Goal: Task Accomplishment & Management: Complete application form

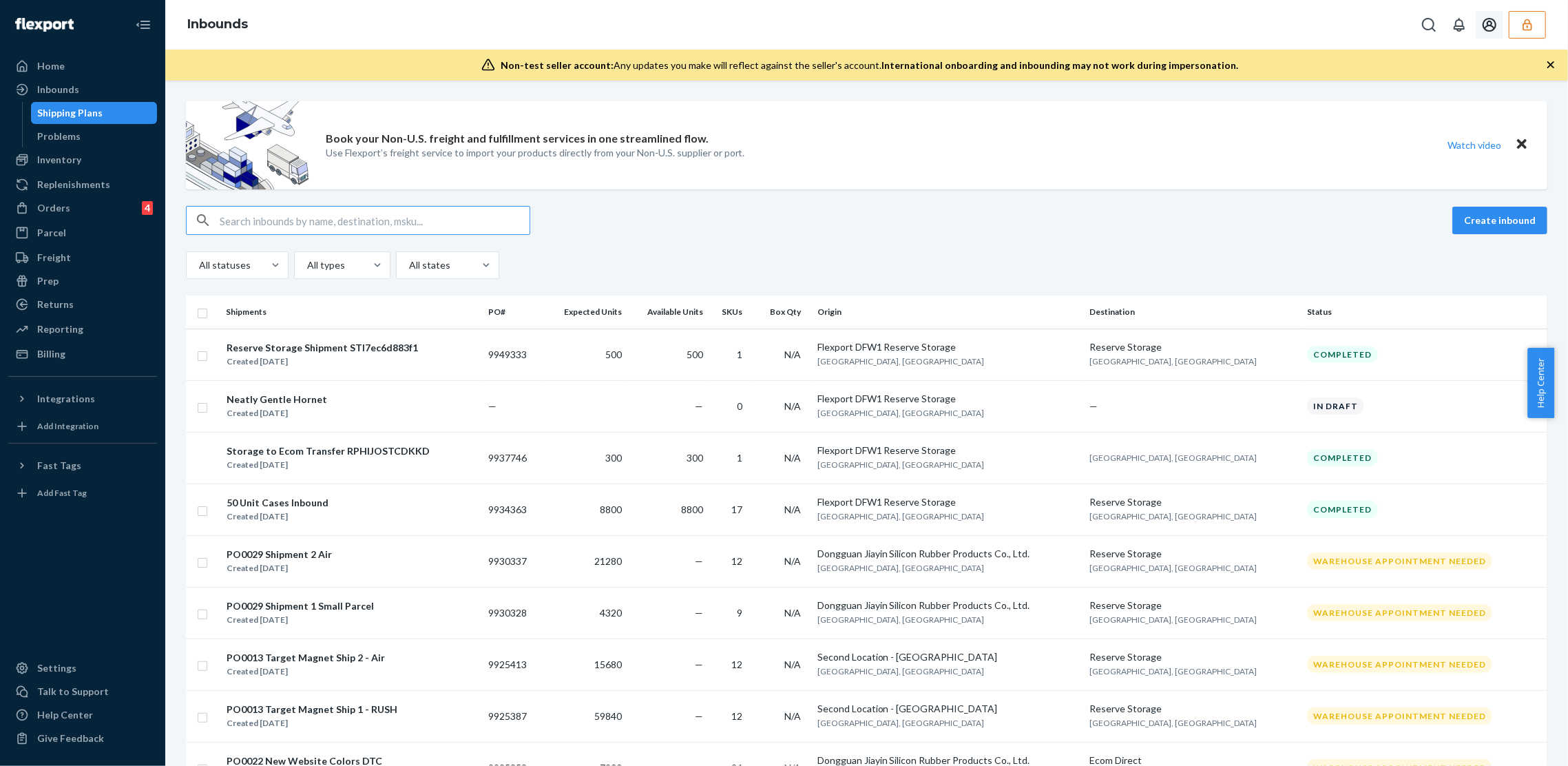
click at [1513, 13] on button "button" at bounding box center [1527, 25] width 37 height 28
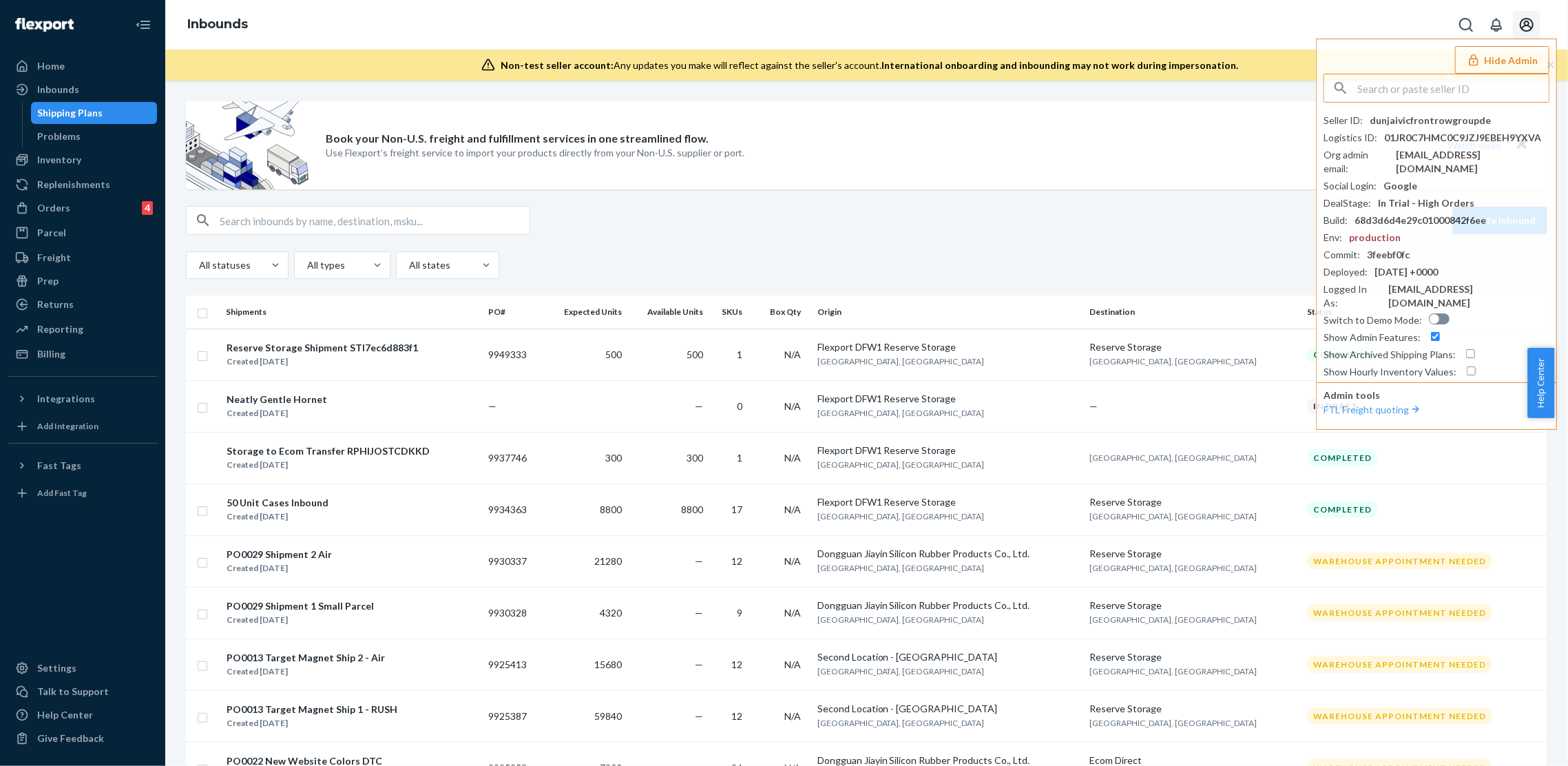
click at [1520, 20] on icon "Open account menu" at bounding box center [1527, 24] width 16 height 16
click at [1392, 84] on input "text" at bounding box center [1453, 88] width 191 height 28
paste input "danlabfalconcom"
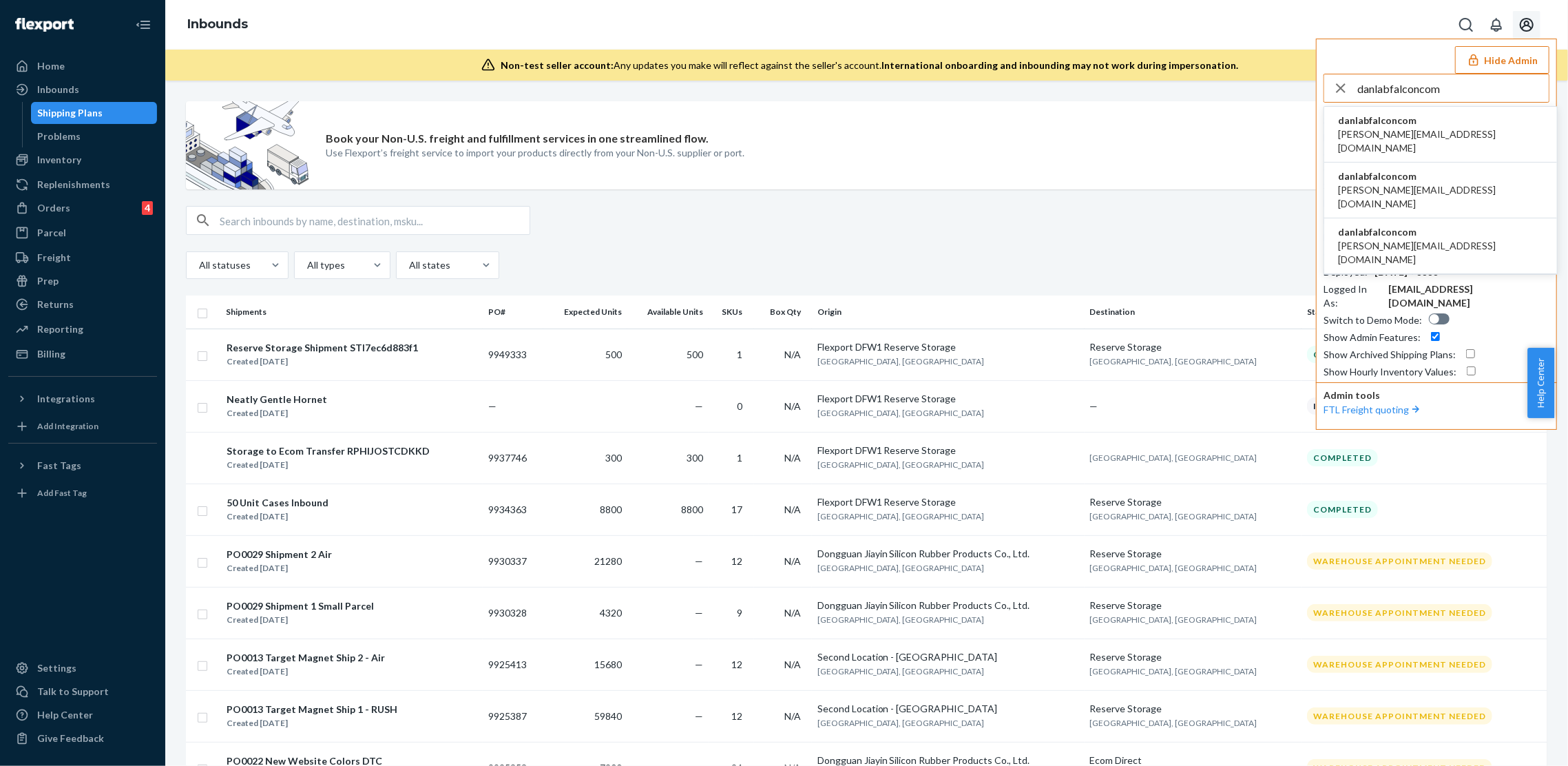
type input "danlabfalconcom"
click at [1422, 129] on span "christopher@labfalcon.com" at bounding box center [1441, 141] width 205 height 28
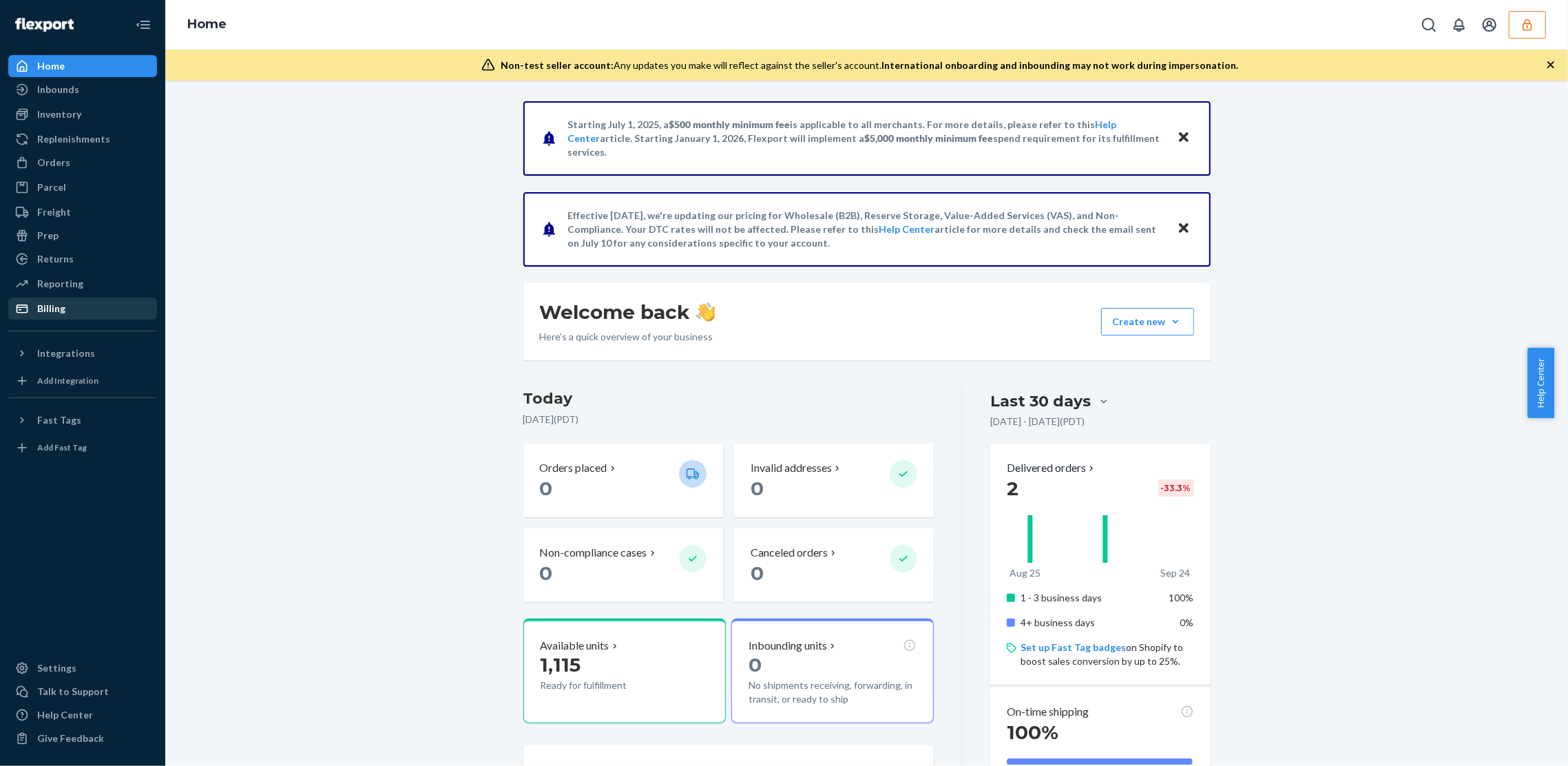
click at [79, 306] on div "Billing" at bounding box center [82, 309] width 146 height 19
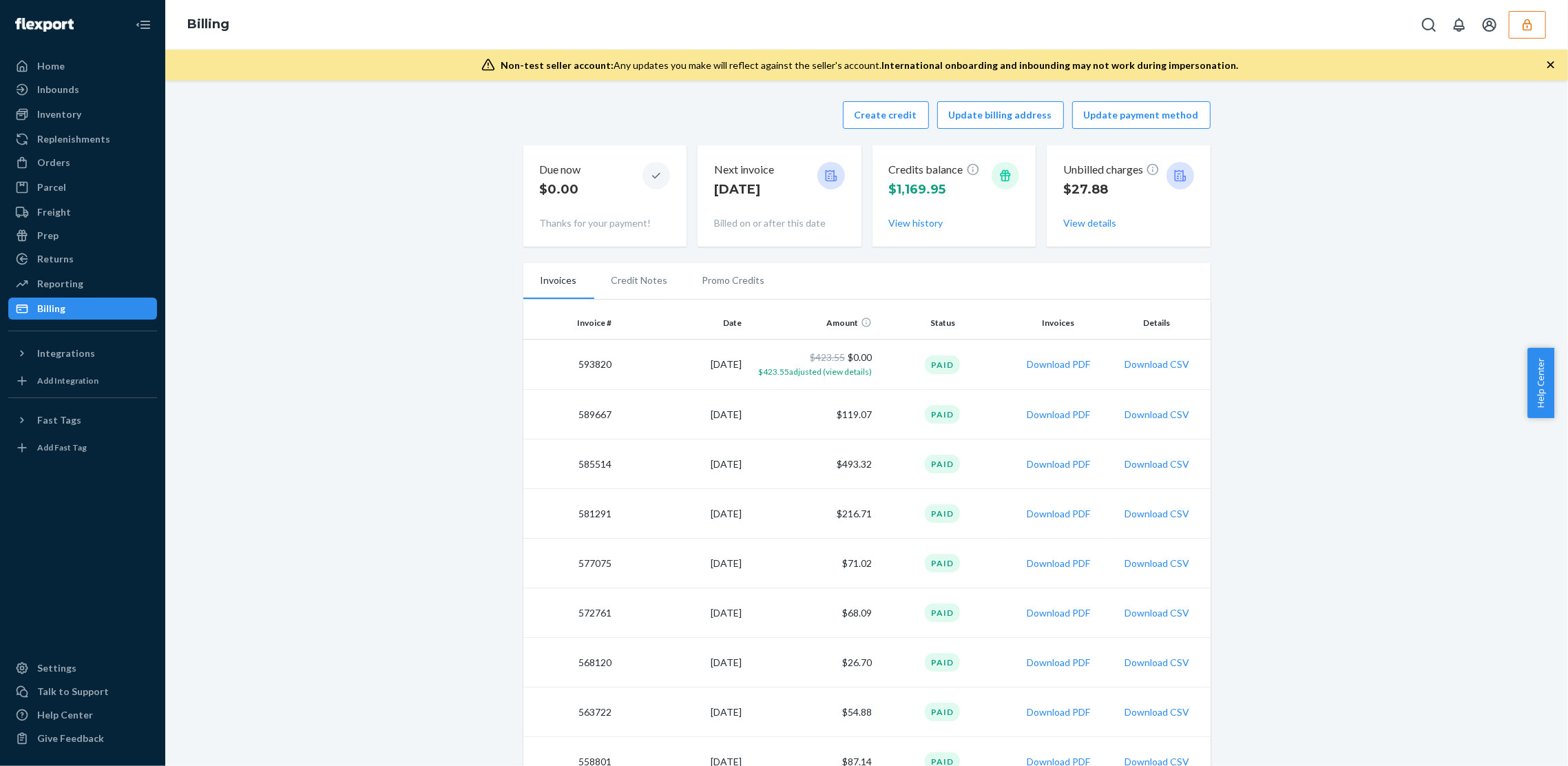
click at [1008, 208] on div "Credits balance $1,169.95 View history" at bounding box center [955, 196] width 131 height 79
click at [1090, 230] on div "Unbilled charges $27.88 View details" at bounding box center [1129, 196] width 131 height 79
click at [1091, 222] on button "View details" at bounding box center [1090, 223] width 53 height 14
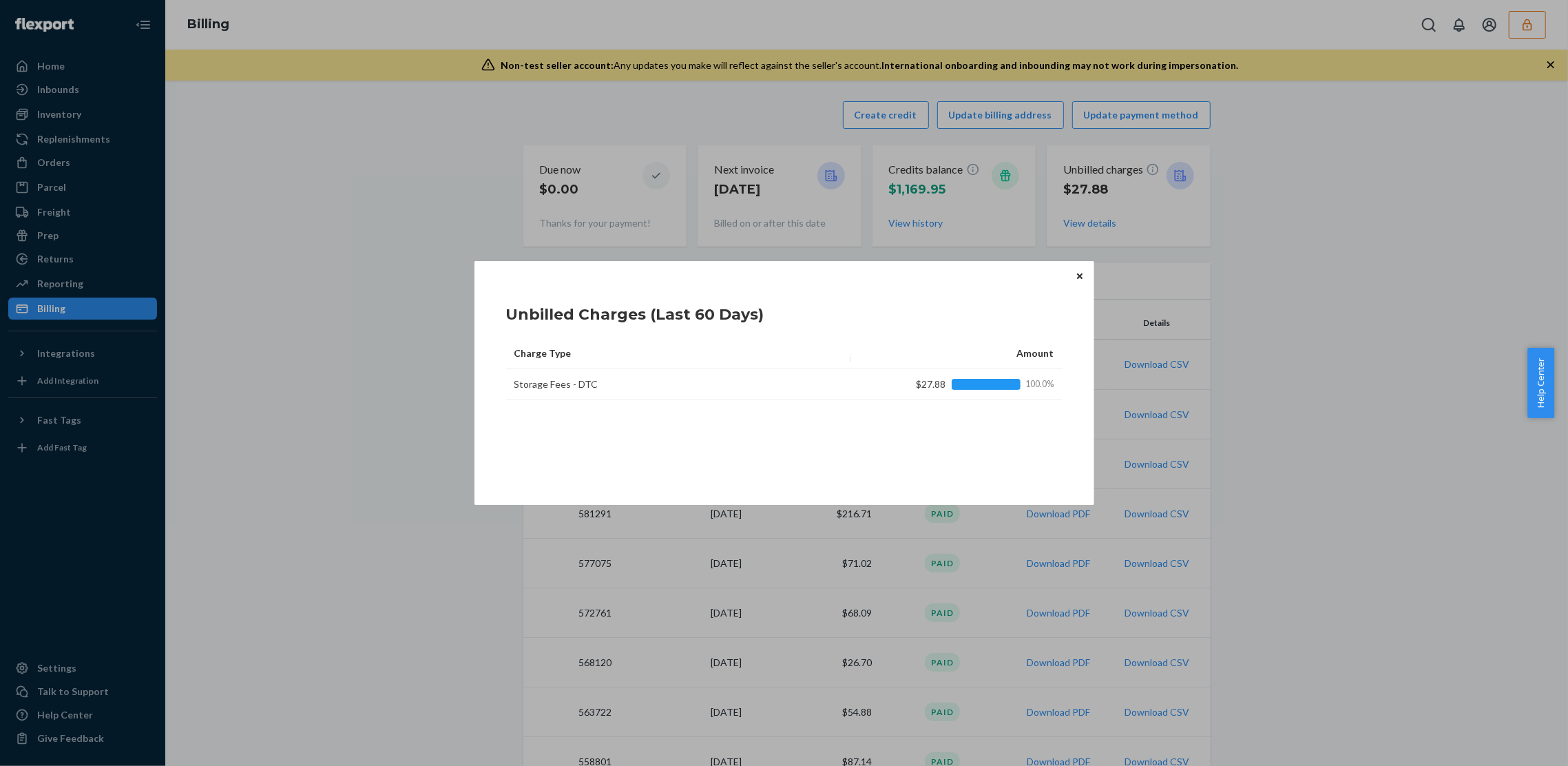
click at [995, 223] on div "Unbilled Charges (Last 60 Days) Charge Type Amount Storage Fees - DTC $27.88 10…" at bounding box center [784, 383] width 1568 height 766
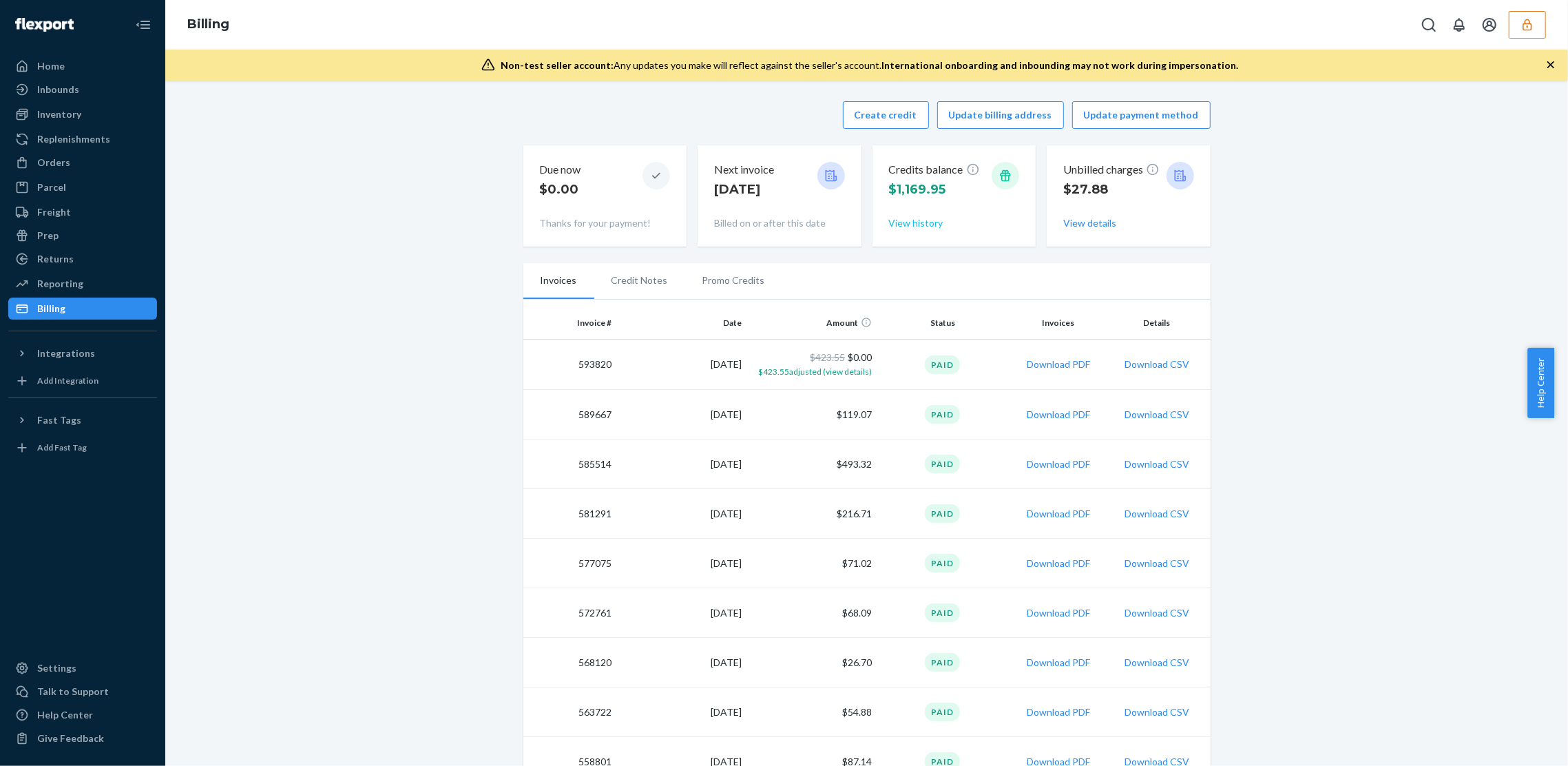
click at [898, 224] on button "View history" at bounding box center [916, 223] width 55 height 14
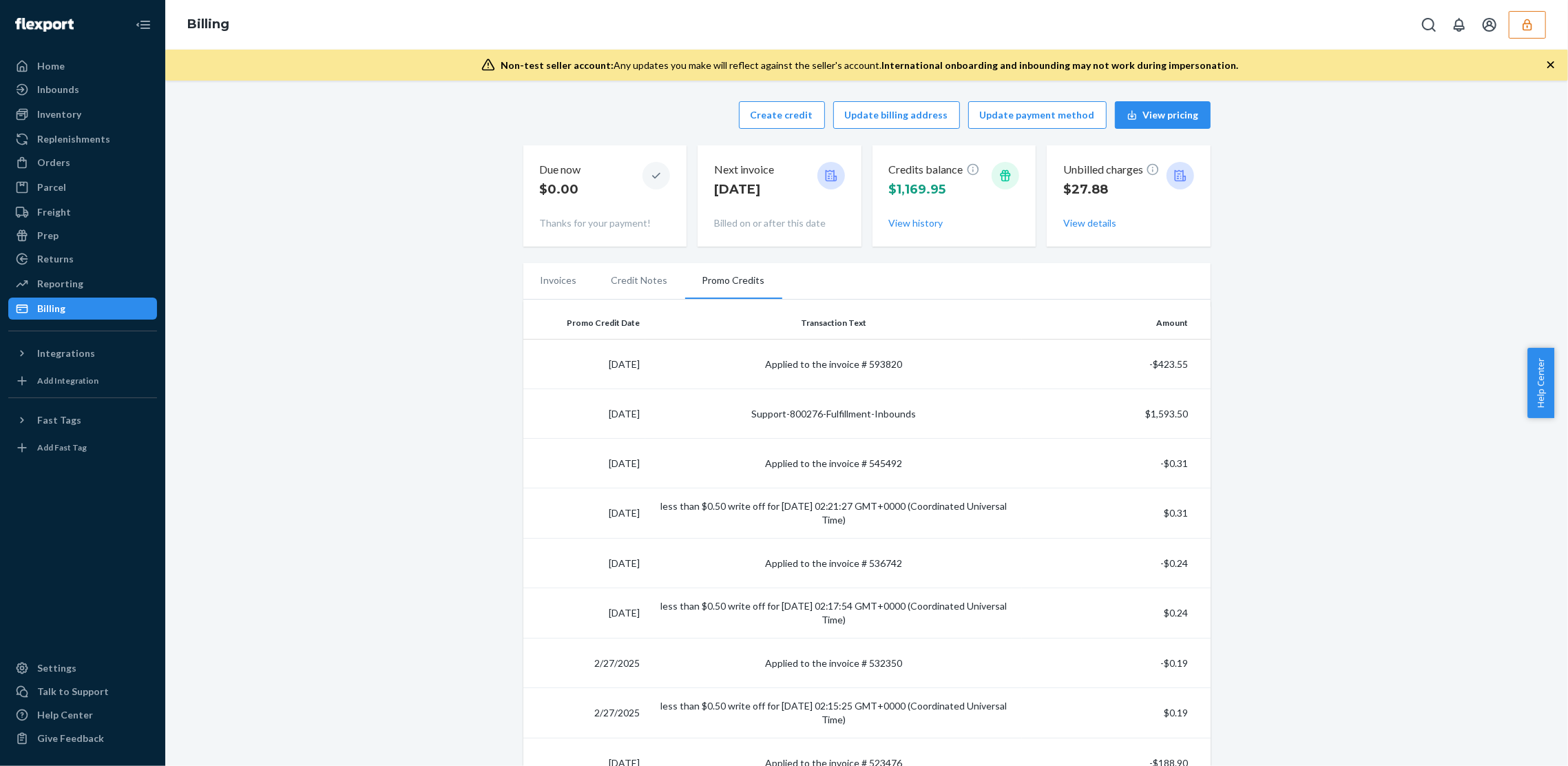
click at [751, 433] on td "Support-800276-Fulfillment-Inbounds" at bounding box center [834, 414] width 377 height 50
drag, startPoint x: 587, startPoint y: 416, endPoint x: 859, endPoint y: 421, distance: 272.0
click at [859, 421] on tr "[DATE] Support-800276-Fulfillment-Inbounds $1,593.50" at bounding box center [866, 414] width 687 height 50
click at [859, 421] on td "Support-800276-Fulfillment-Inbounds" at bounding box center [834, 414] width 377 height 50
copy td "$1,593.50"
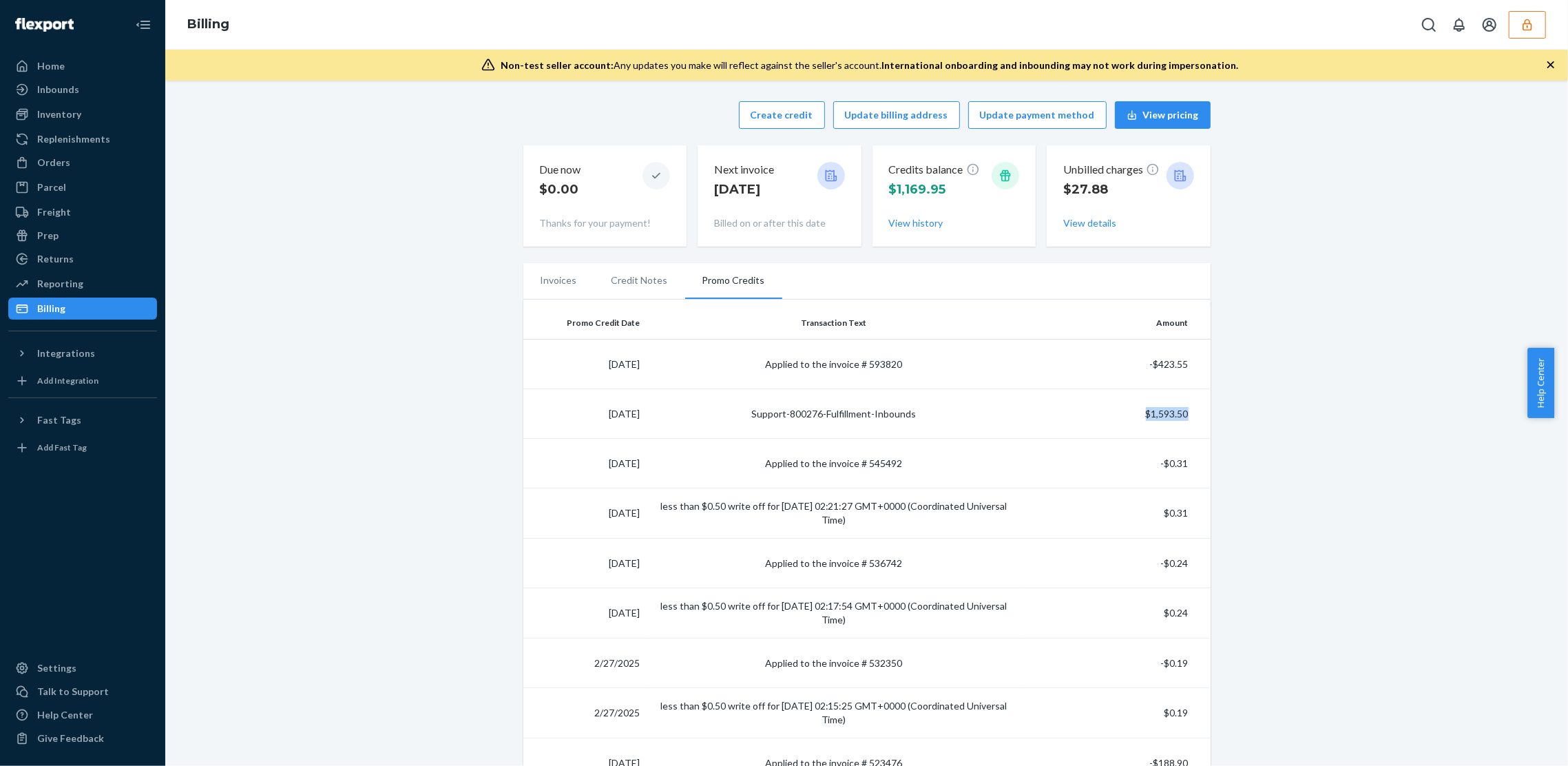
drag, startPoint x: 1170, startPoint y: 416, endPoint x: 1140, endPoint y: 418, distance: 30.1
click at [1140, 418] on td "$1,593.50" at bounding box center [1116, 414] width 188 height 50
click at [77, 278] on div "Reporting" at bounding box center [60, 284] width 46 height 14
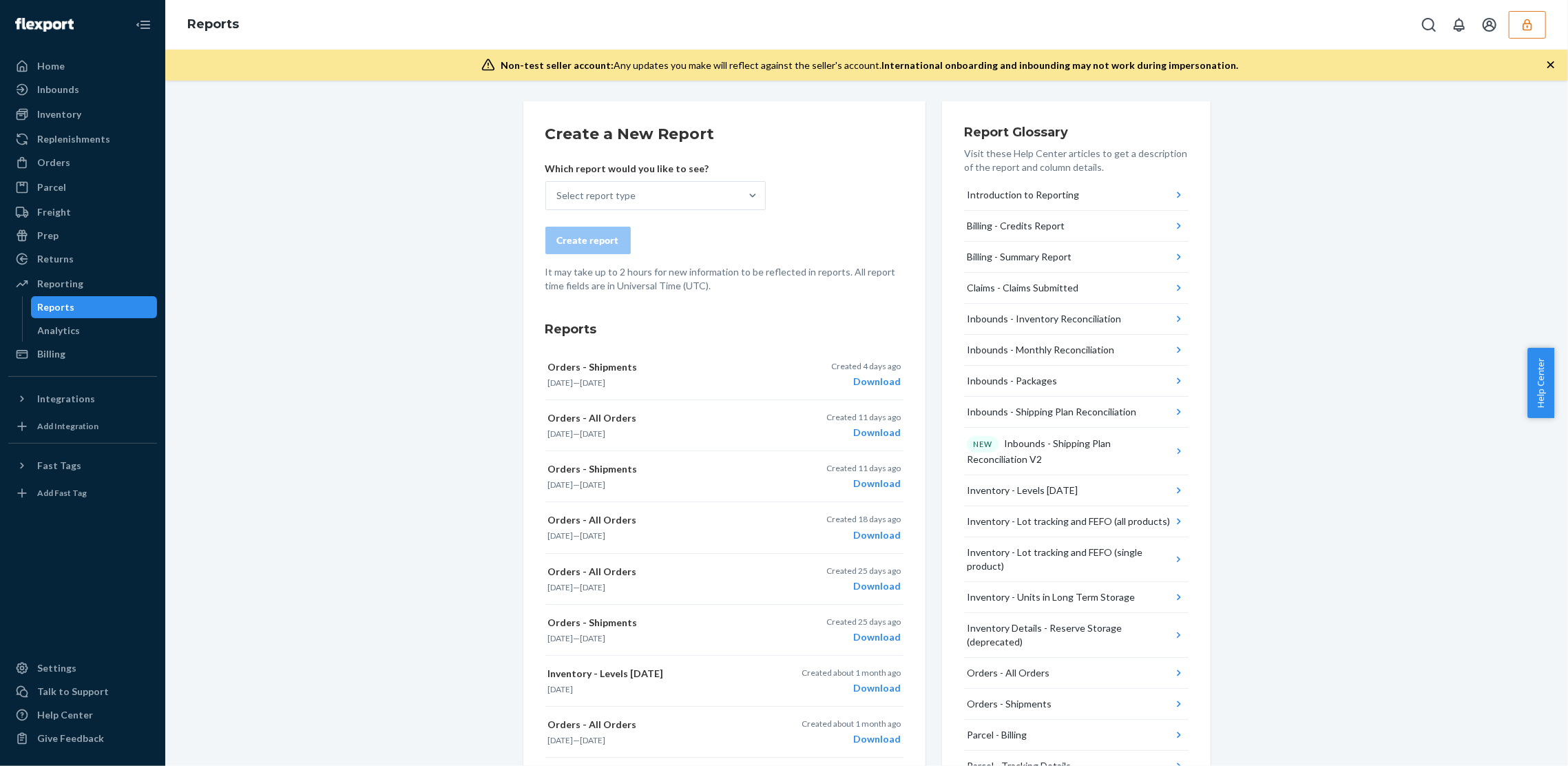
click at [444, 253] on div "Create a New Report Which report would you like to see? Select report type Crea…" at bounding box center [866, 628] width 1382 height 1054
click at [105, 105] on div "Inventory" at bounding box center [82, 114] width 146 height 19
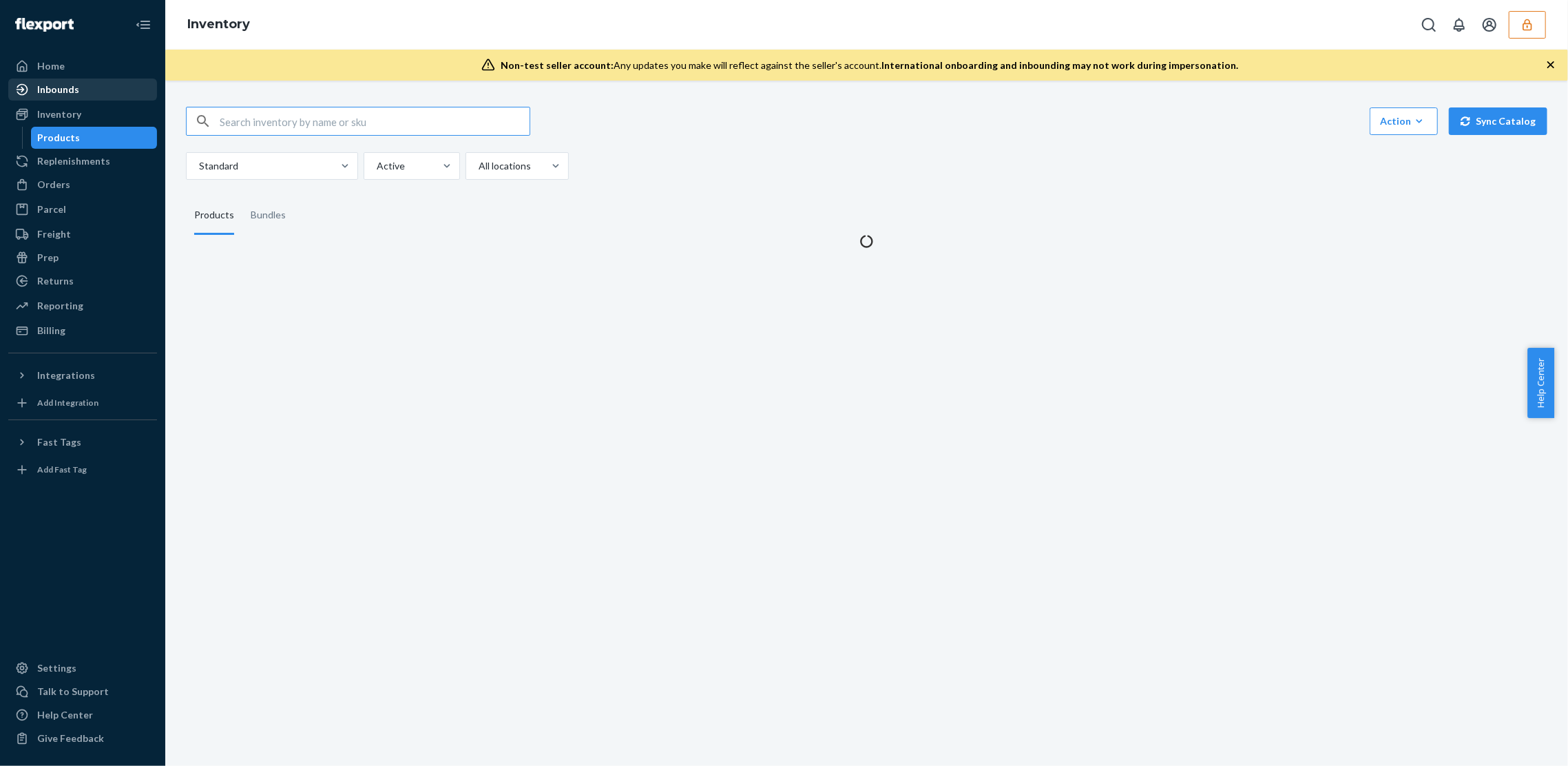
click at [60, 97] on div "Inbounds" at bounding box center [82, 89] width 146 height 19
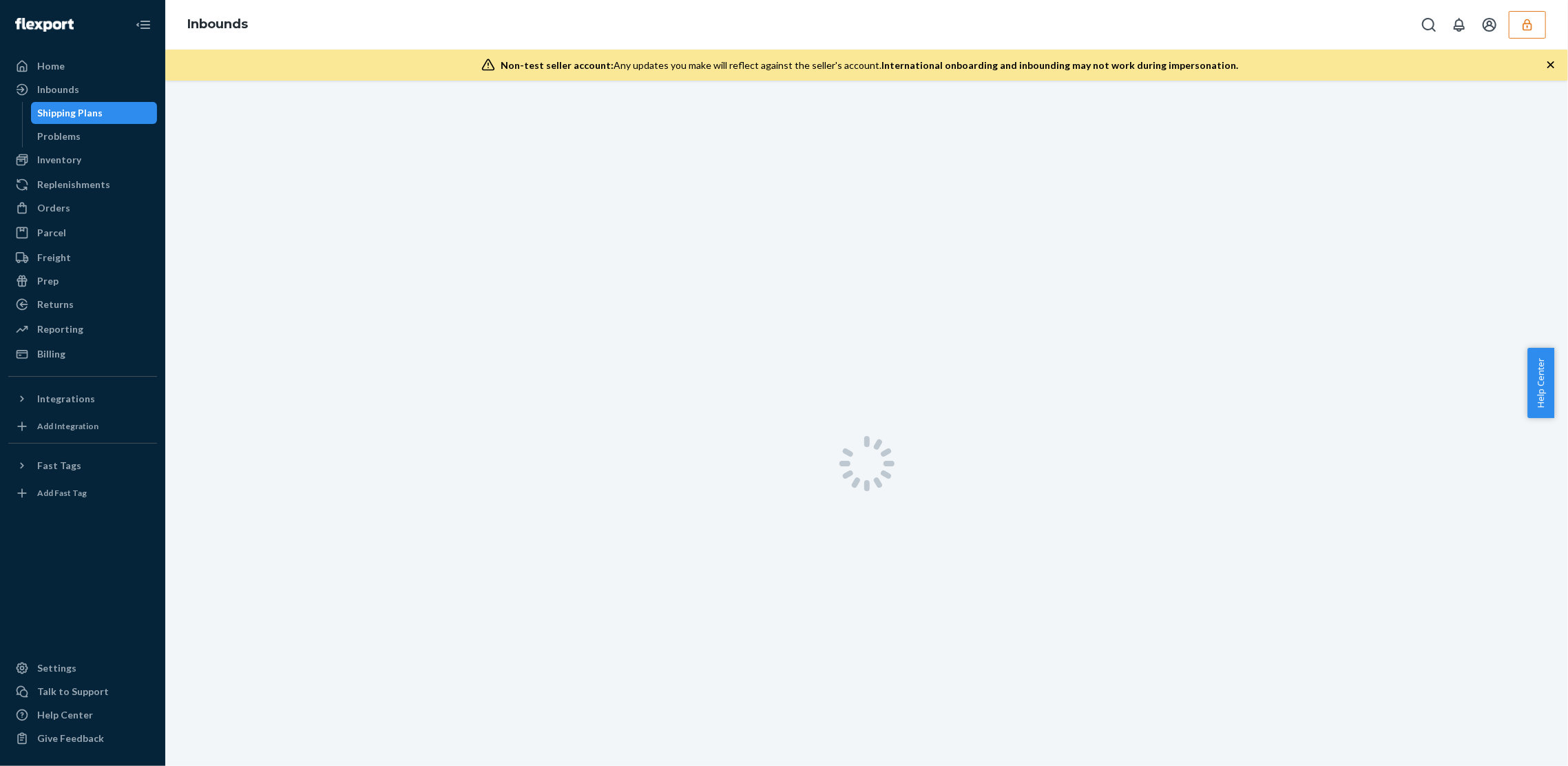
click at [75, 121] on div "Shipping Plans" at bounding box center [95, 112] width 124 height 19
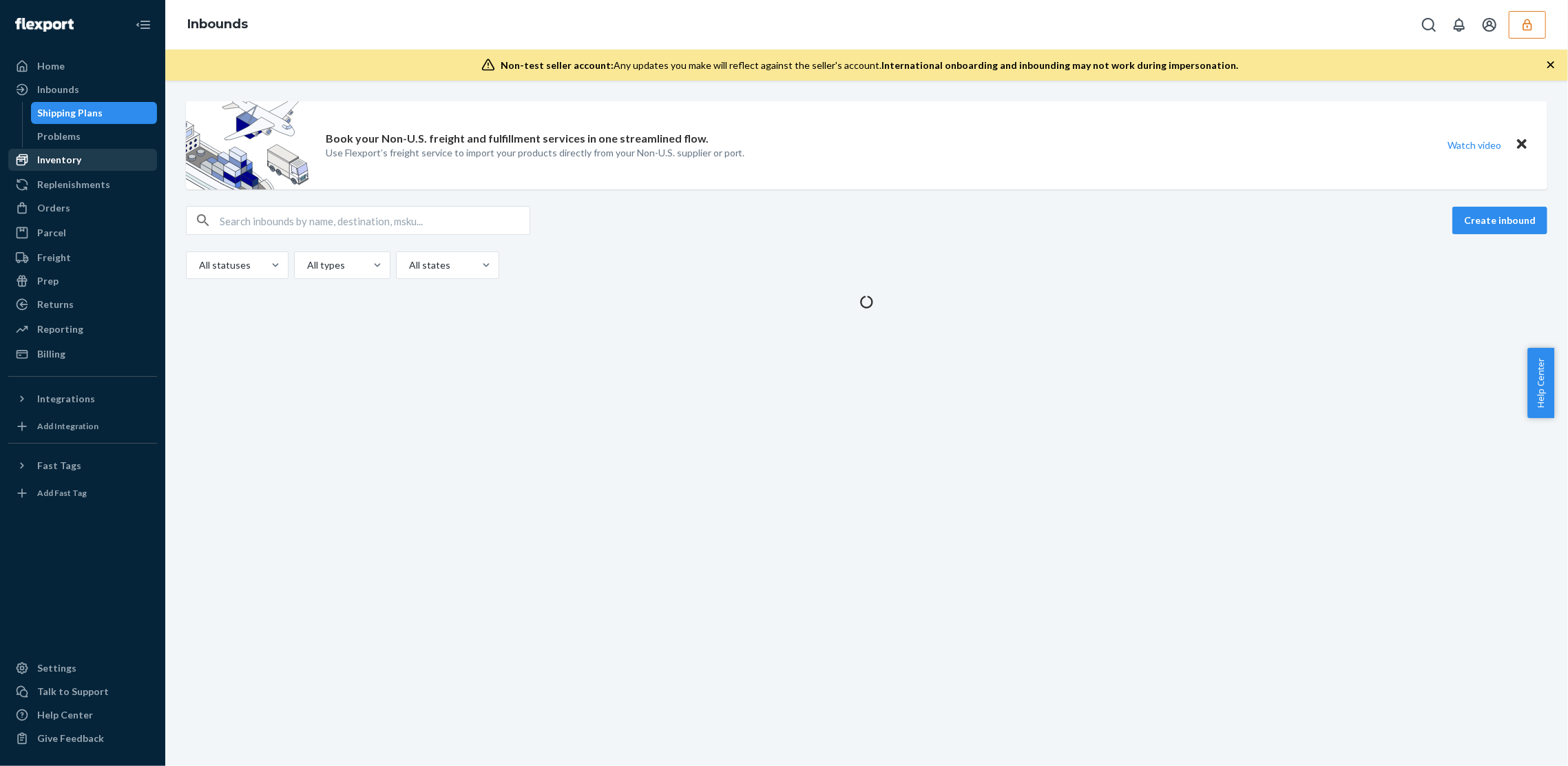
click at [98, 165] on div "Inventory" at bounding box center [82, 159] width 146 height 19
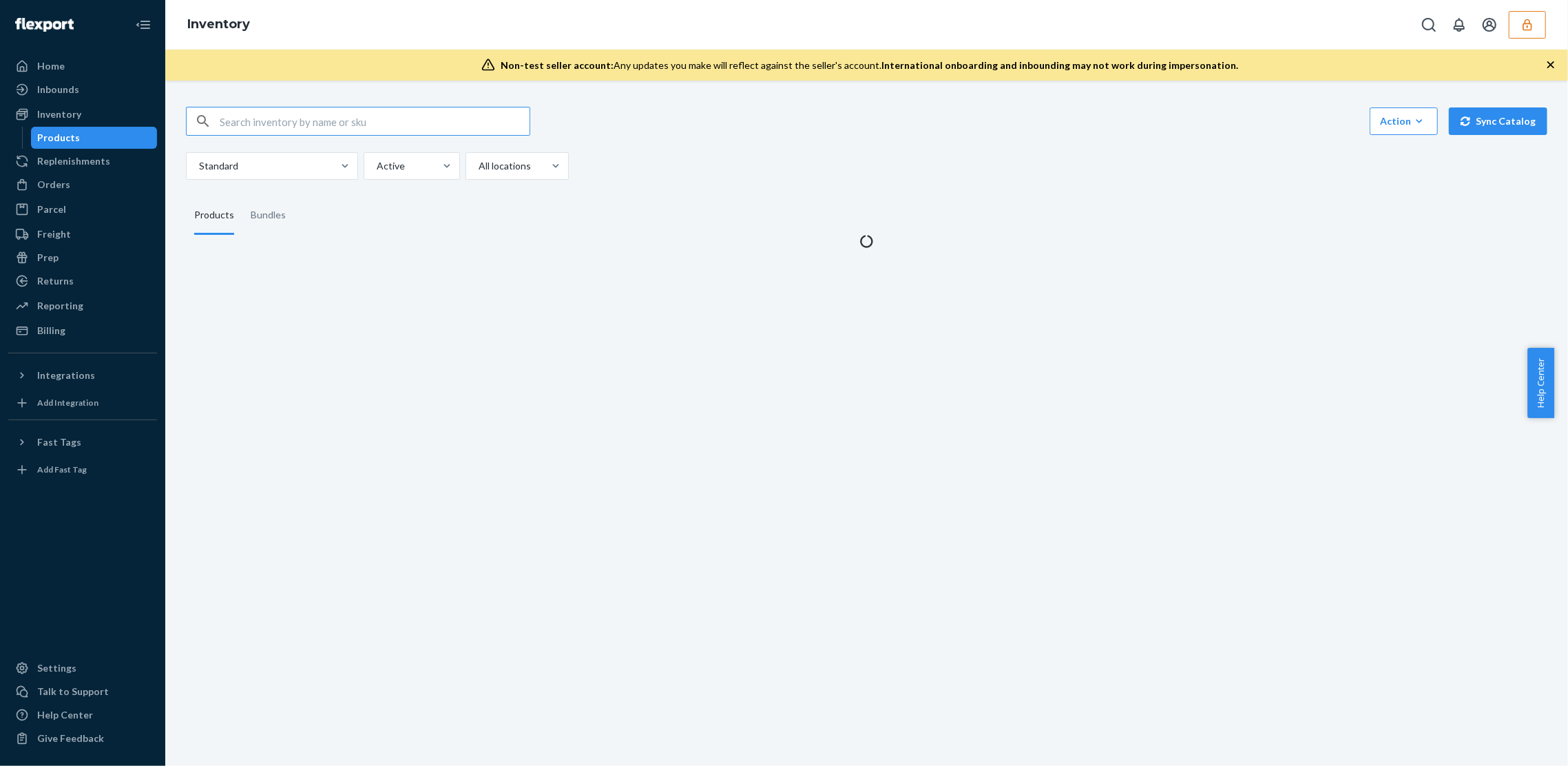
click at [252, 116] on input "text" at bounding box center [375, 121] width 310 height 28
type input "DH3SSQDBLNT"
click at [660, 75] on div "Non-test seller account: Any updates you make will reflect against the seller's…" at bounding box center [867, 65] width 1403 height 31
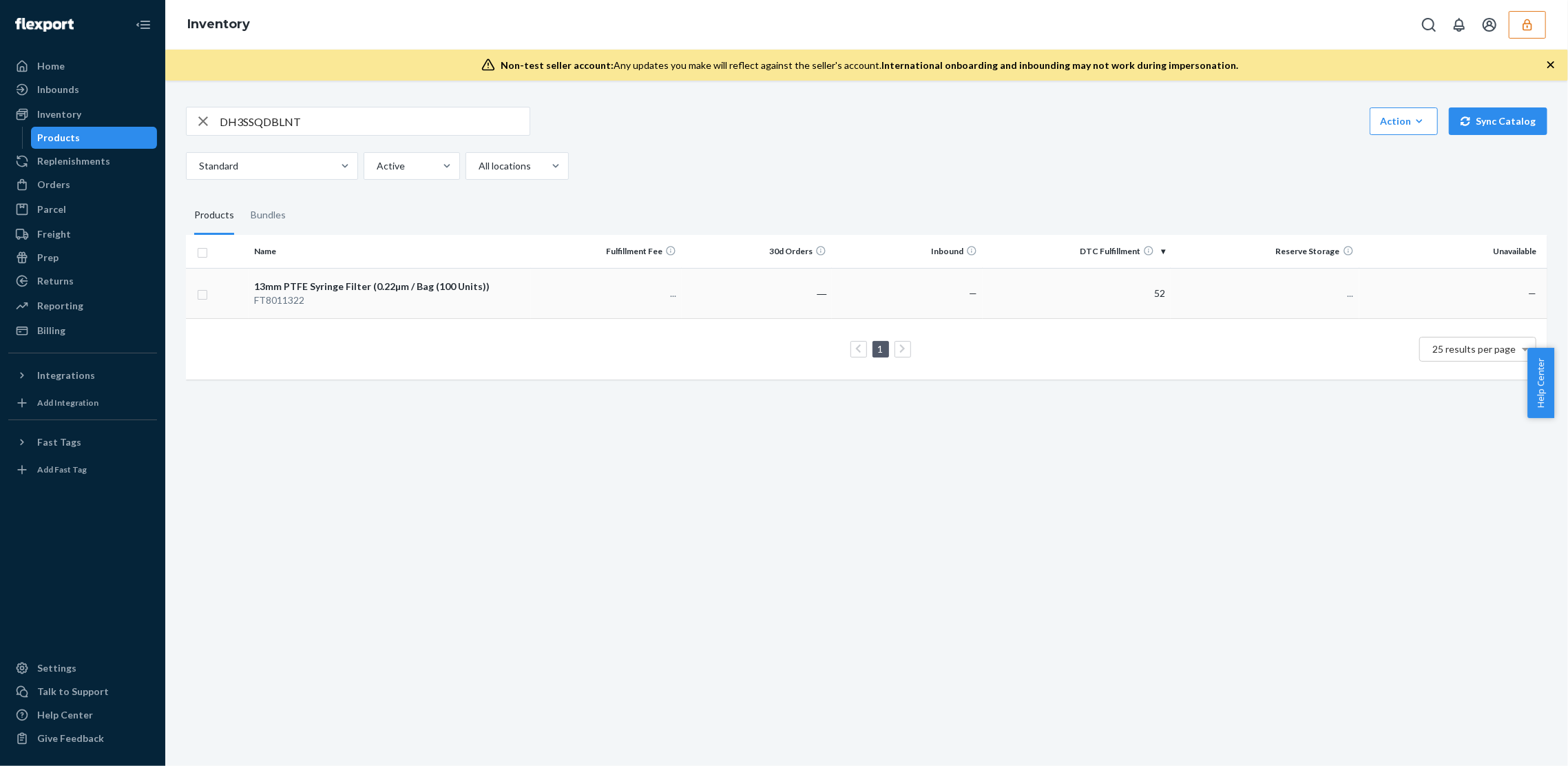
click at [537, 297] on p "..." at bounding box center [606, 293] width 140 height 14
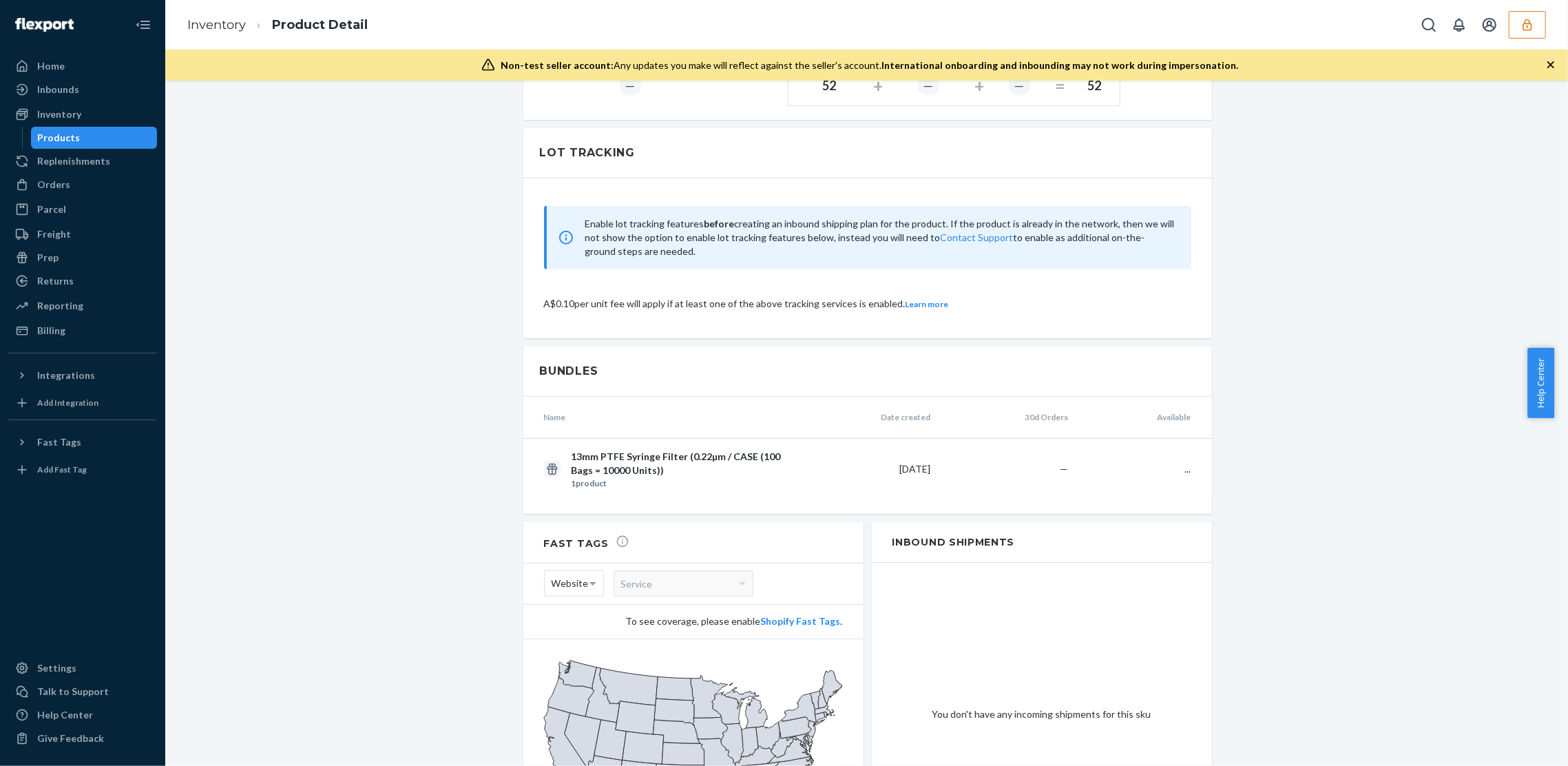
scroll to position [799, 0]
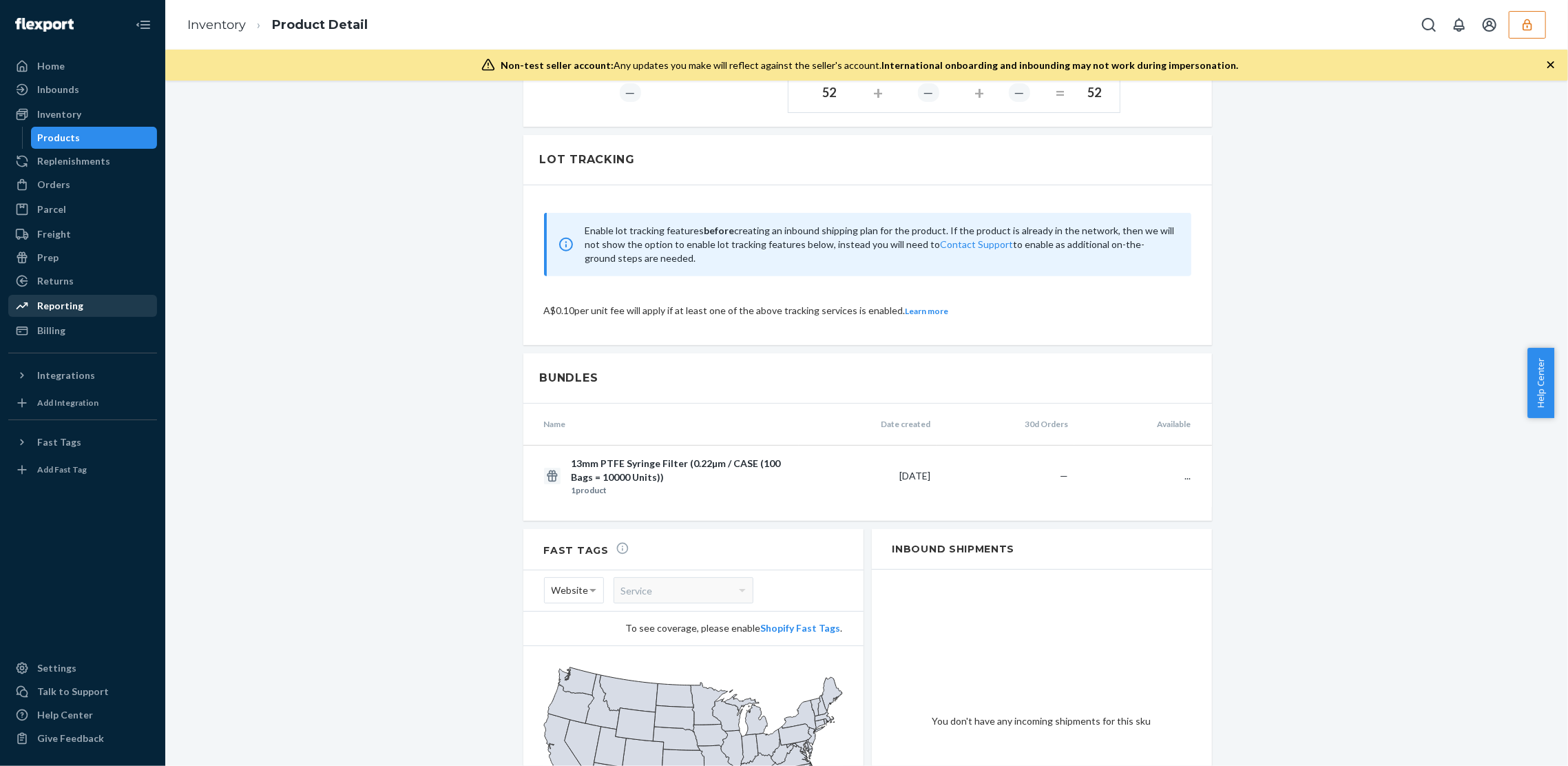
click at [68, 304] on div "Reporting" at bounding box center [60, 306] width 46 height 14
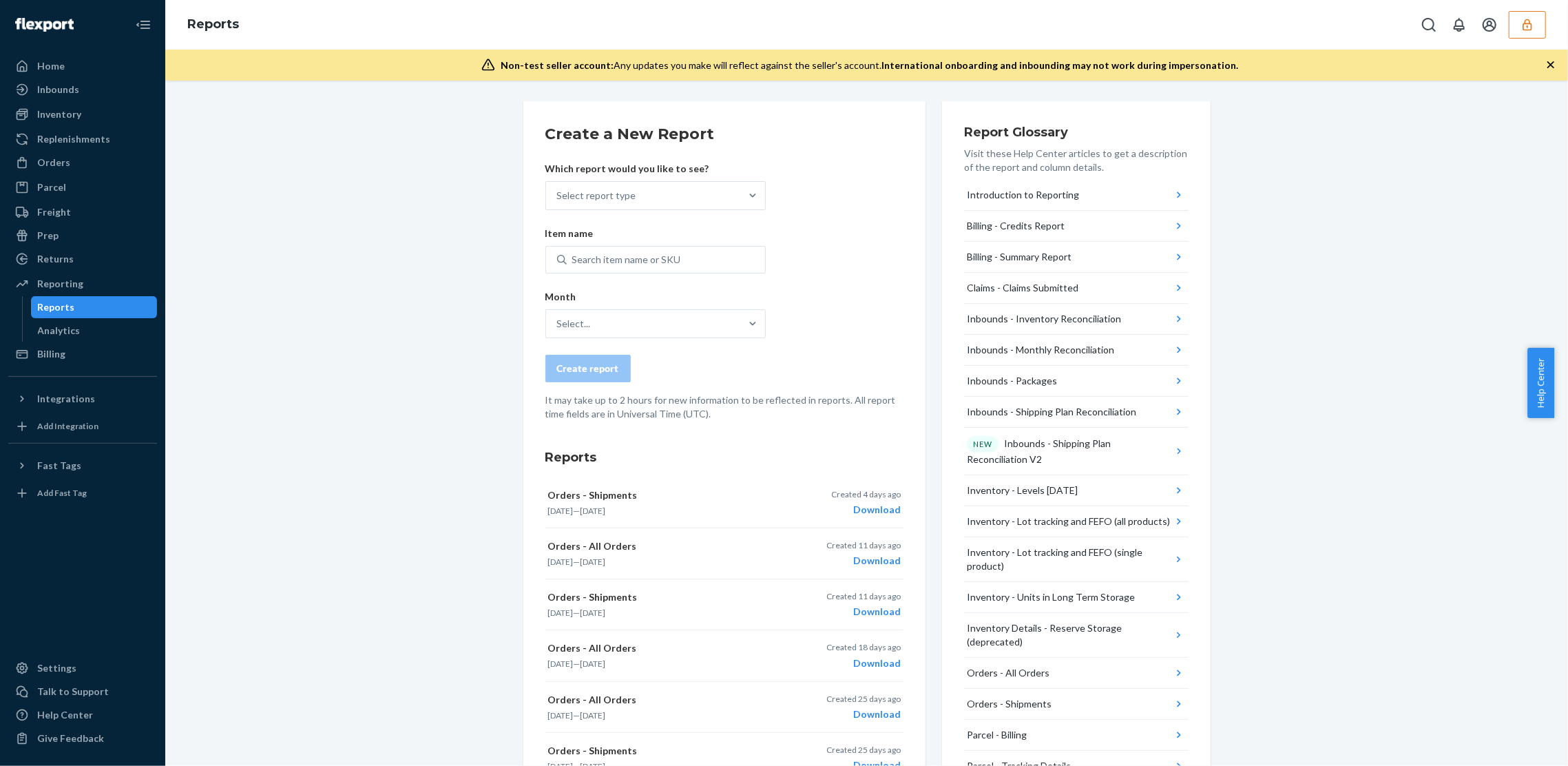
click at [369, 472] on div "Create a New Report Which report would you like to see? Select report type Item…" at bounding box center [866, 628] width 1382 height 1054
click at [178, 134] on div "Create a New Report Which report would you like to see? Select report type Item…" at bounding box center [866, 628] width 1382 height 1054
click at [69, 92] on div "Inbounds" at bounding box center [58, 89] width 42 height 14
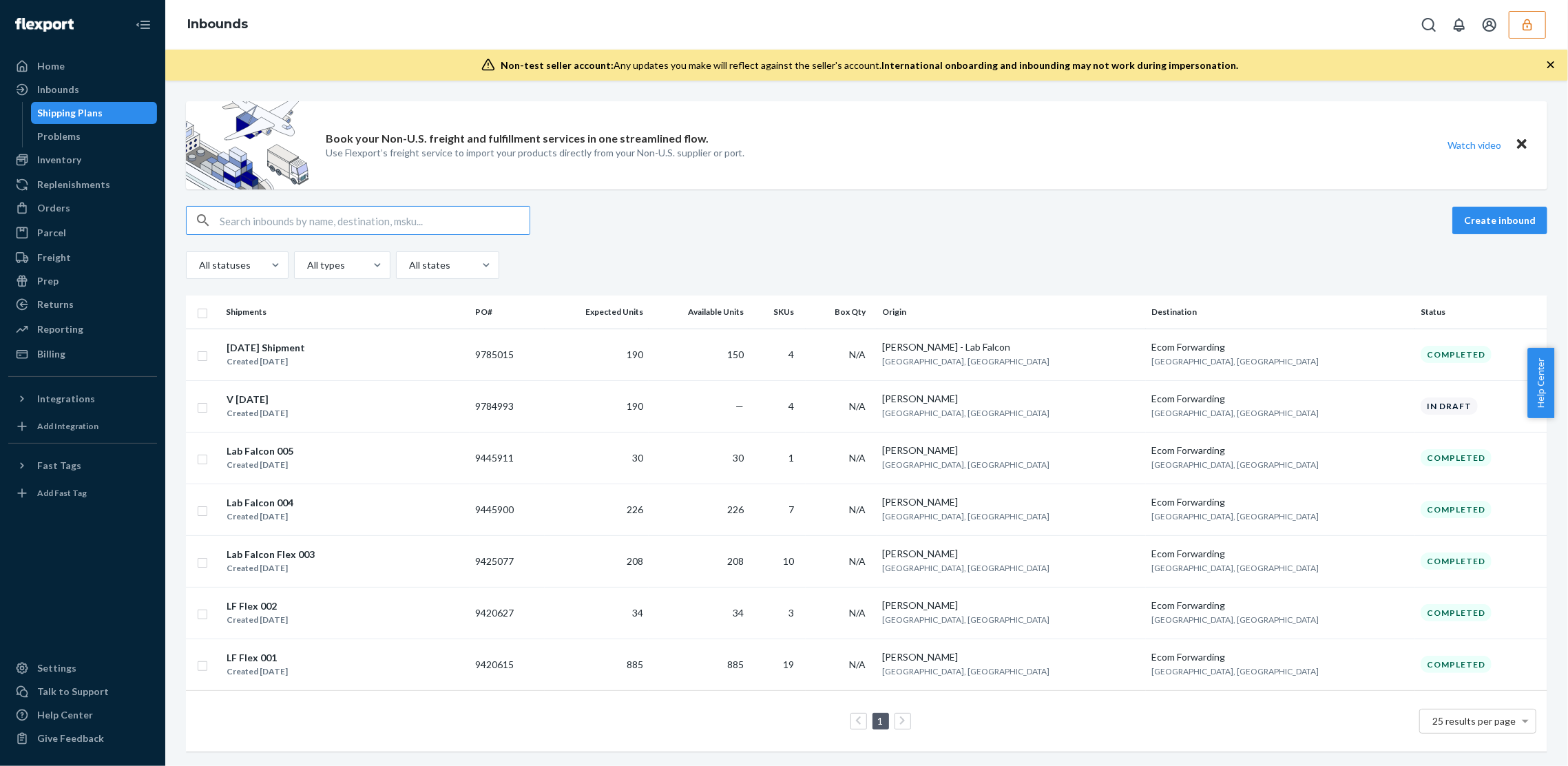
click at [355, 218] on input "text" at bounding box center [375, 220] width 310 height 28
type input "DH3SSQDBLNT"
click at [413, 220] on input "text" at bounding box center [375, 220] width 310 height 28
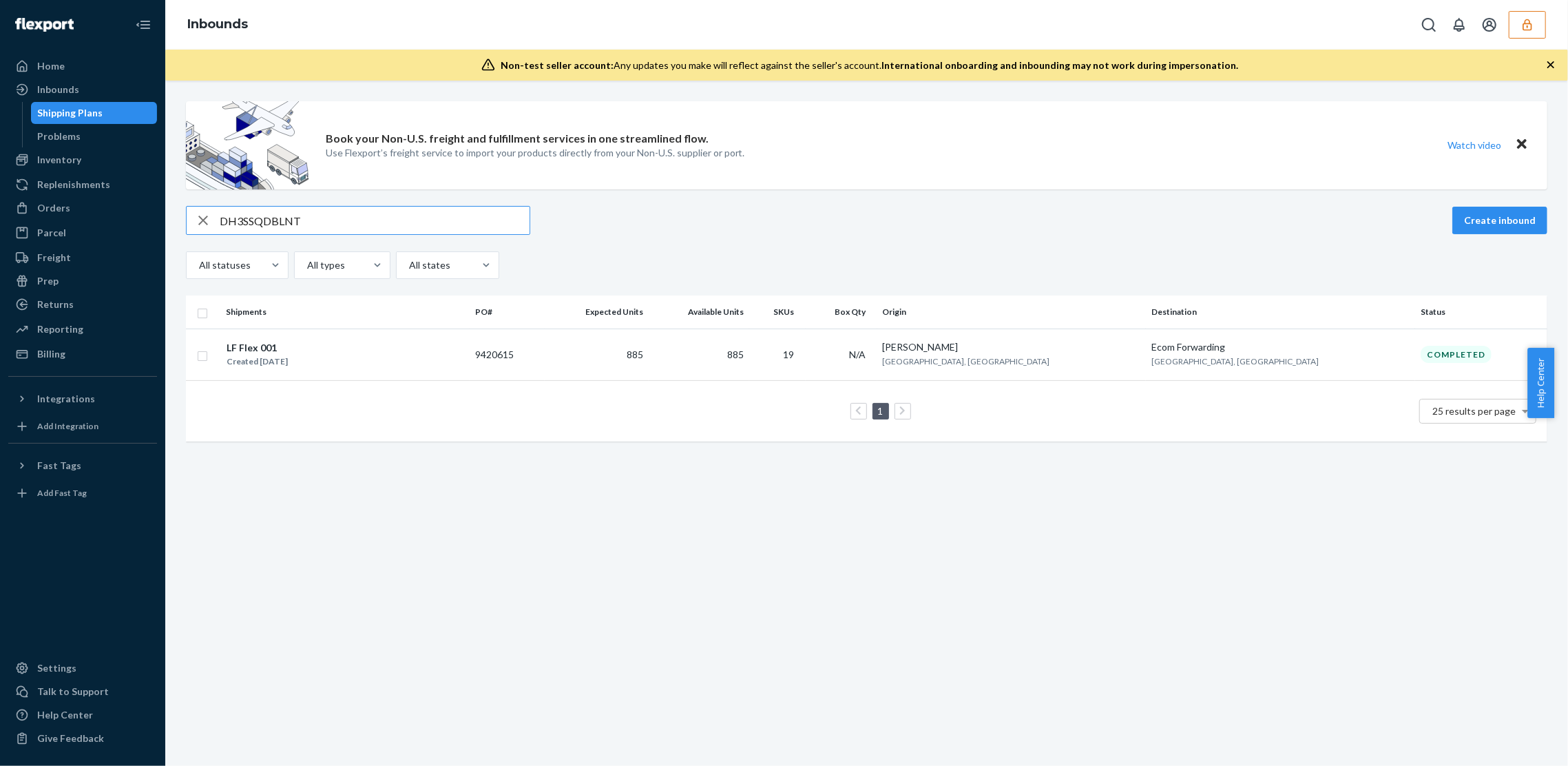
type input "DH3SSQDBLNT"
click at [643, 349] on span "885" at bounding box center [635, 354] width 16 height 11
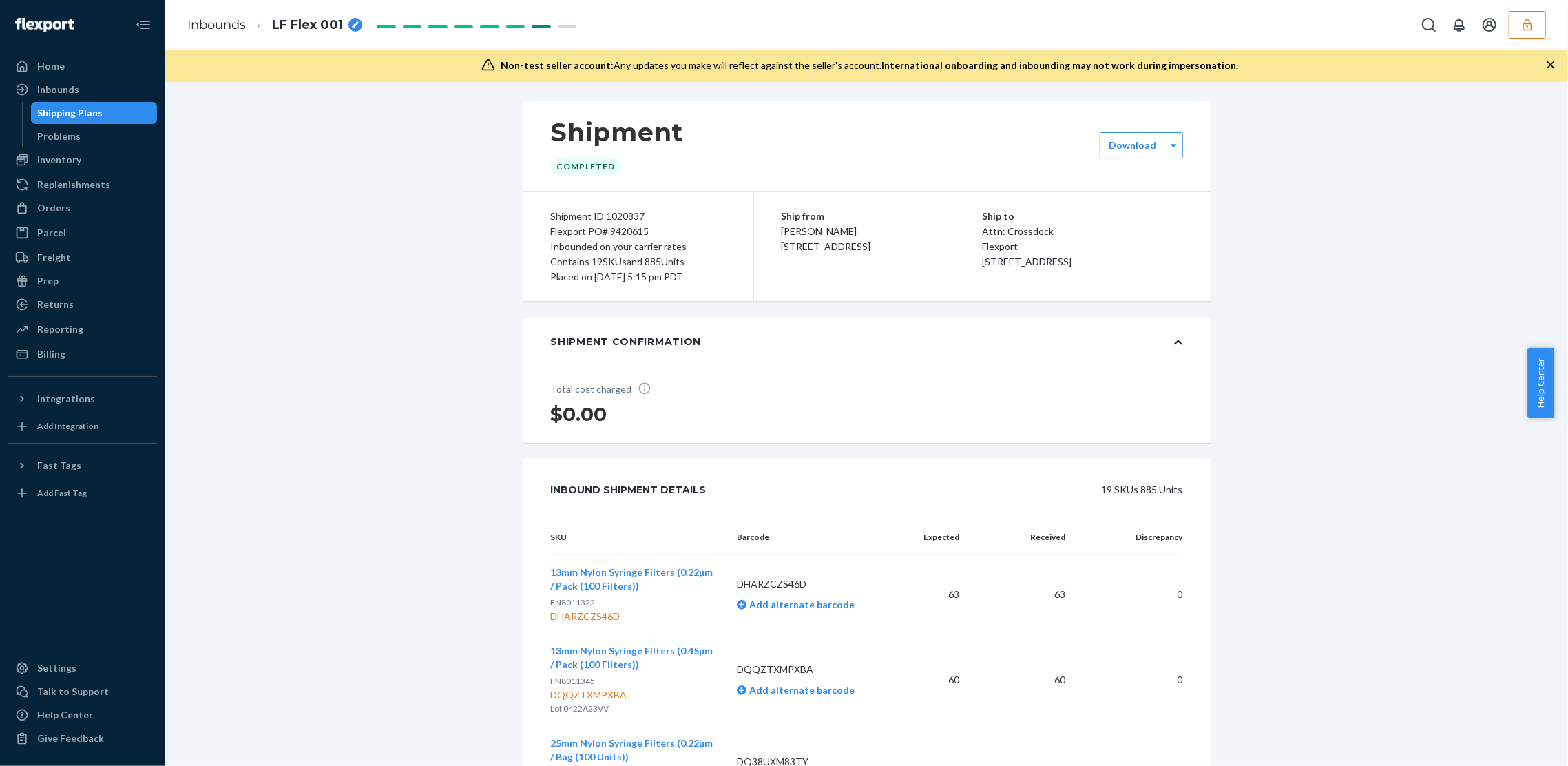
drag, startPoint x: 443, startPoint y: 356, endPoint x: 304, endPoint y: 272, distance: 162.4
click at [77, 324] on div "Reporting" at bounding box center [60, 329] width 46 height 14
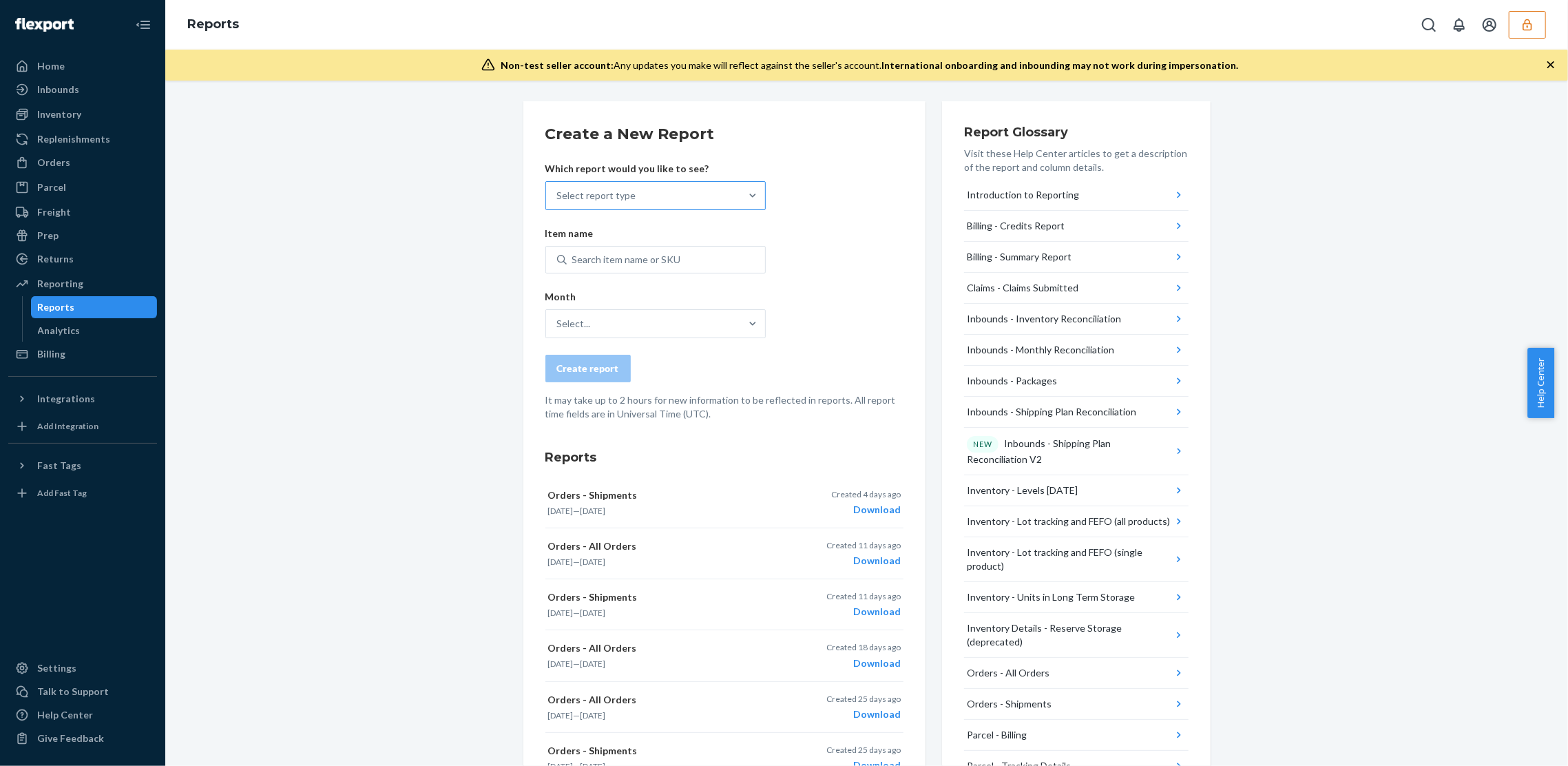
click at [597, 192] on div "Select report type" at bounding box center [596, 195] width 79 height 14
click at [559, 192] on input "Select report type" at bounding box center [558, 195] width 1 height 14
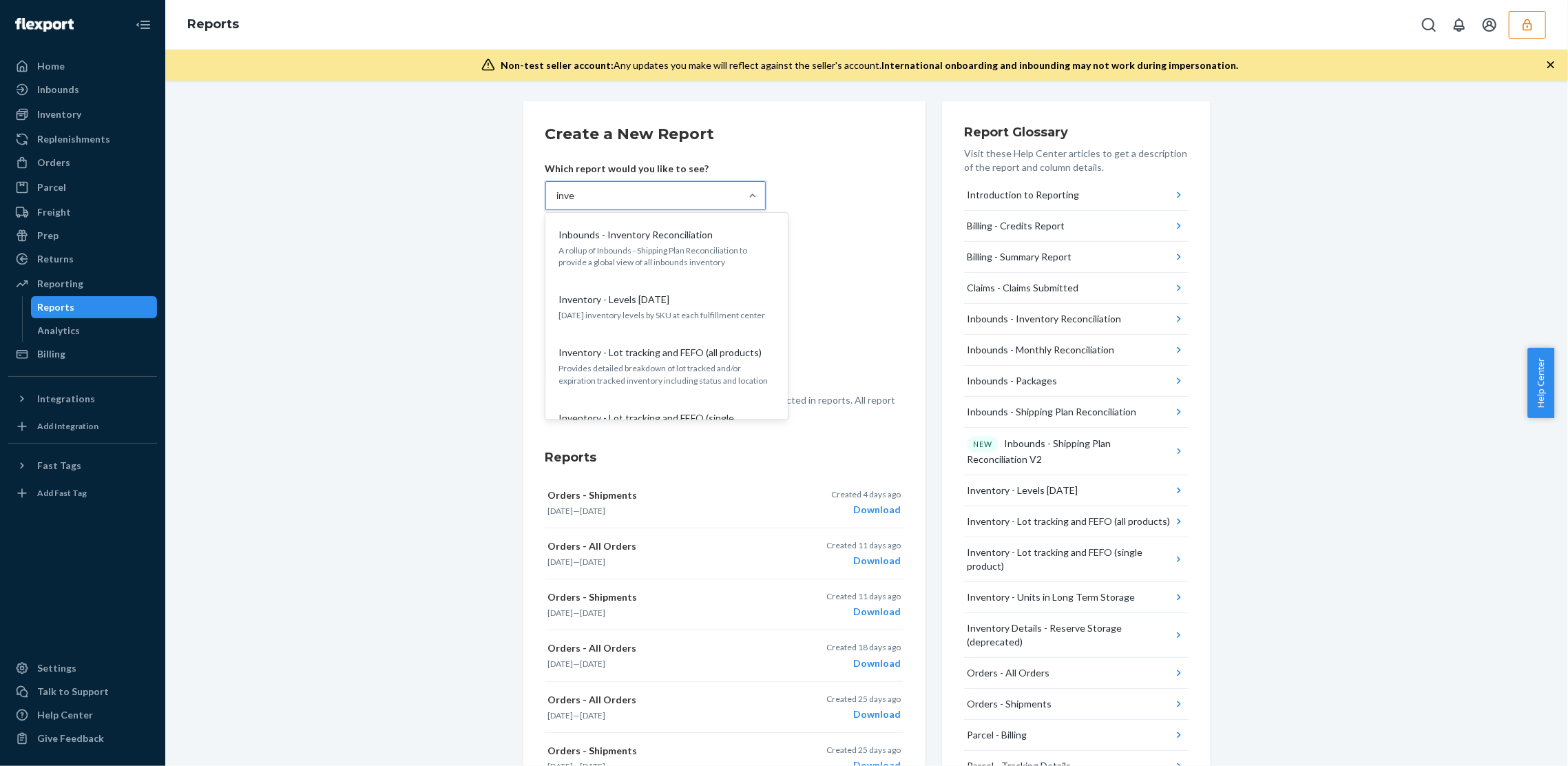
type input "inven"
click at [622, 312] on p "[DATE] inventory levels by SKU at each fulfillment center" at bounding box center [667, 315] width 215 height 11
click at [581, 203] on input "inven" at bounding box center [569, 195] width 24 height 14
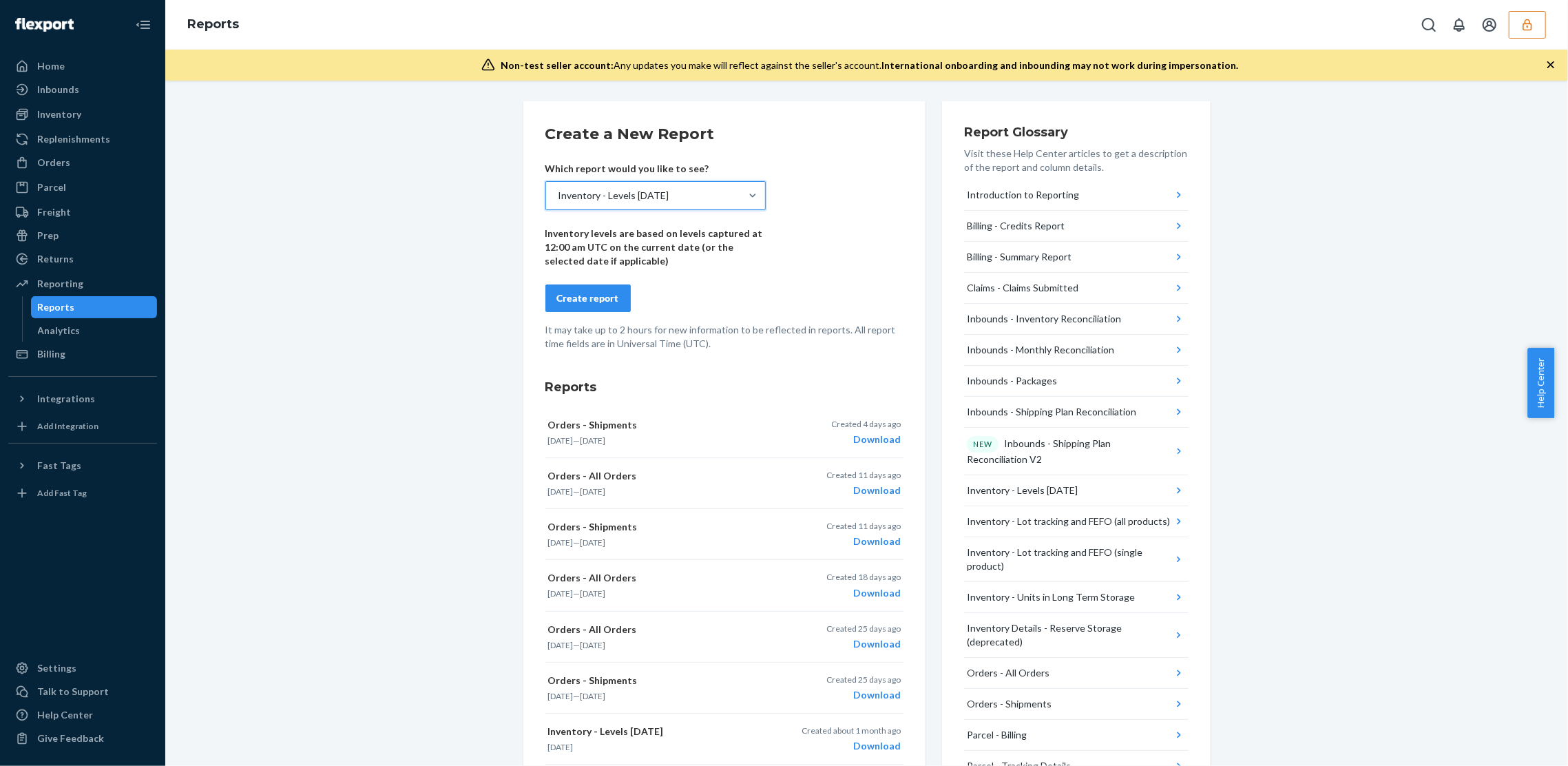
click at [343, 338] on div "Create a New Report Which report would you like to see? option Inventory - Leve…" at bounding box center [866, 628] width 1382 height 1054
click at [587, 299] on div "Create report" at bounding box center [588, 298] width 62 height 14
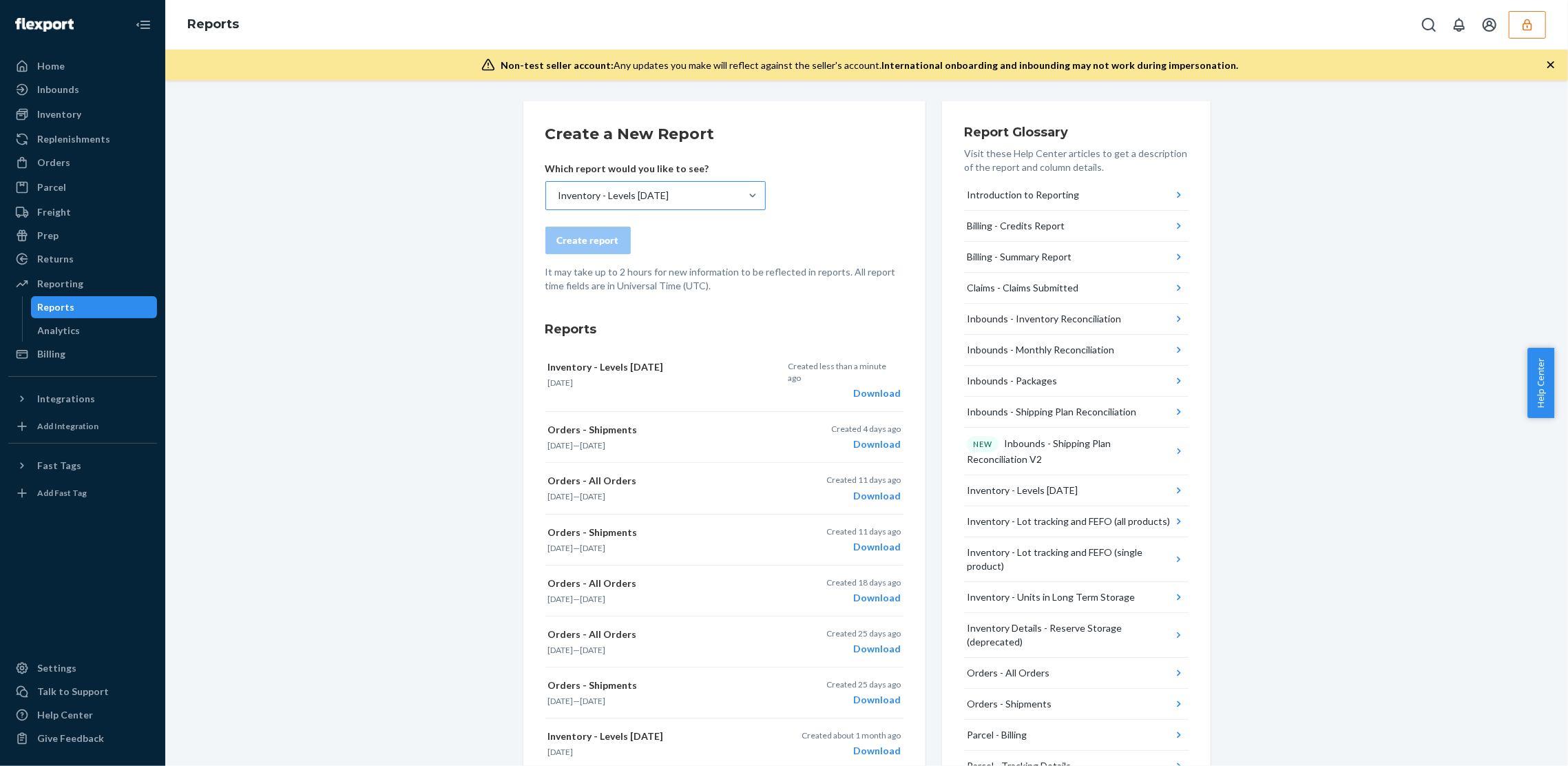
click at [392, 201] on div "Create a New Report Which report would you like to see? Inventory - Levels [DAT…" at bounding box center [866, 628] width 1382 height 1054
click at [854, 387] on div "Download" at bounding box center [844, 393] width 112 height 14
click at [244, 250] on div "Create a New Report Which report would you like to see? Inventory - Levels [DAT…" at bounding box center [866, 628] width 1382 height 1054
click at [73, 119] on div "Inventory" at bounding box center [59, 114] width 44 height 14
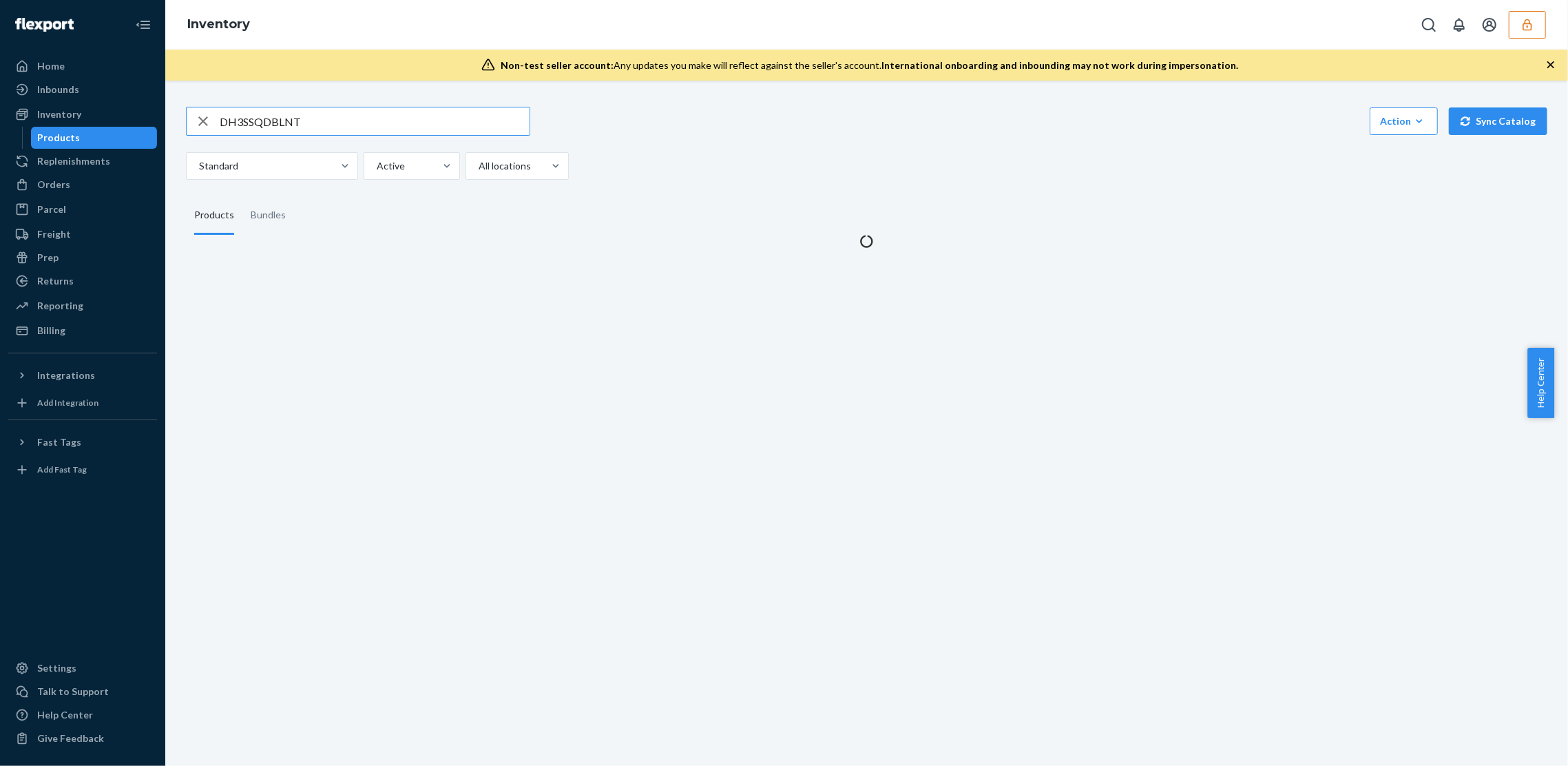
click at [301, 125] on input "DH3SSQDBLNT" at bounding box center [375, 121] width 310 height 28
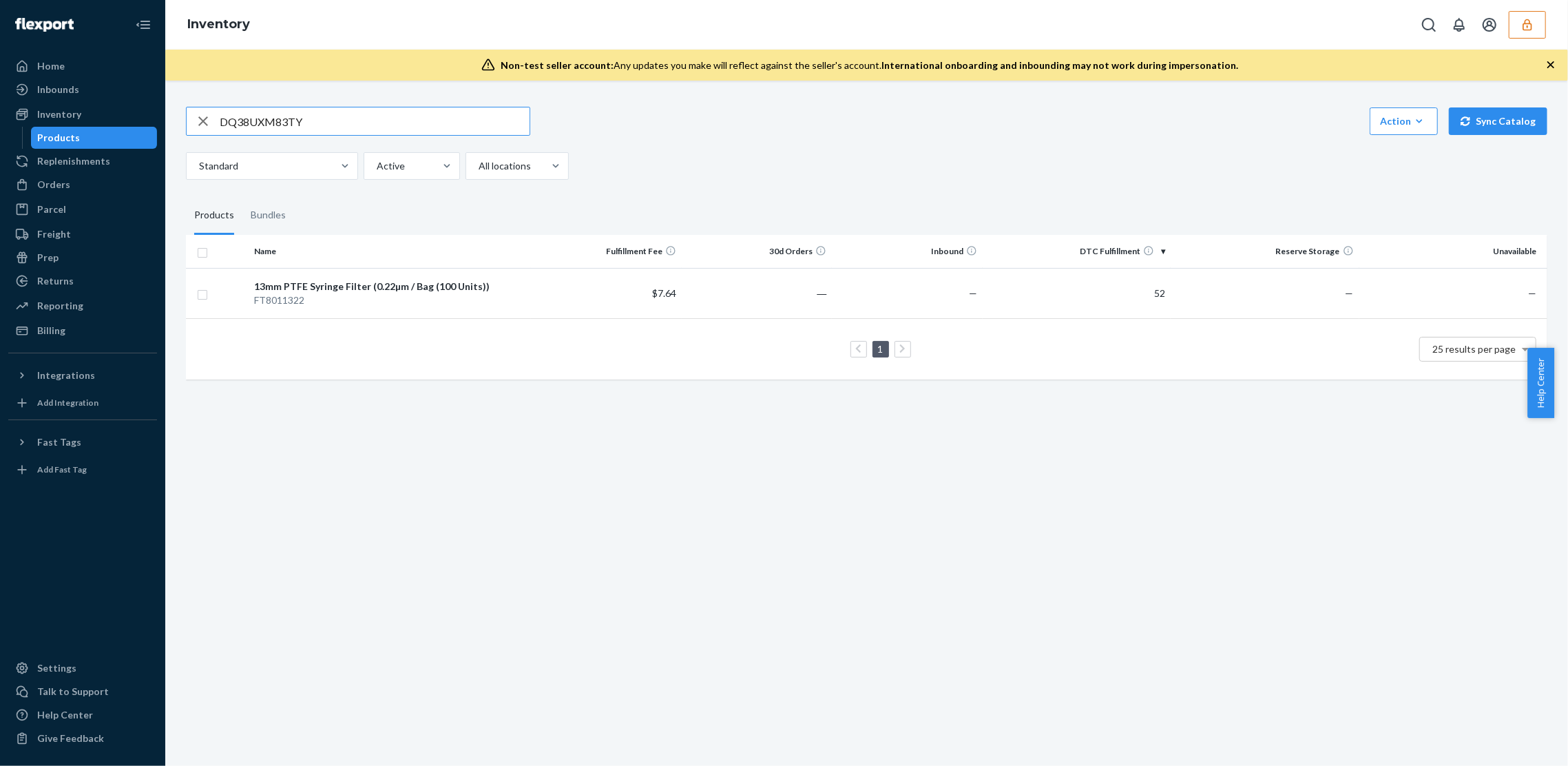
type input "DQ38UXM83TY"
copy div "FN8012522"
drag, startPoint x: 316, startPoint y: 304, endPoint x: 627, endPoint y: 213, distance: 324.0
click at [591, 257] on table "Name Fulfillment Fee 30d Orders Inbound DTC Fulfillment Reserve Storage Unavail…" at bounding box center [867, 307] width 1362 height 144
click at [94, 86] on div "Inbounds" at bounding box center [82, 89] width 146 height 19
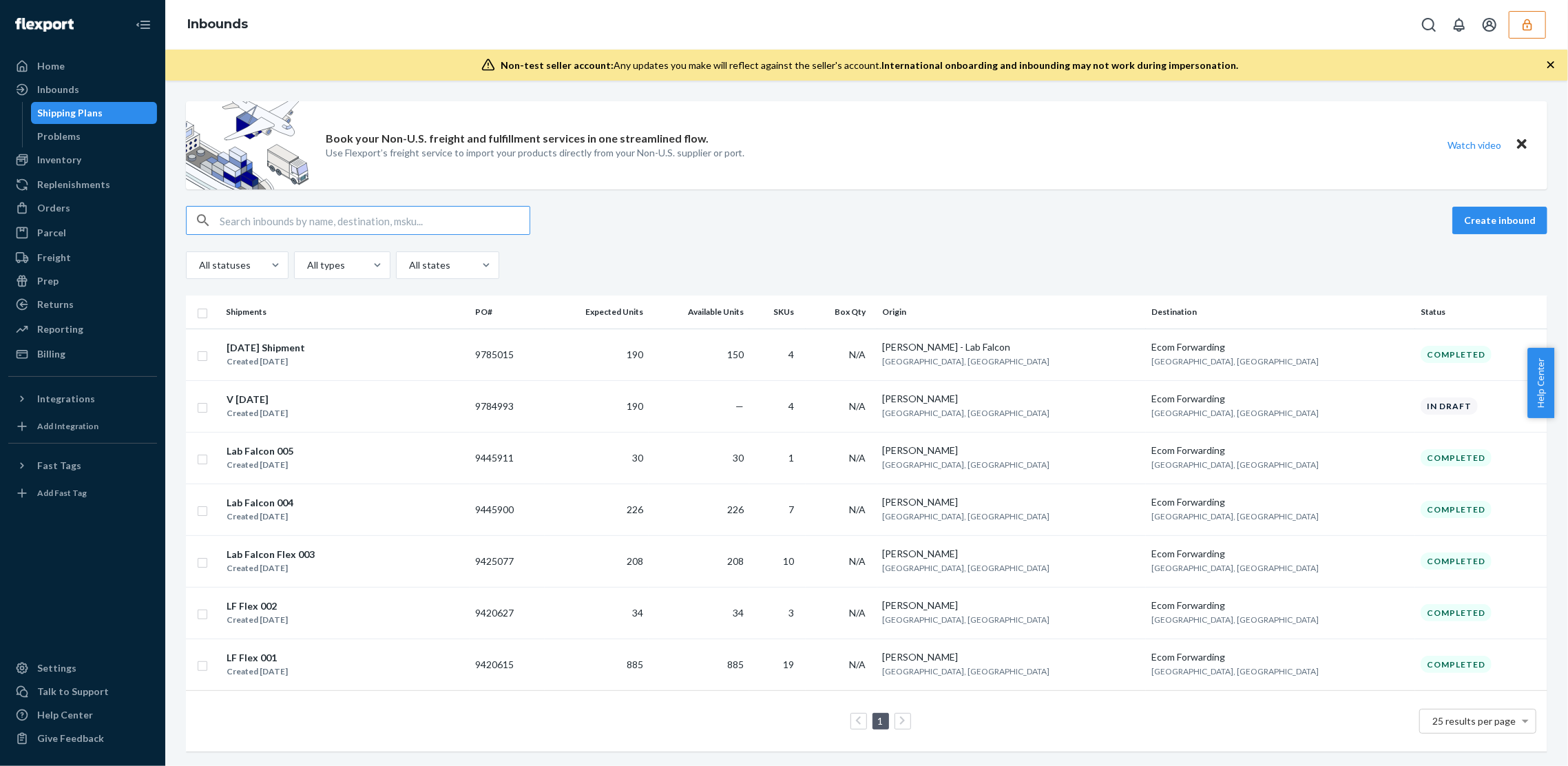
click at [873, 151] on div "Book your Non-U.S. freight and fulfillment services in one streamlined flow. Us…" at bounding box center [867, 145] width 1362 height 88
click at [470, 372] on td "[DATE] Shipment Created [DATE]" at bounding box center [345, 354] width 249 height 52
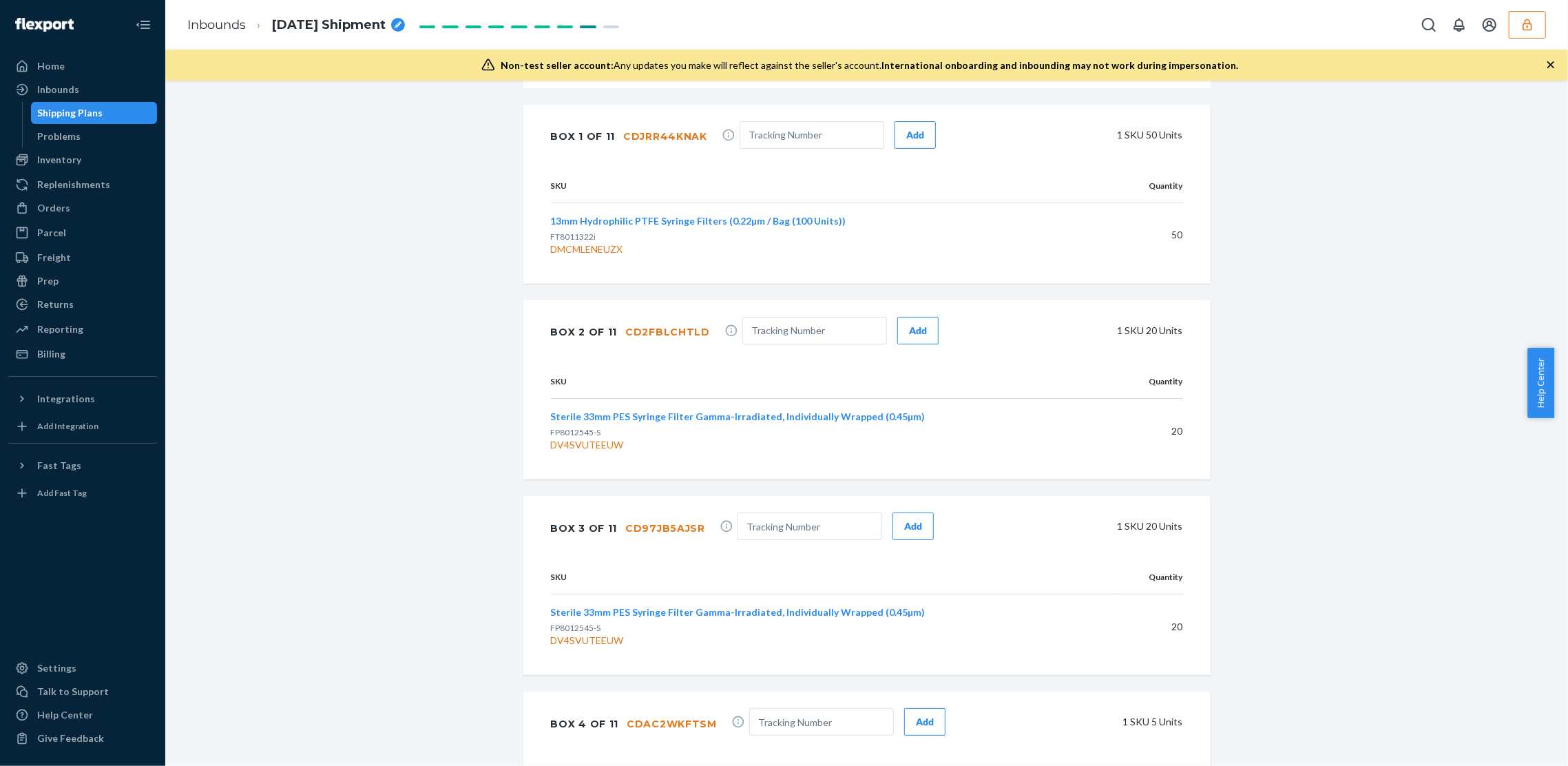
scroll to position [775, 0]
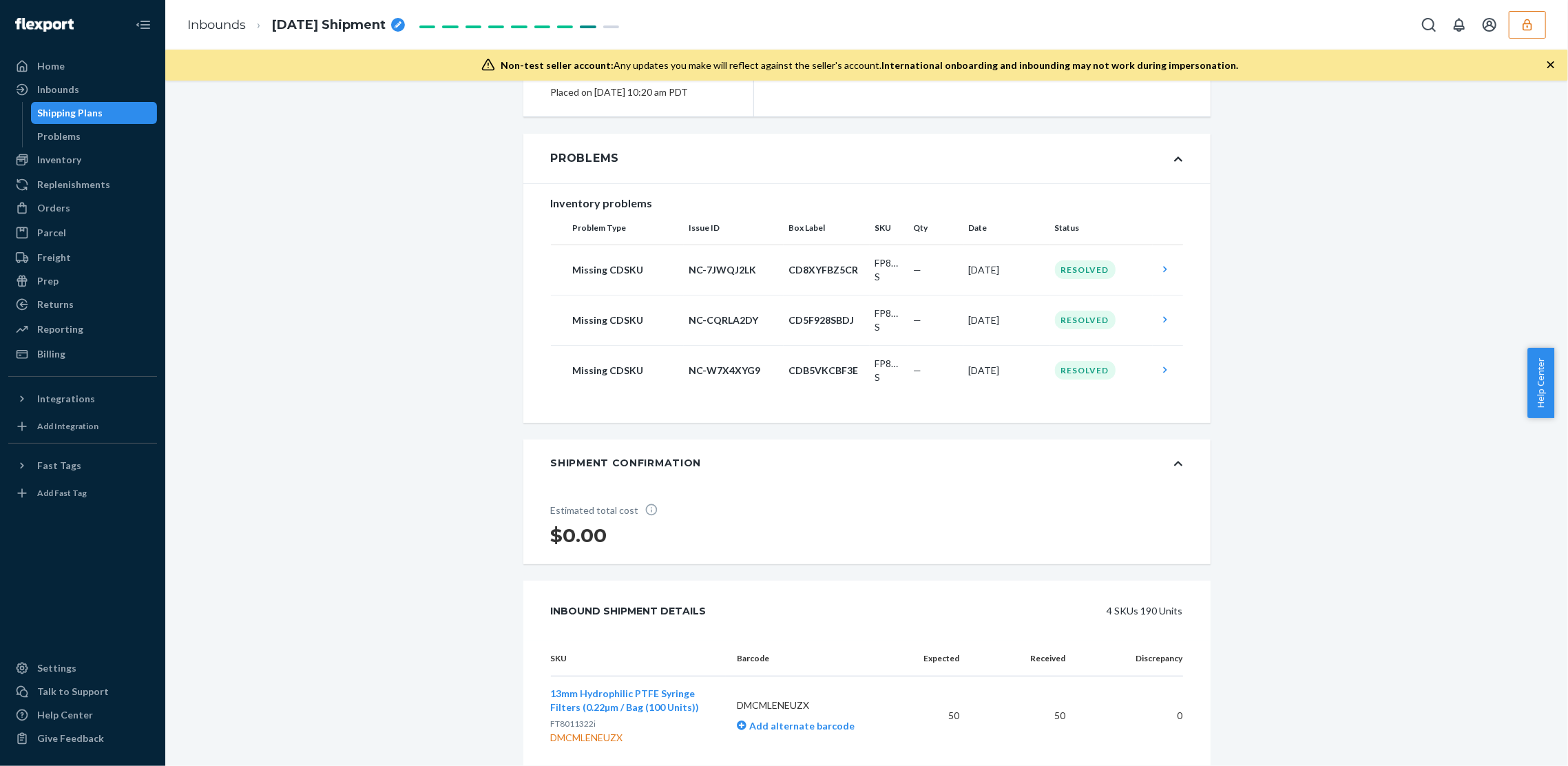
scroll to position [0, 0]
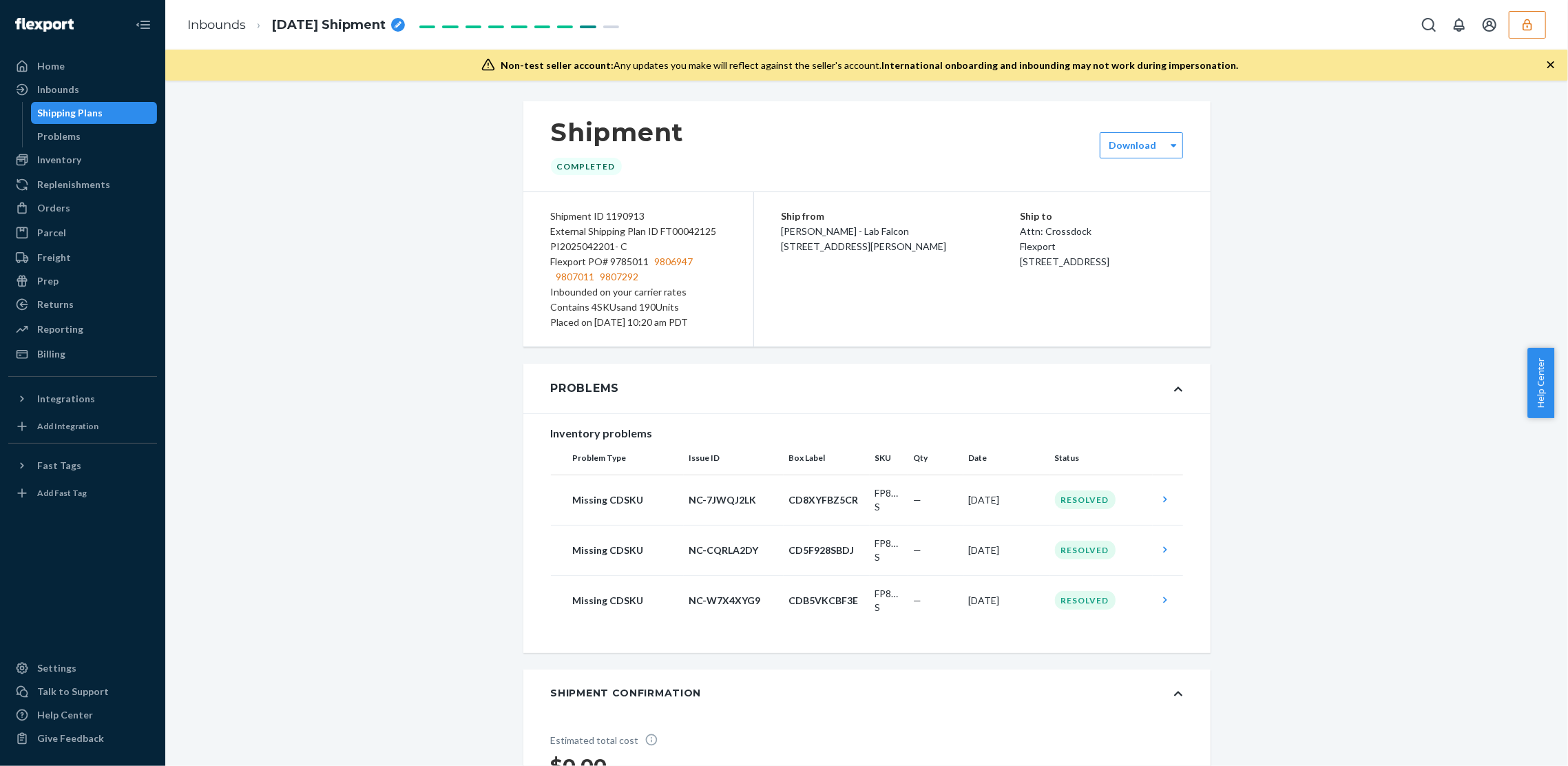
click at [64, 106] on div "Shipping Plans" at bounding box center [70, 112] width 65 height 14
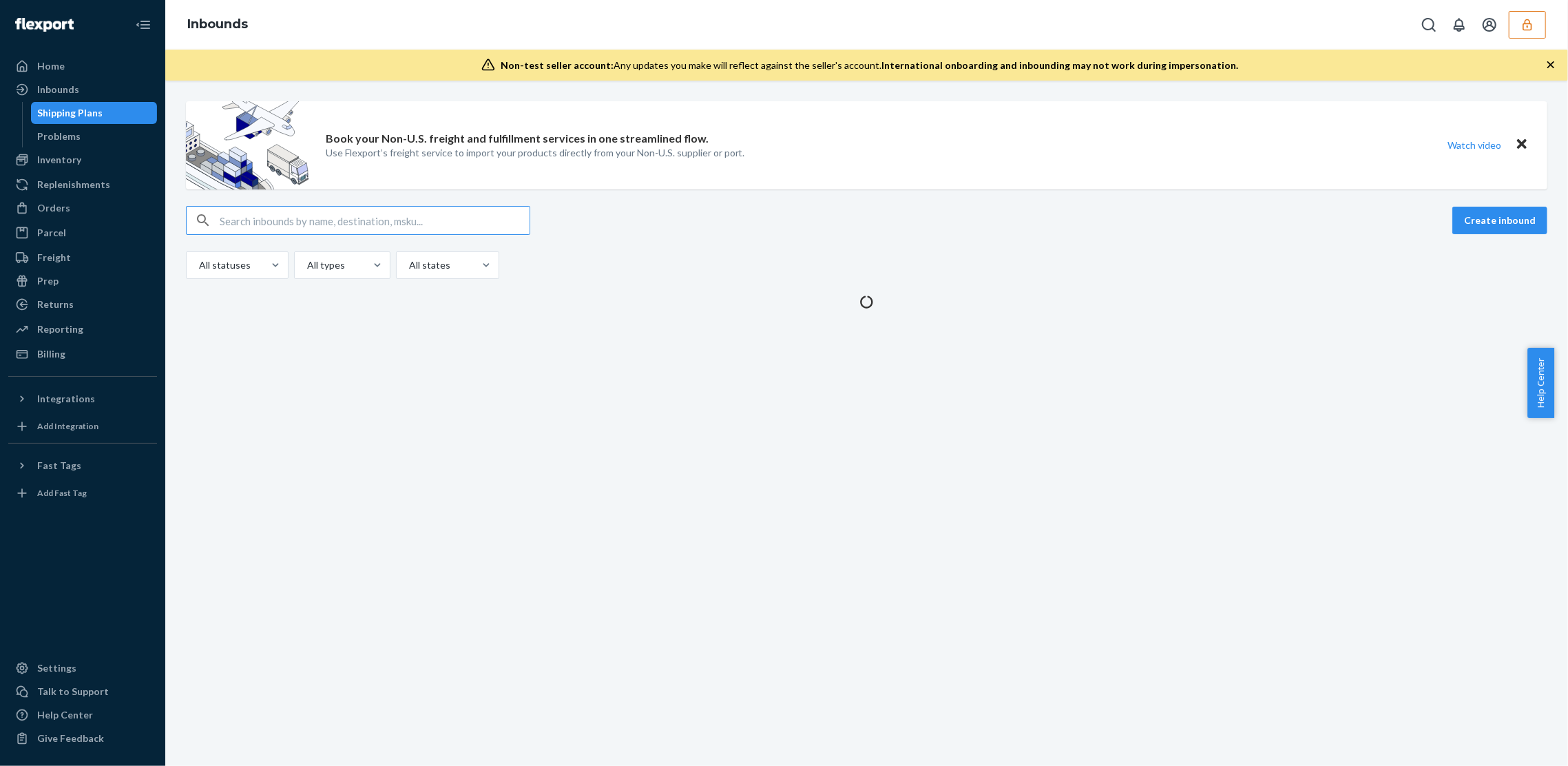
type input "9785015"
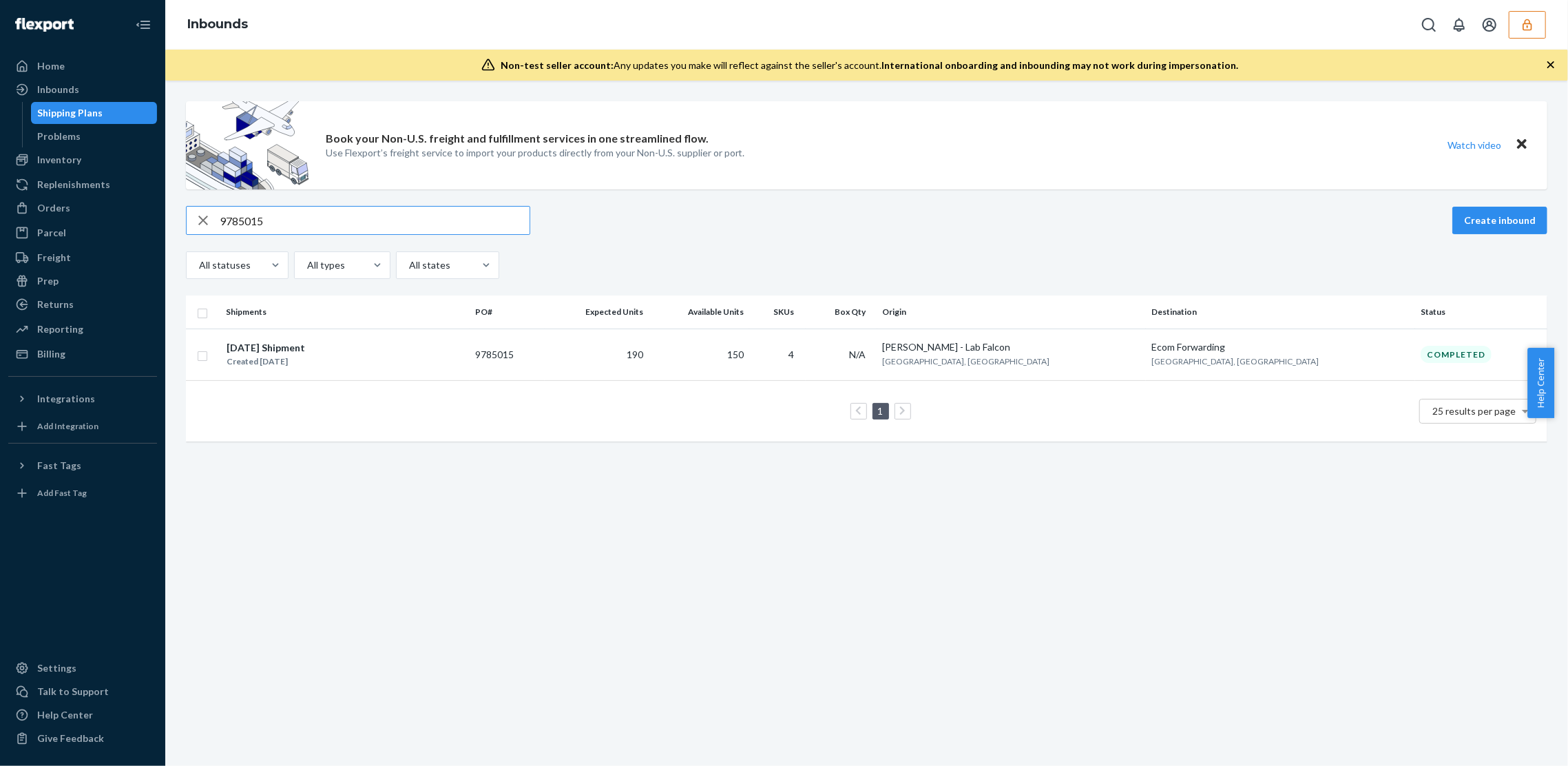
type input "9785015"
click at [544, 363] on td "9785015" at bounding box center [508, 354] width 75 height 52
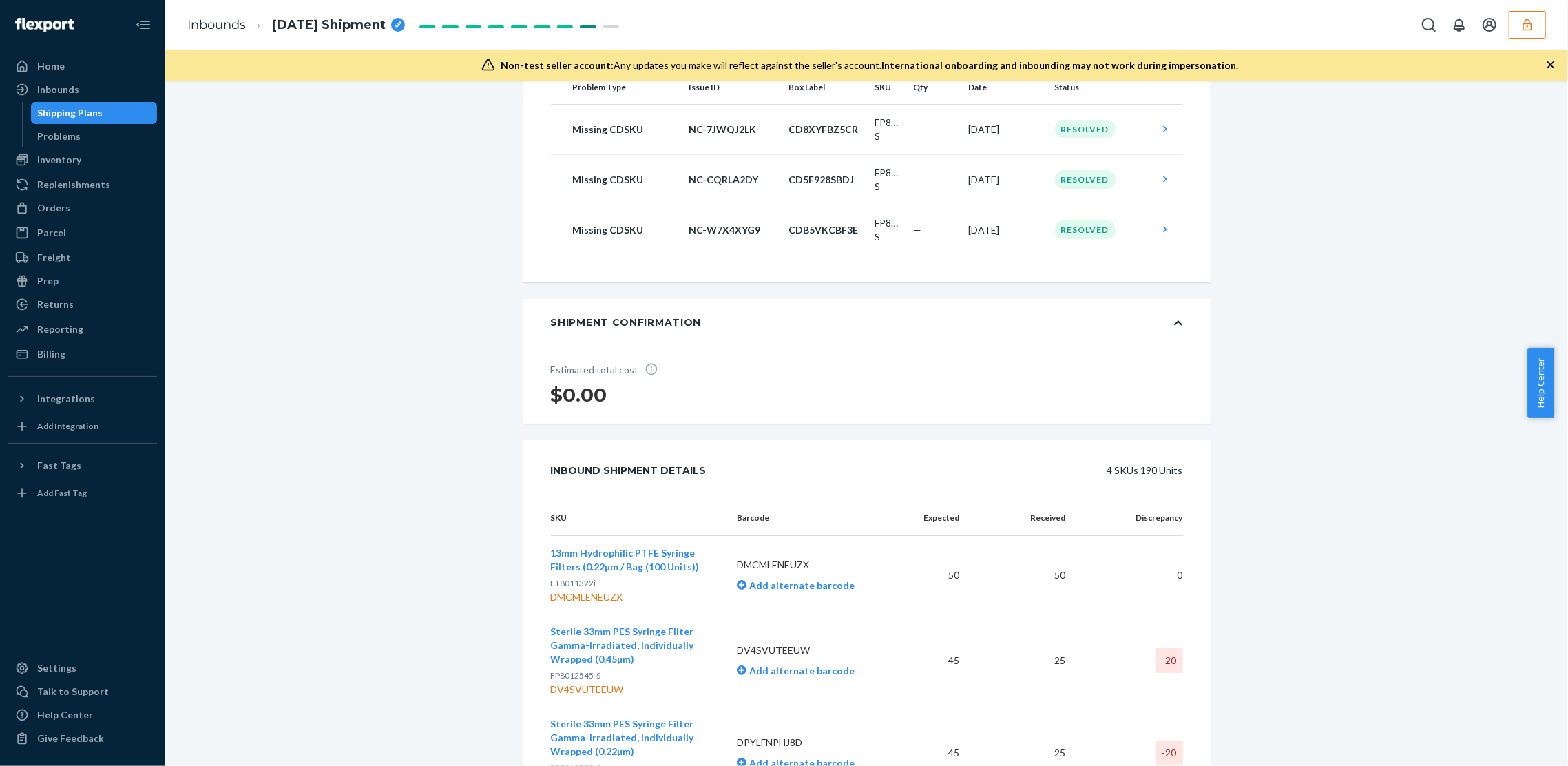
scroll to position [725, 0]
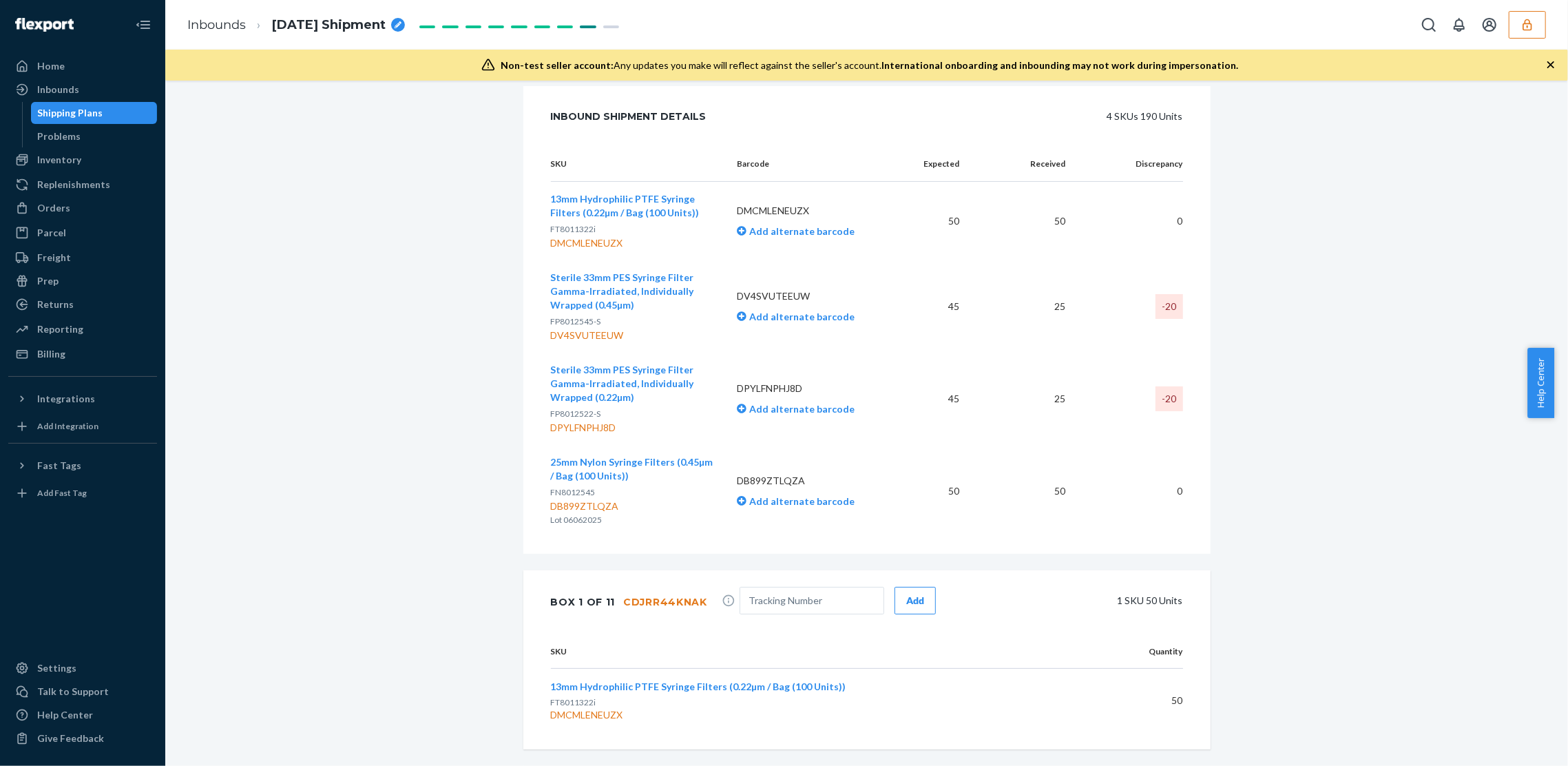
drag, startPoint x: 182, startPoint y: 314, endPoint x: 223, endPoint y: 284, distance: 50.8
click at [81, 162] on div "Inventory" at bounding box center [82, 159] width 146 height 19
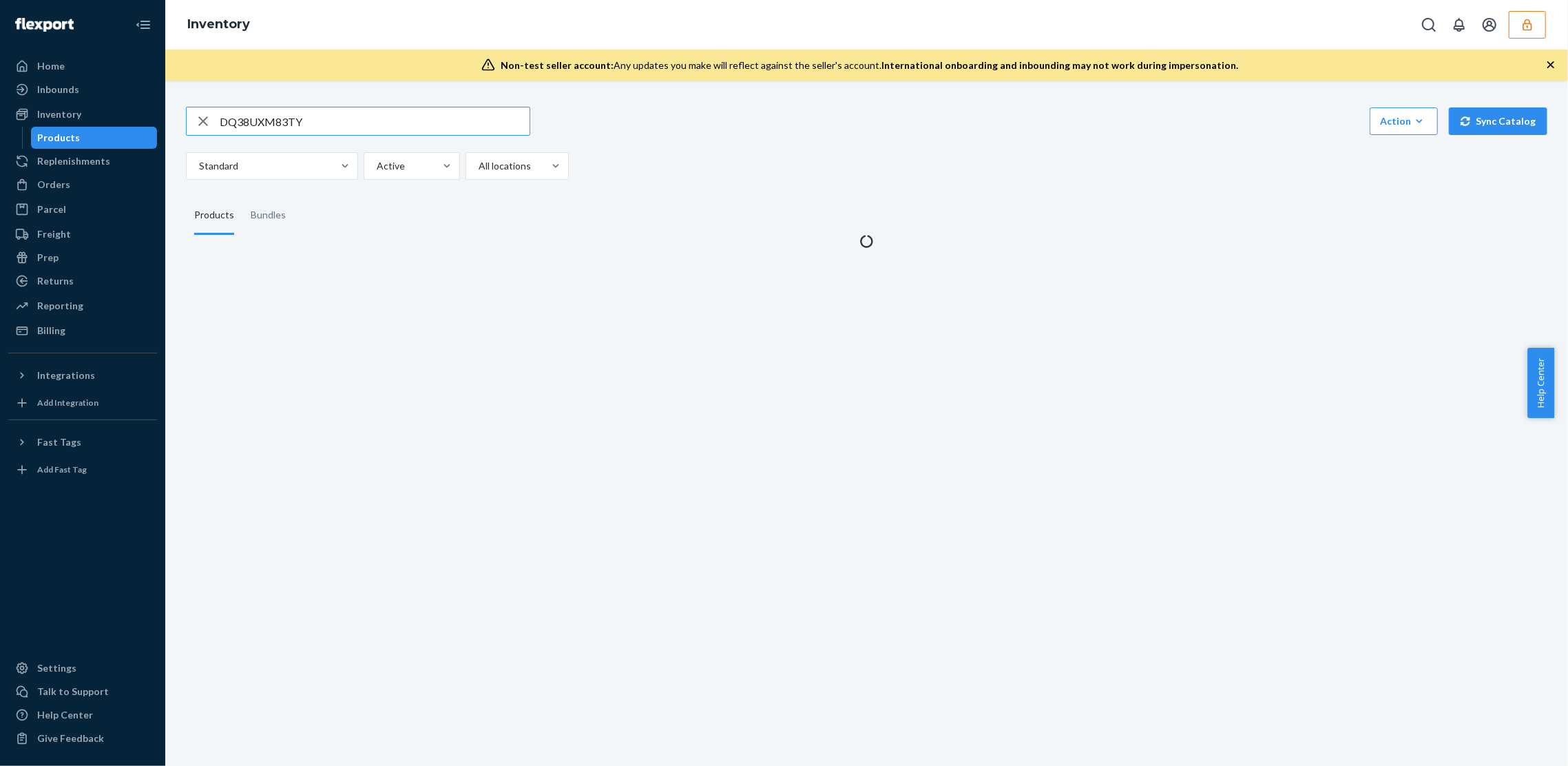
click at [240, 117] on input "DQ38UXM83TY" at bounding box center [375, 121] width 310 height 28
type input "FT8011322"
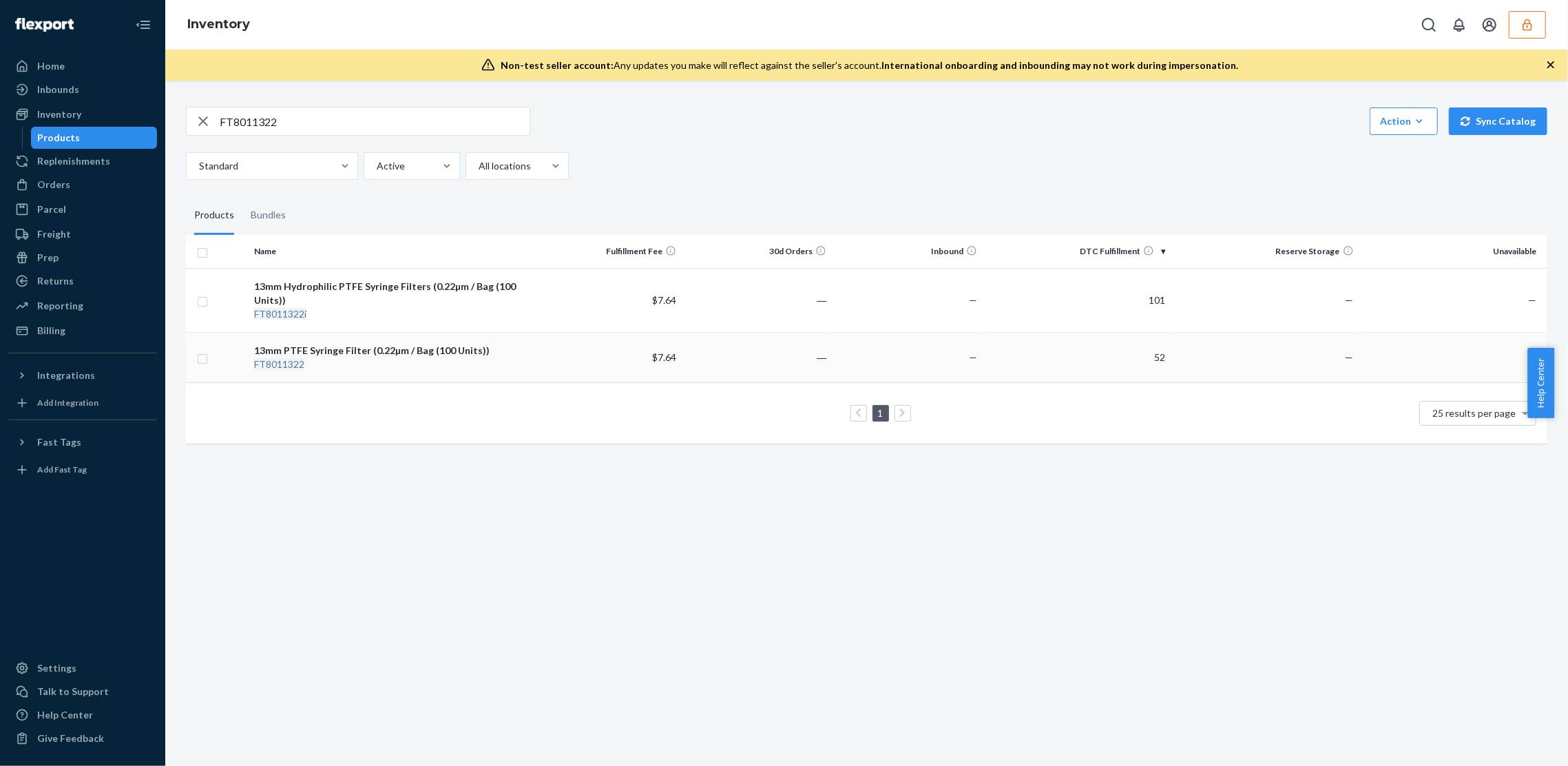
click at [372, 356] on div "13mm PTFE Syringe Filter (0.22µm / Bag (100 Units))" at bounding box center [390, 350] width 272 height 14
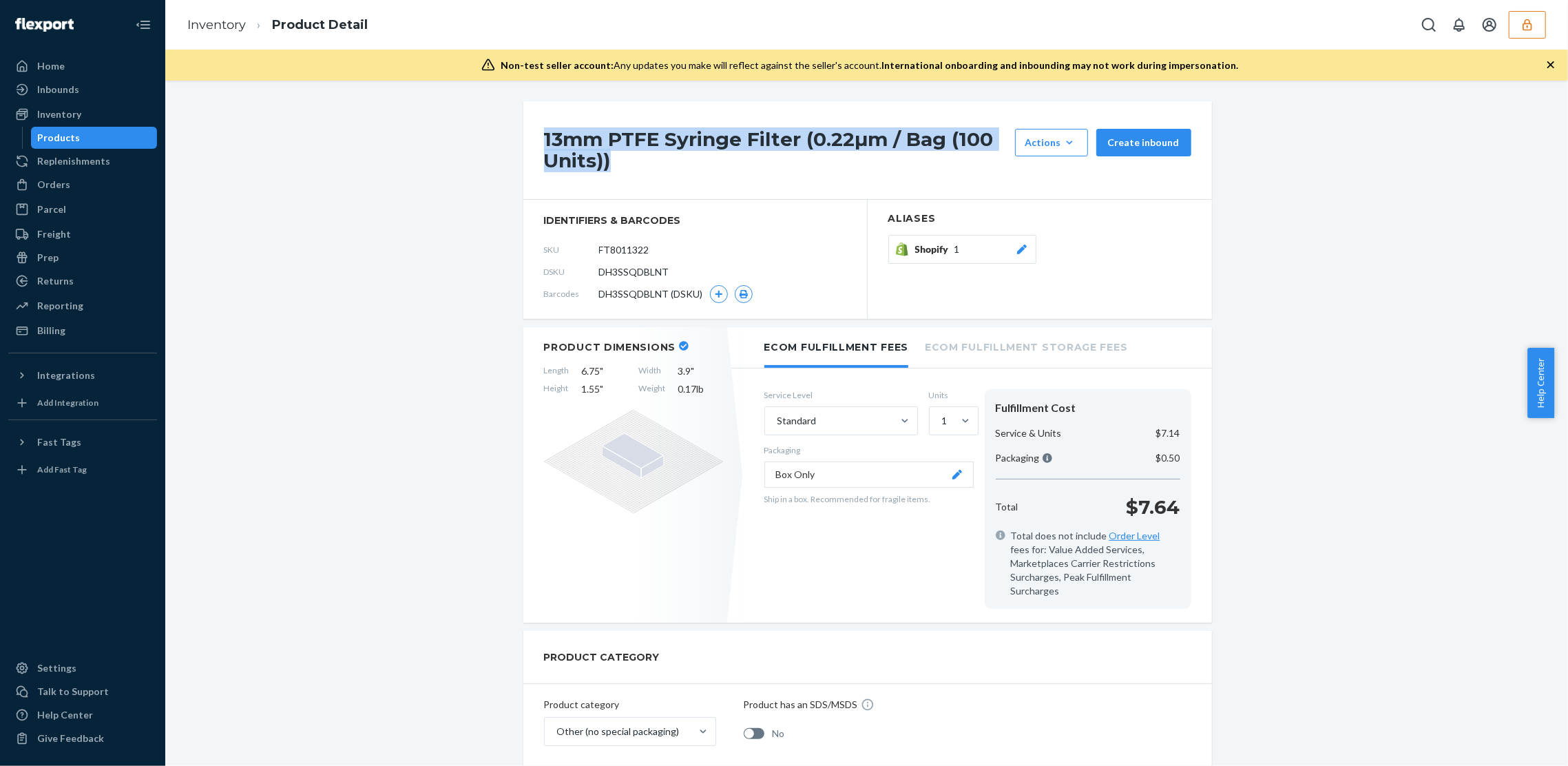
drag, startPoint x: 610, startPoint y: 165, endPoint x: 802, endPoint y: 64, distance: 216.9
click at [544, 140] on h1 "13mm PTFE Syringe Filter (0.22µm / Bag (100 Units))" at bounding box center [775, 150] width 464 height 43
copy h1 "13mm PTFE Syringe Filter (0.22µm / Bag (100 Units))"
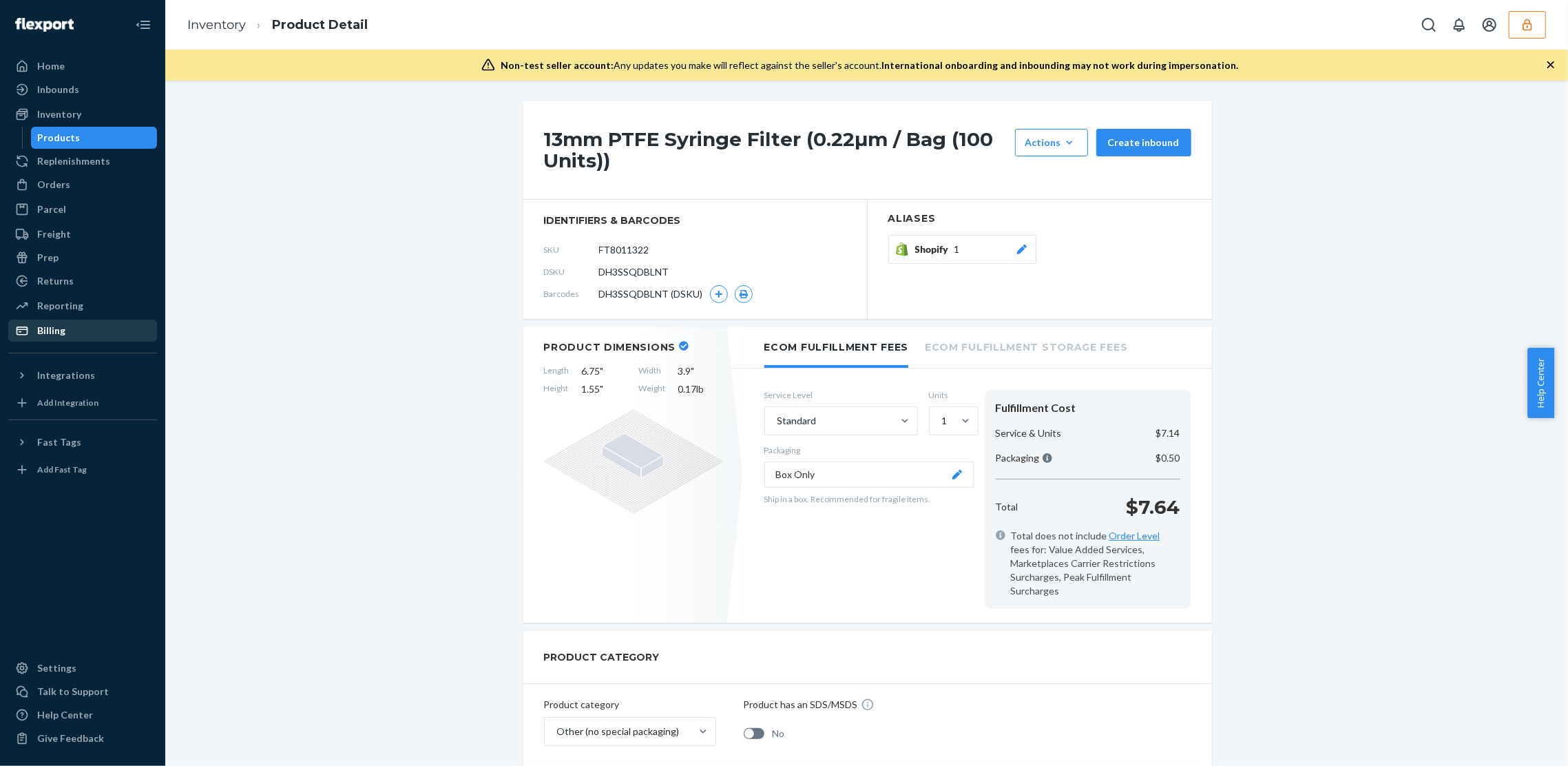
click at [82, 330] on div "Billing" at bounding box center [82, 331] width 146 height 19
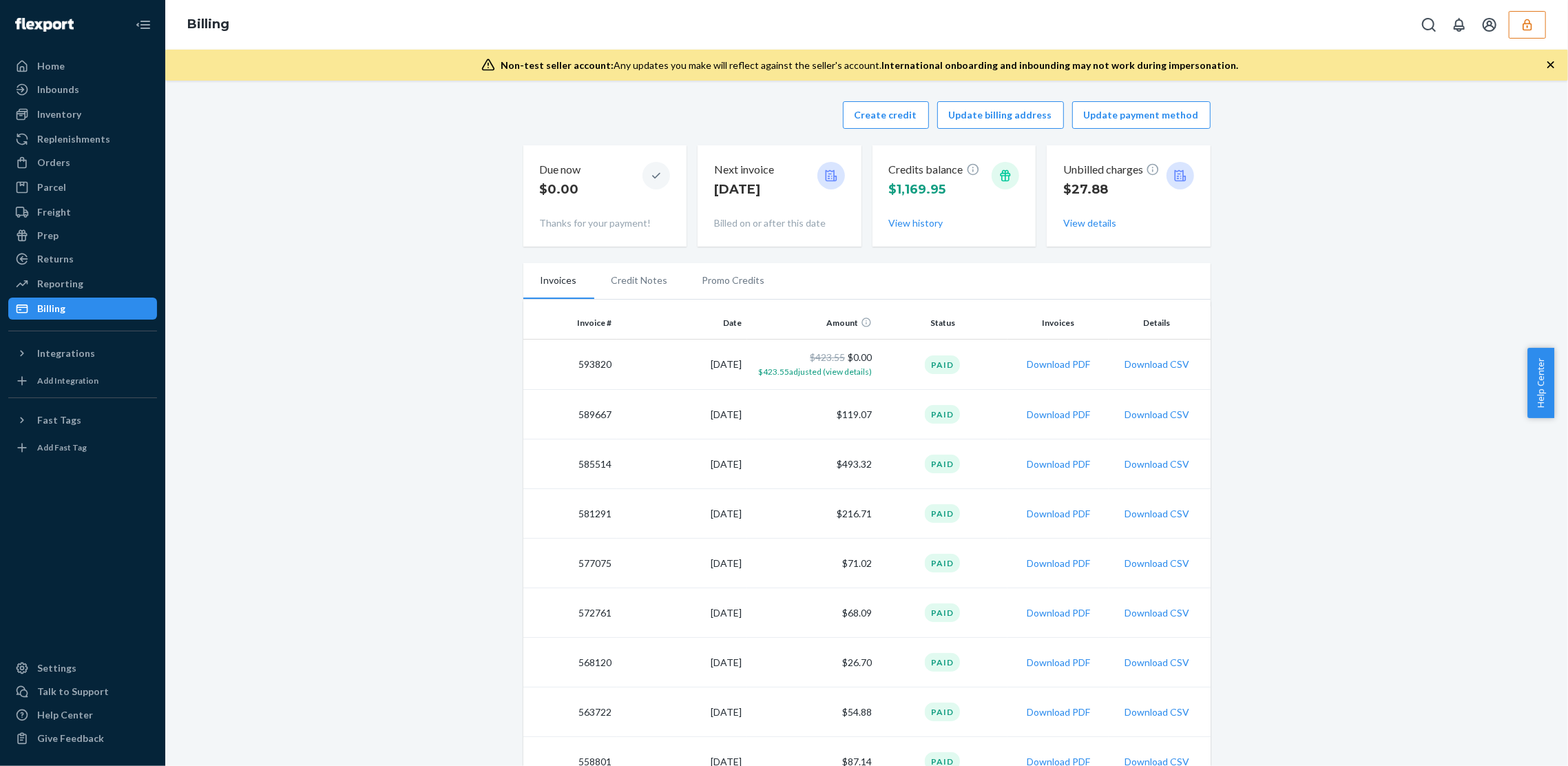
click at [869, 117] on button "Create credit" at bounding box center [886, 115] width 86 height 28
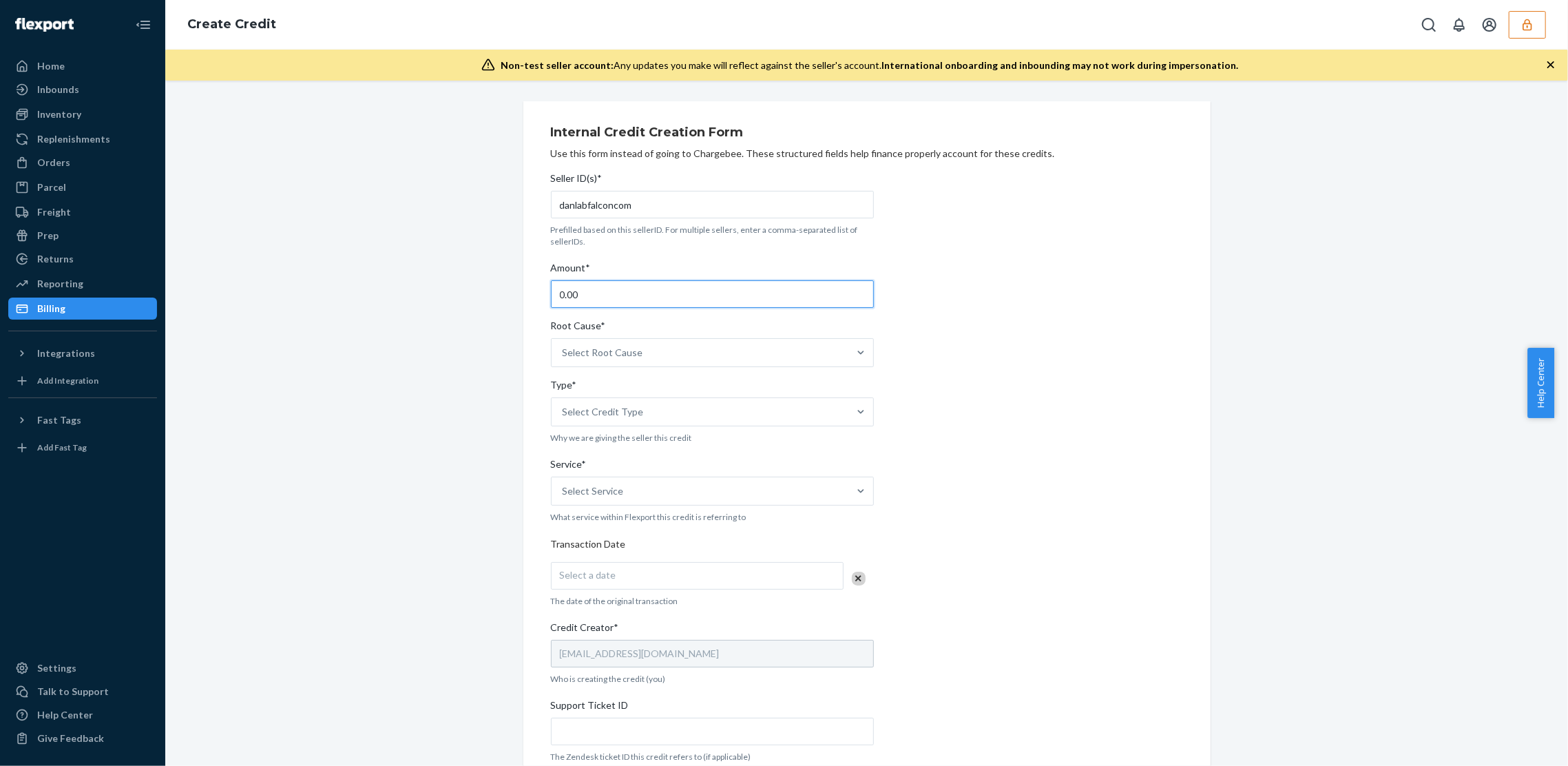
click at [586, 292] on input "0.00" at bounding box center [712, 294] width 323 height 28
type input "30.80"
click at [681, 376] on div "Seller ID(s)* danlabfalconcom Prefilled based on this sellerID. For multiple se…" at bounding box center [712, 566] width 323 height 799
click at [682, 358] on div "Select Root Cause" at bounding box center [700, 353] width 297 height 28
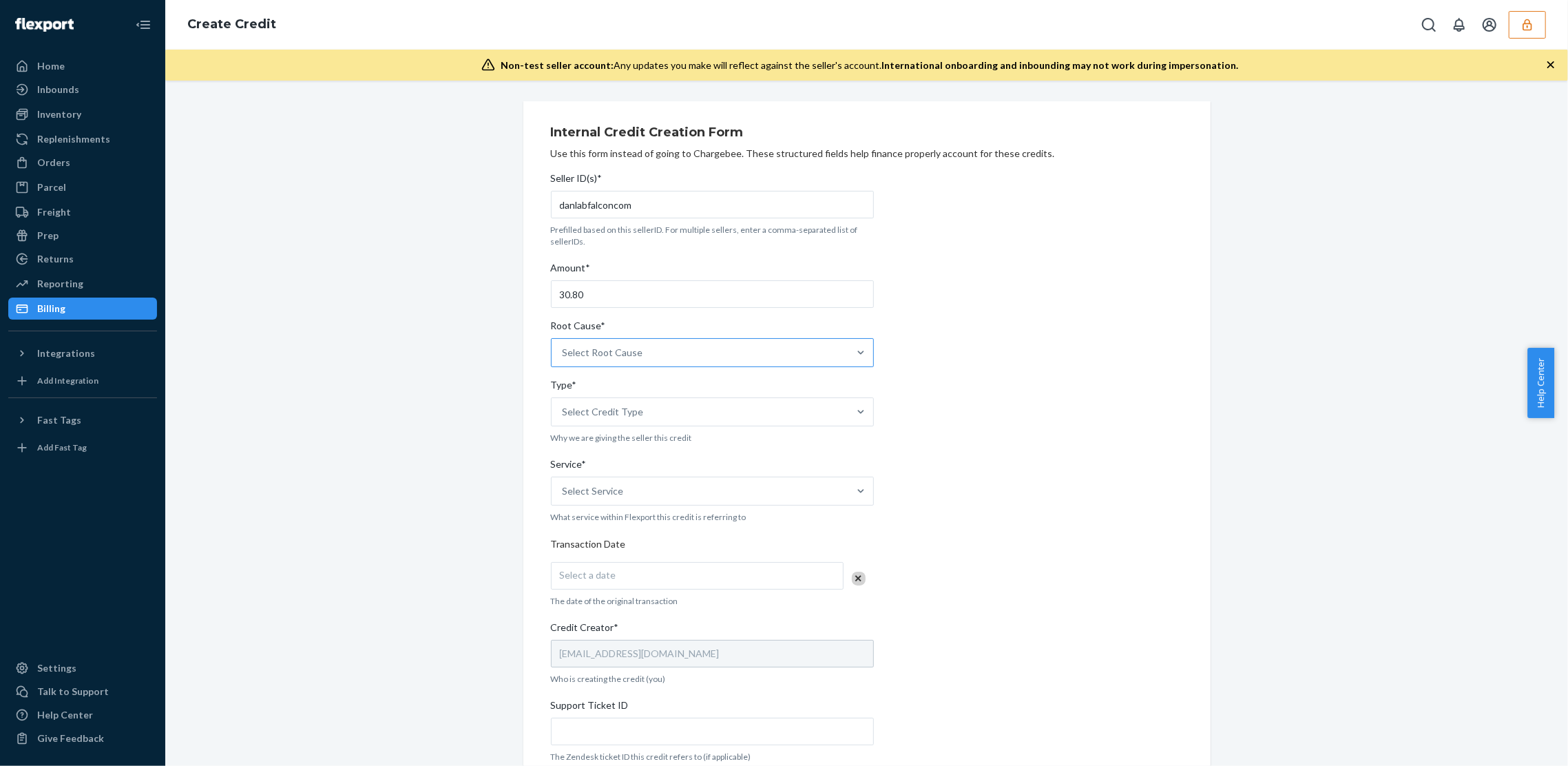
click at [564, 358] on input "Root Cause* Select Root Cause" at bounding box center [564, 352] width 1 height 14
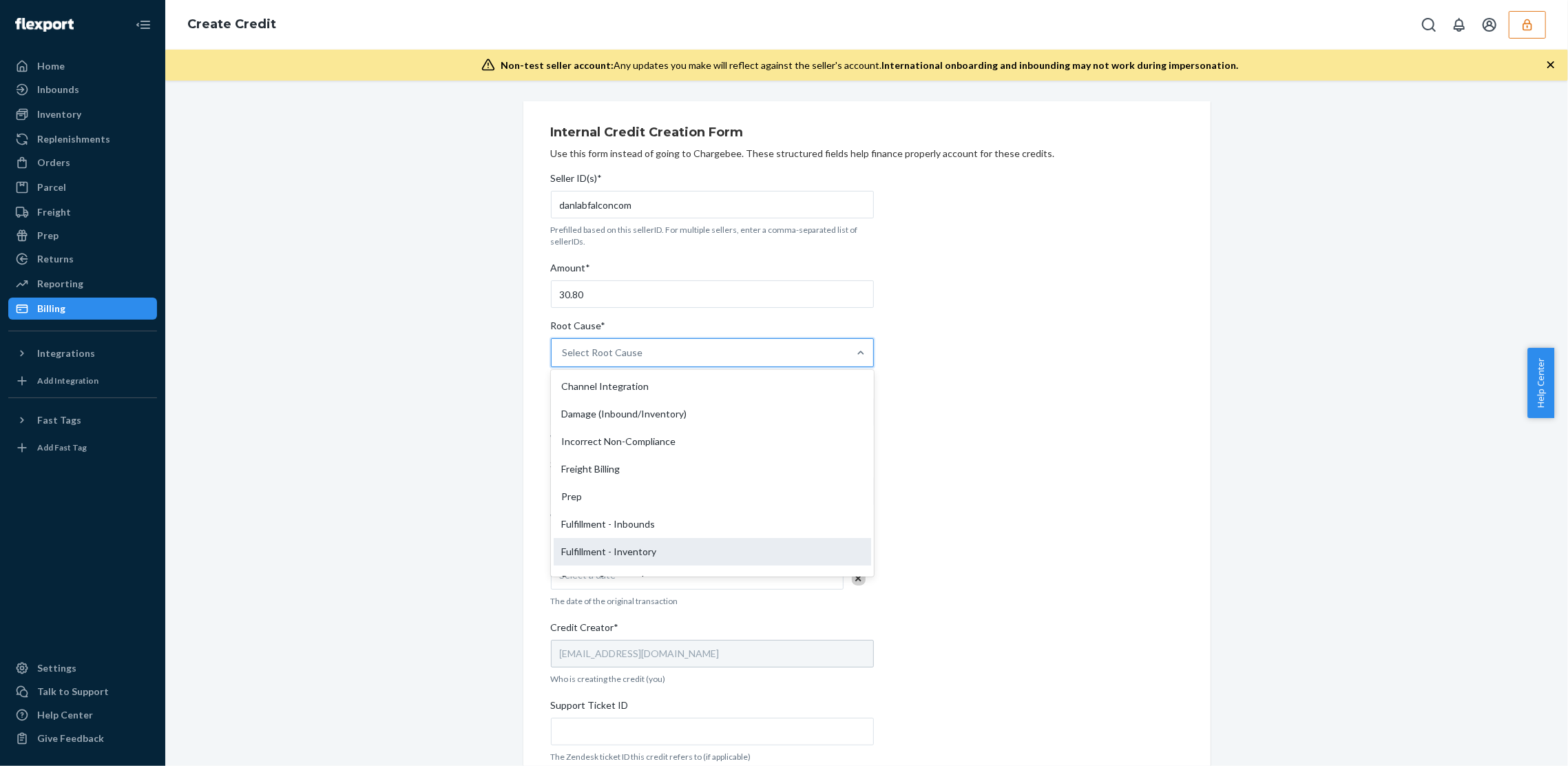
click at [667, 546] on div "Fulfillment - Inventory" at bounding box center [712, 552] width 318 height 28
click at [564, 360] on input "Root Cause* option Fulfillment - Inventory focused, 7 of 29. 29 results availab…" at bounding box center [564, 352] width 1 height 14
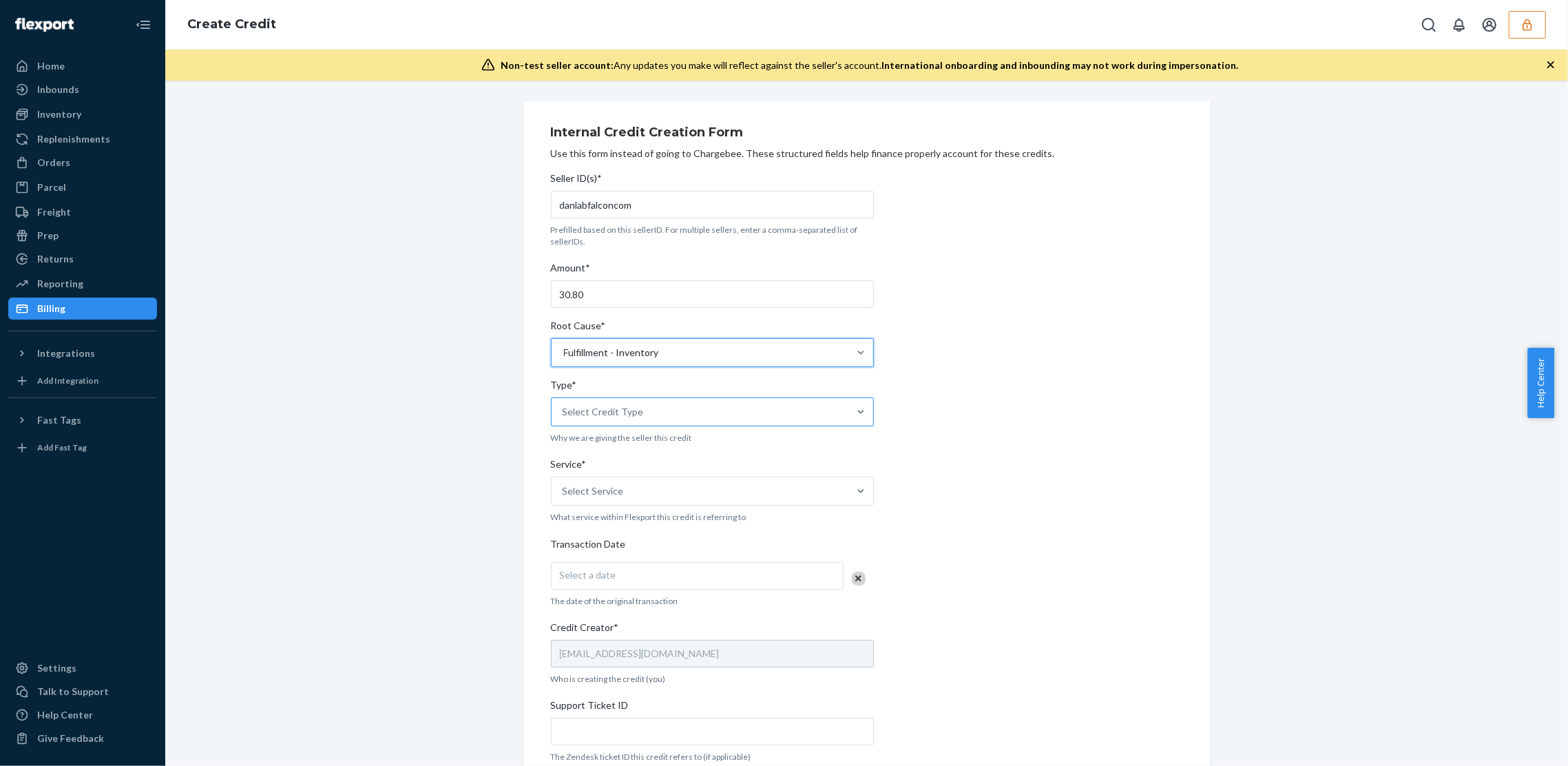
click at [598, 410] on div "Select Credit Type" at bounding box center [603, 412] width 81 height 14
click at [564, 410] on input "Type* Select Credit Type" at bounding box center [564, 412] width 1 height 14
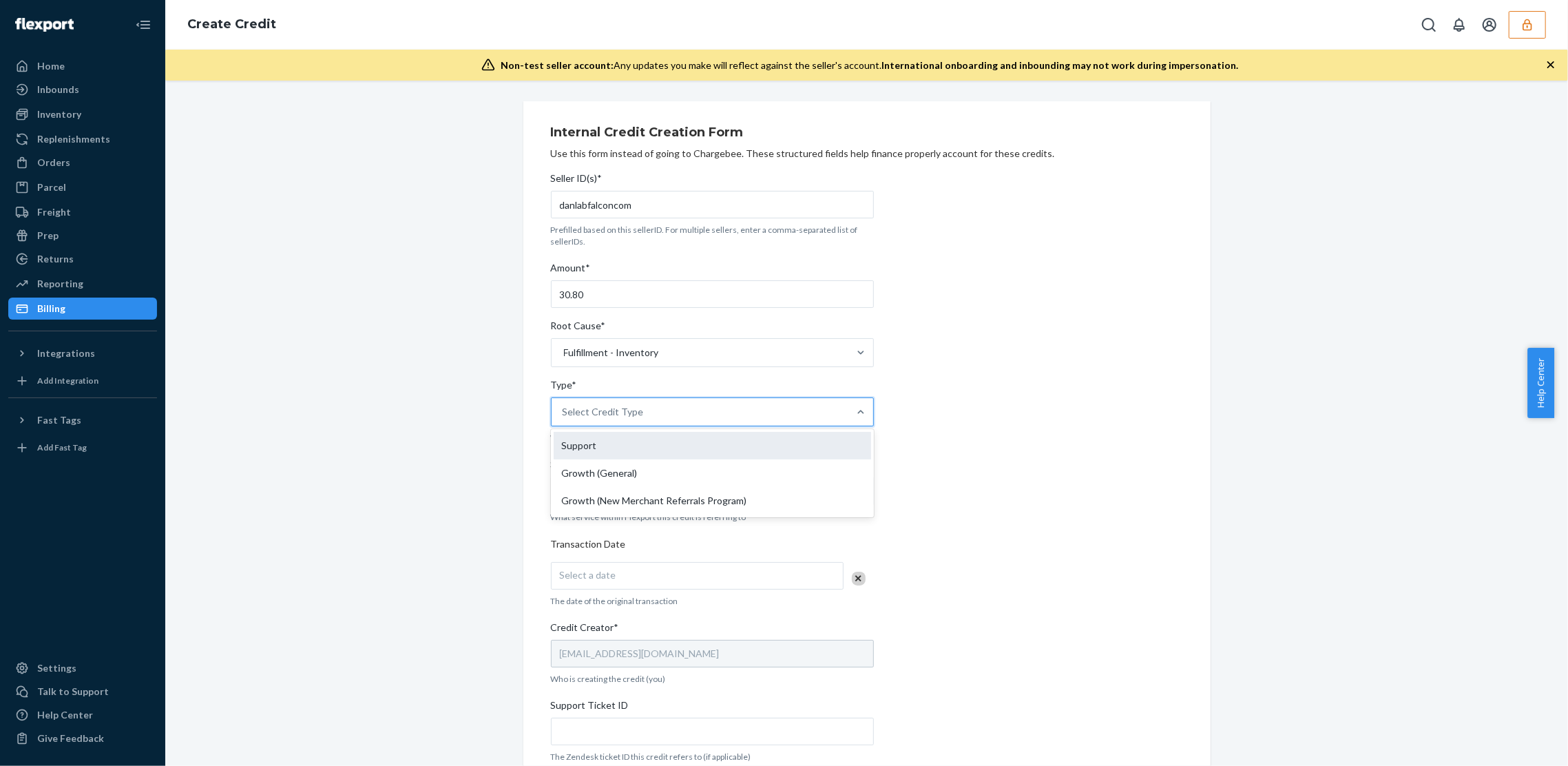
click at [607, 454] on div "Support" at bounding box center [712, 446] width 318 height 28
click at [564, 419] on input "Type* option Support focused, 1 of 3. 3 results available. Use Up and Down to c…" at bounding box center [564, 412] width 1 height 14
click at [594, 501] on div "Select Service" at bounding box center [700, 491] width 297 height 28
click at [564, 499] on input "Service* Select Service" at bounding box center [564, 491] width 1 height 14
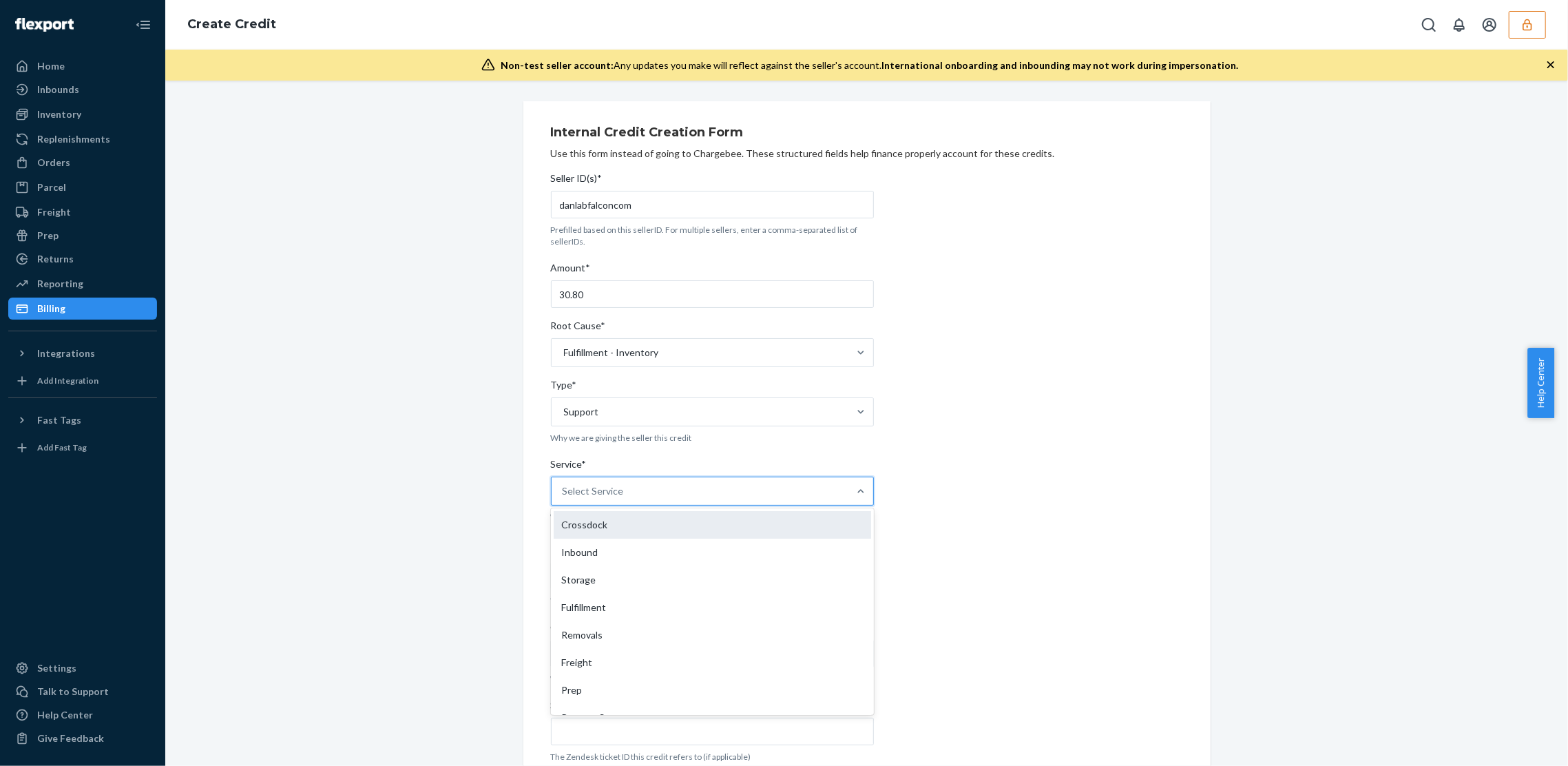
click at [592, 521] on div "Crossdock" at bounding box center [712, 525] width 318 height 28
click at [564, 499] on input "Service* option Inbound focused, 2 of 10. 10 results available. Use Up and Down…" at bounding box center [564, 491] width 1 height 14
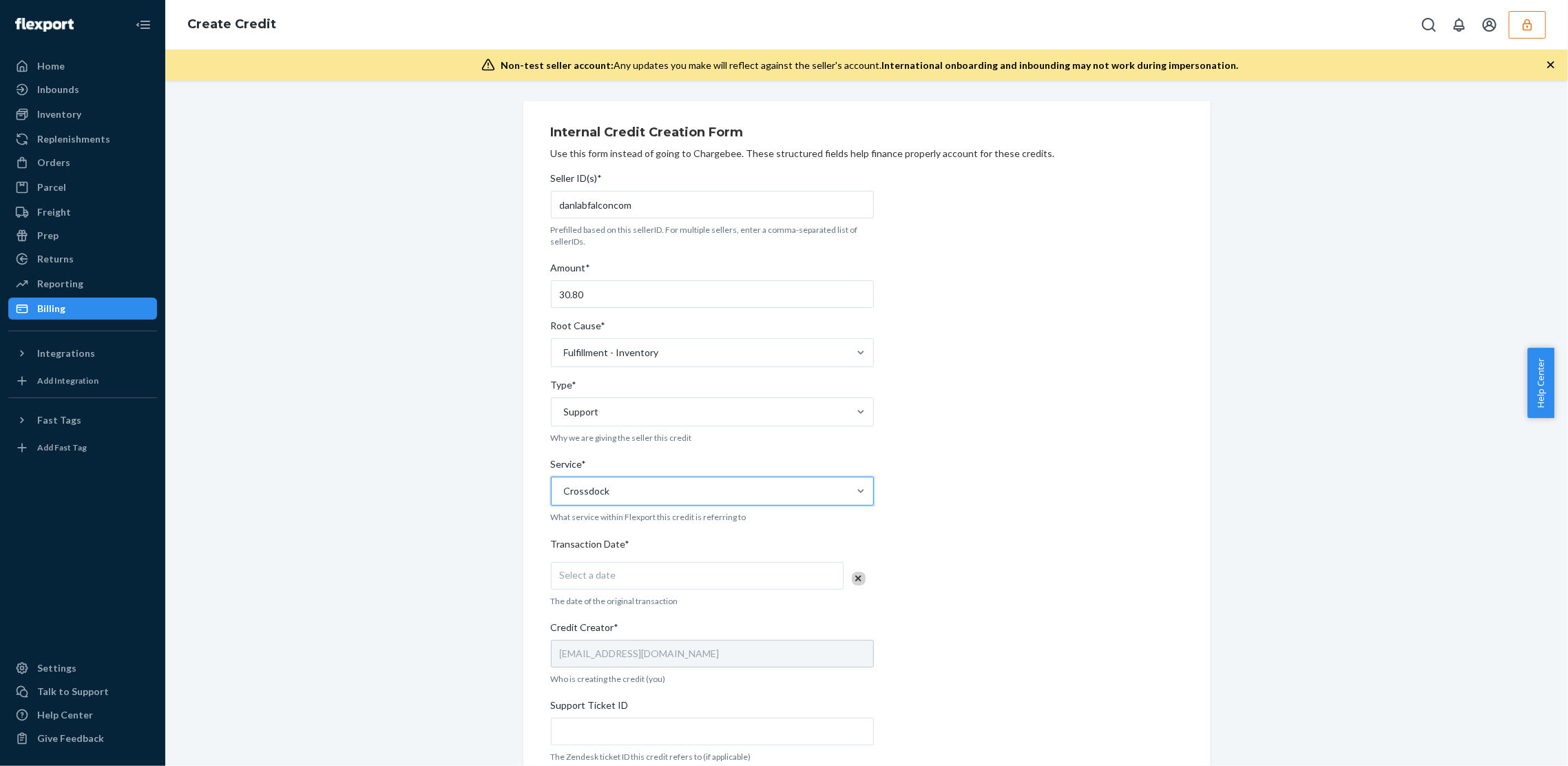
click at [584, 573] on span "Select a date" at bounding box center [588, 575] width 56 height 11
click at [695, 521] on abbr "24" at bounding box center [690, 516] width 10 height 11
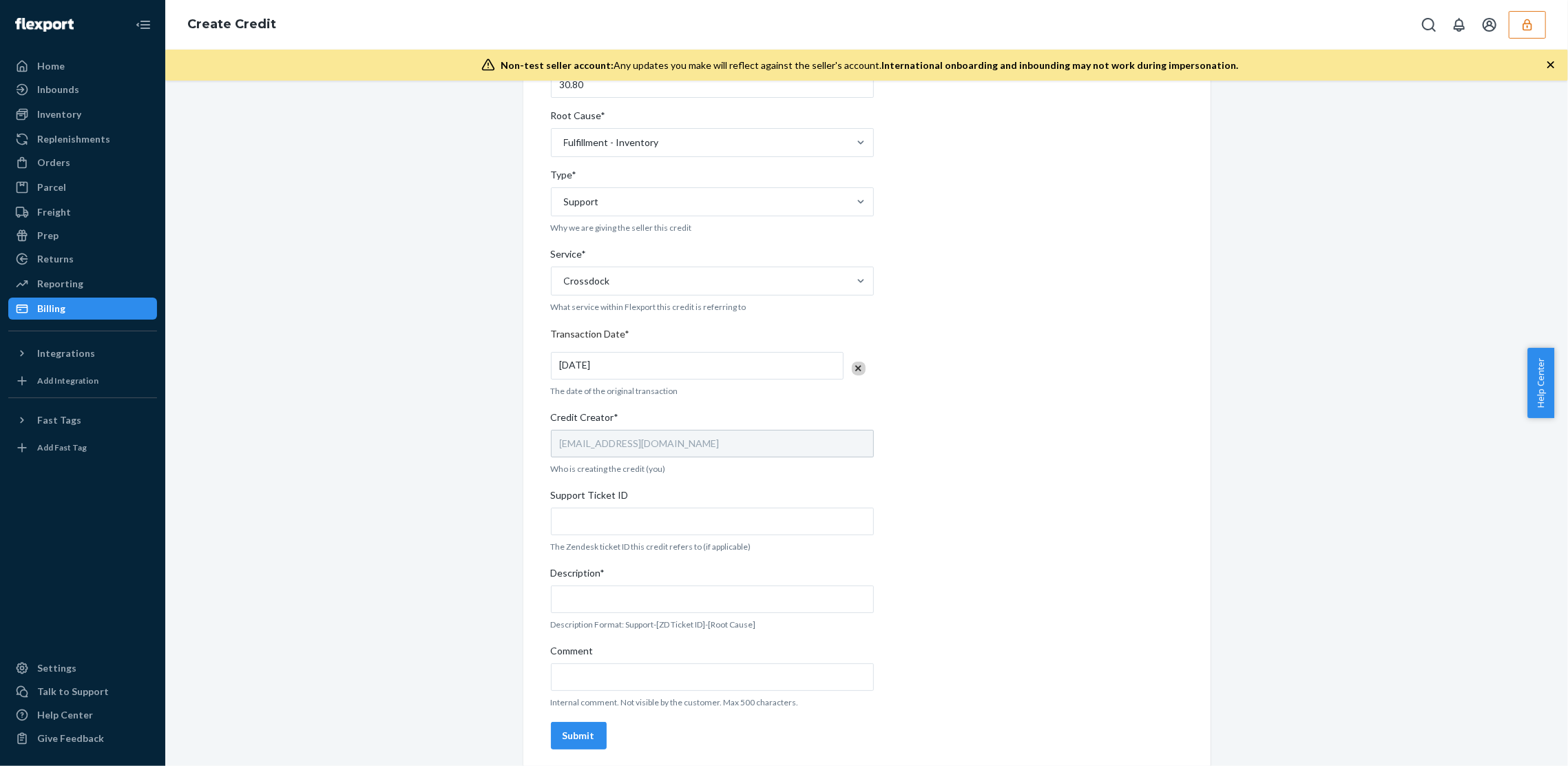
scroll to position [218, 0]
click at [676, 497] on div "Support Ticket ID" at bounding box center [712, 492] width 323 height 19
click at [676, 502] on input "Support Ticket ID" at bounding box center [712, 516] width 323 height 28
click at [671, 511] on input "Support Ticket ID" at bounding box center [712, 516] width 323 height 28
paste input "800276"
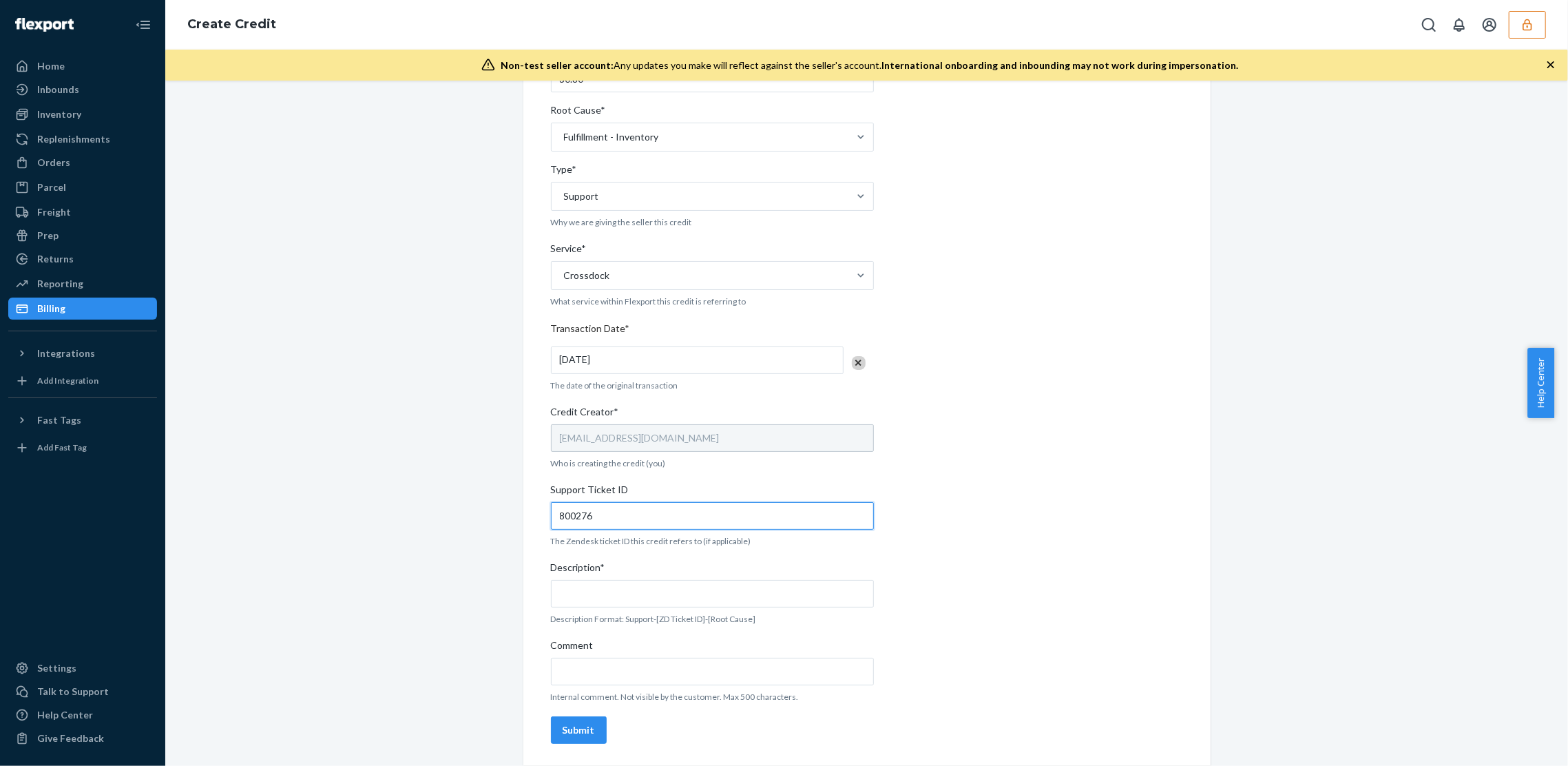
type input "800276"
click at [618, 586] on input "Description*" at bounding box center [712, 594] width 323 height 28
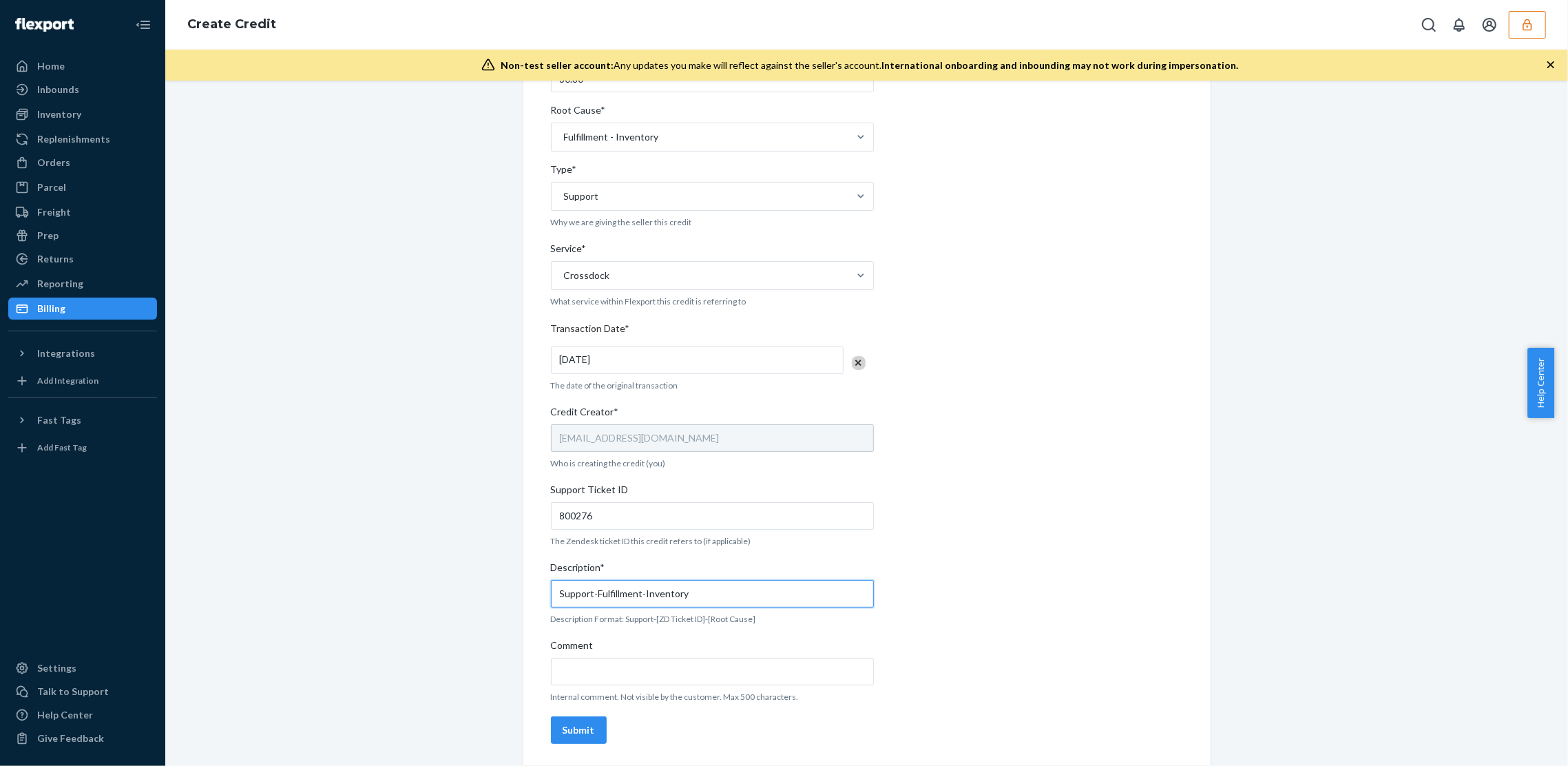
click at [593, 597] on input "Support-Fulfillment-Inventory" at bounding box center [712, 594] width 323 height 28
paste input "800276"
click at [697, 601] on input "Support-800276-Fulfillment-Inventory" at bounding box center [712, 594] width 323 height 28
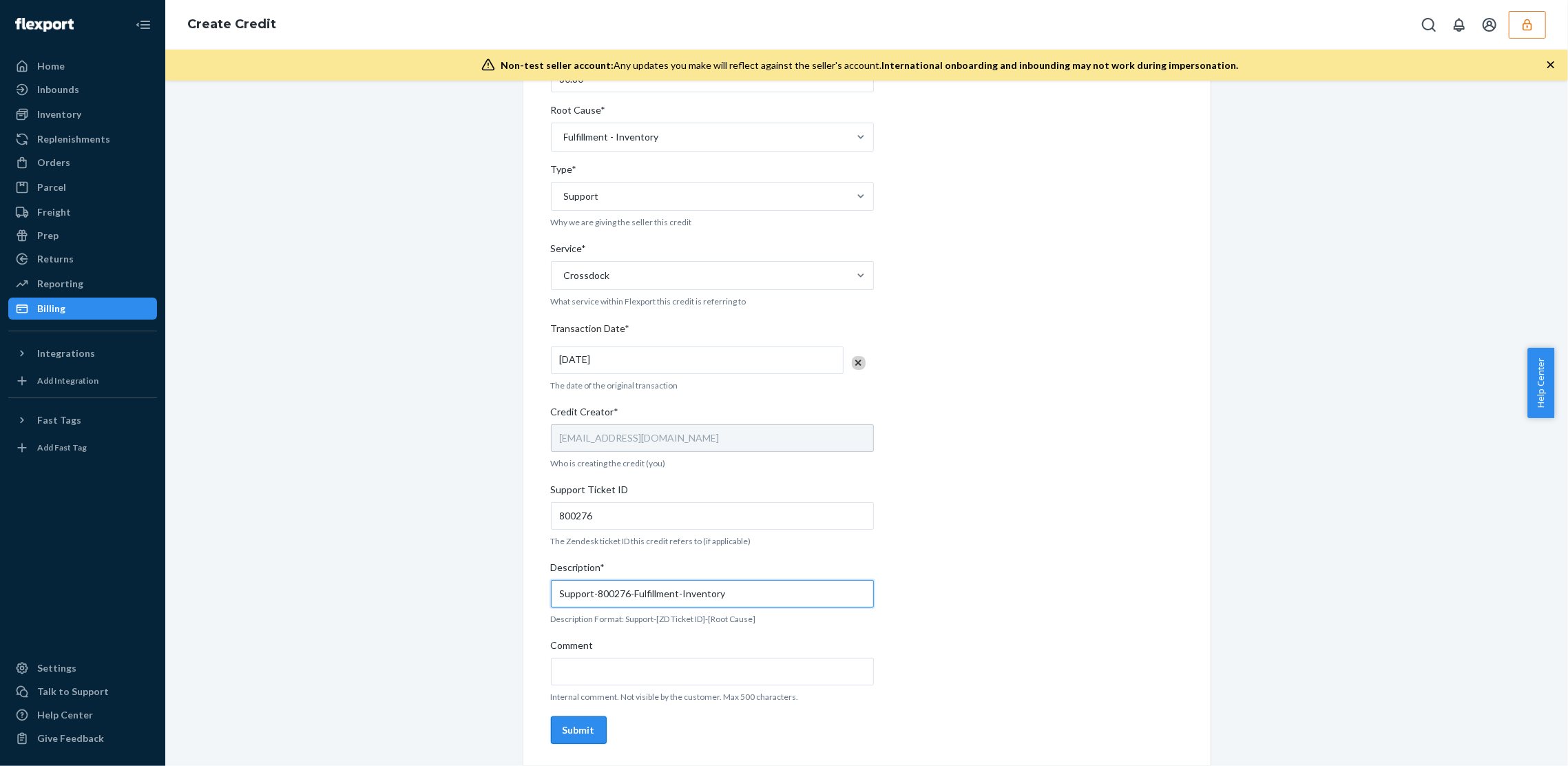
type input "Support-800276-Fulfillment-Inventory"
click at [564, 729] on div "Submit" at bounding box center [579, 730] width 33 height 14
click at [667, 592] on input "Support-800276-Fulfillment-Inventory" at bounding box center [712, 594] width 323 height 28
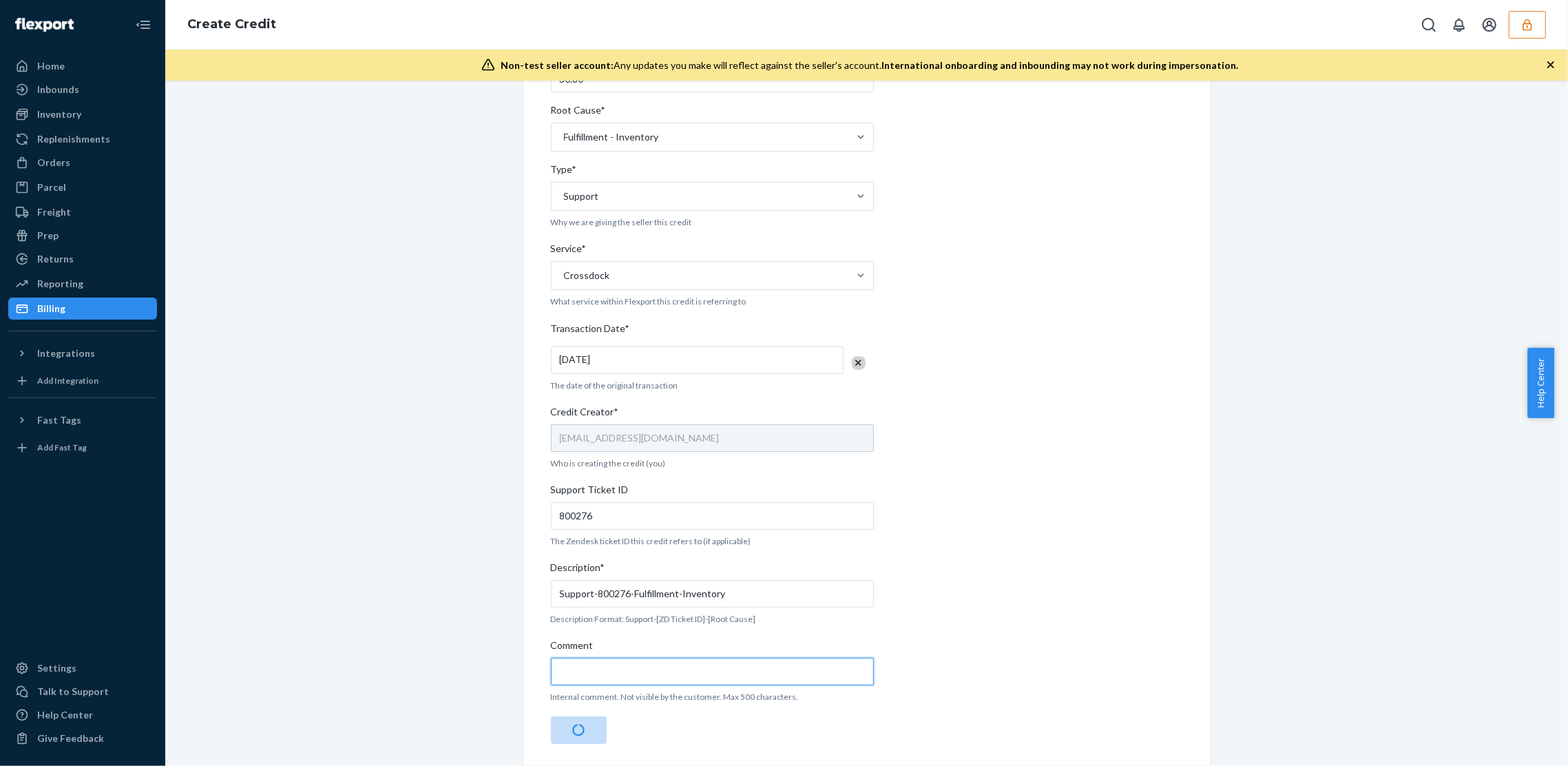
click at [609, 671] on input "Comment" at bounding box center [712, 671] width 323 height 28
paste input "Support-800276-Fulfillment-Inventory"
type input "Support-800276-Fulfillment-Inventory"
click at [457, 568] on div "Internal Credit Creation Form Use this form instead of going to Chargebee. Thes…" at bounding box center [866, 326] width 1382 height 881
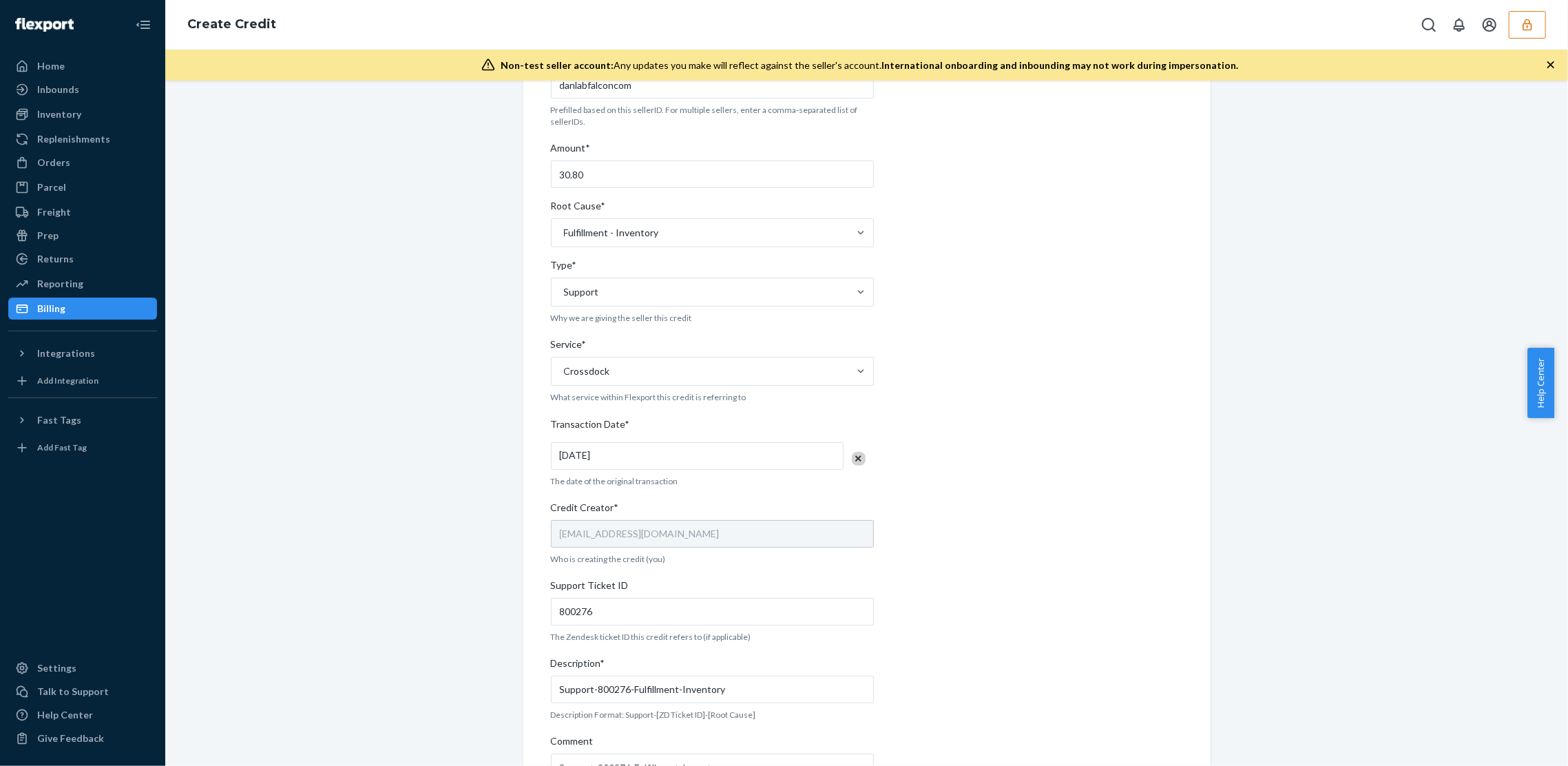
scroll to position [0, 0]
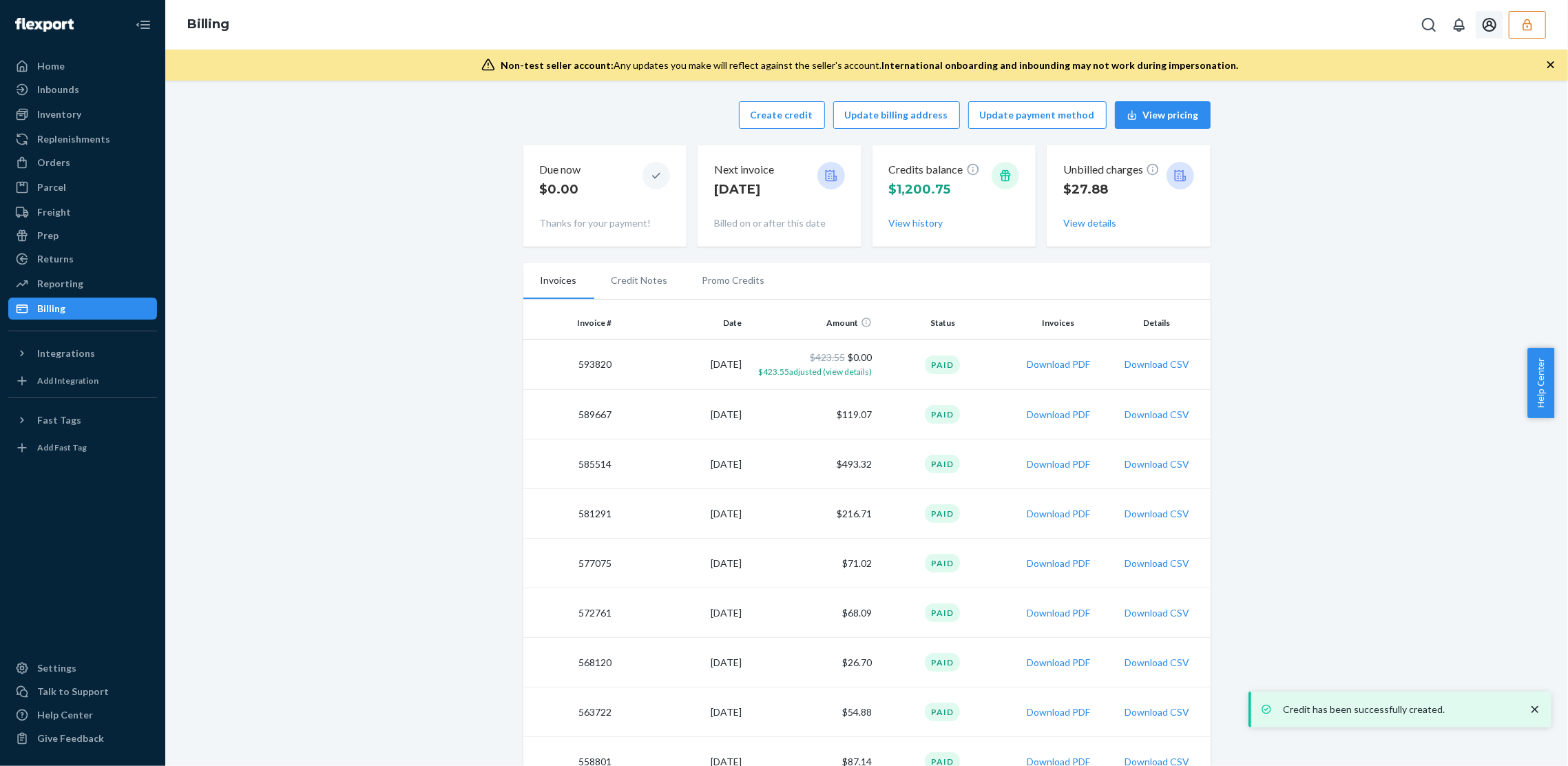
drag, startPoint x: 1516, startPoint y: 16, endPoint x: 1520, endPoint y: 30, distance: 14.6
click at [1520, 17] on button "button" at bounding box center [1527, 25] width 37 height 28
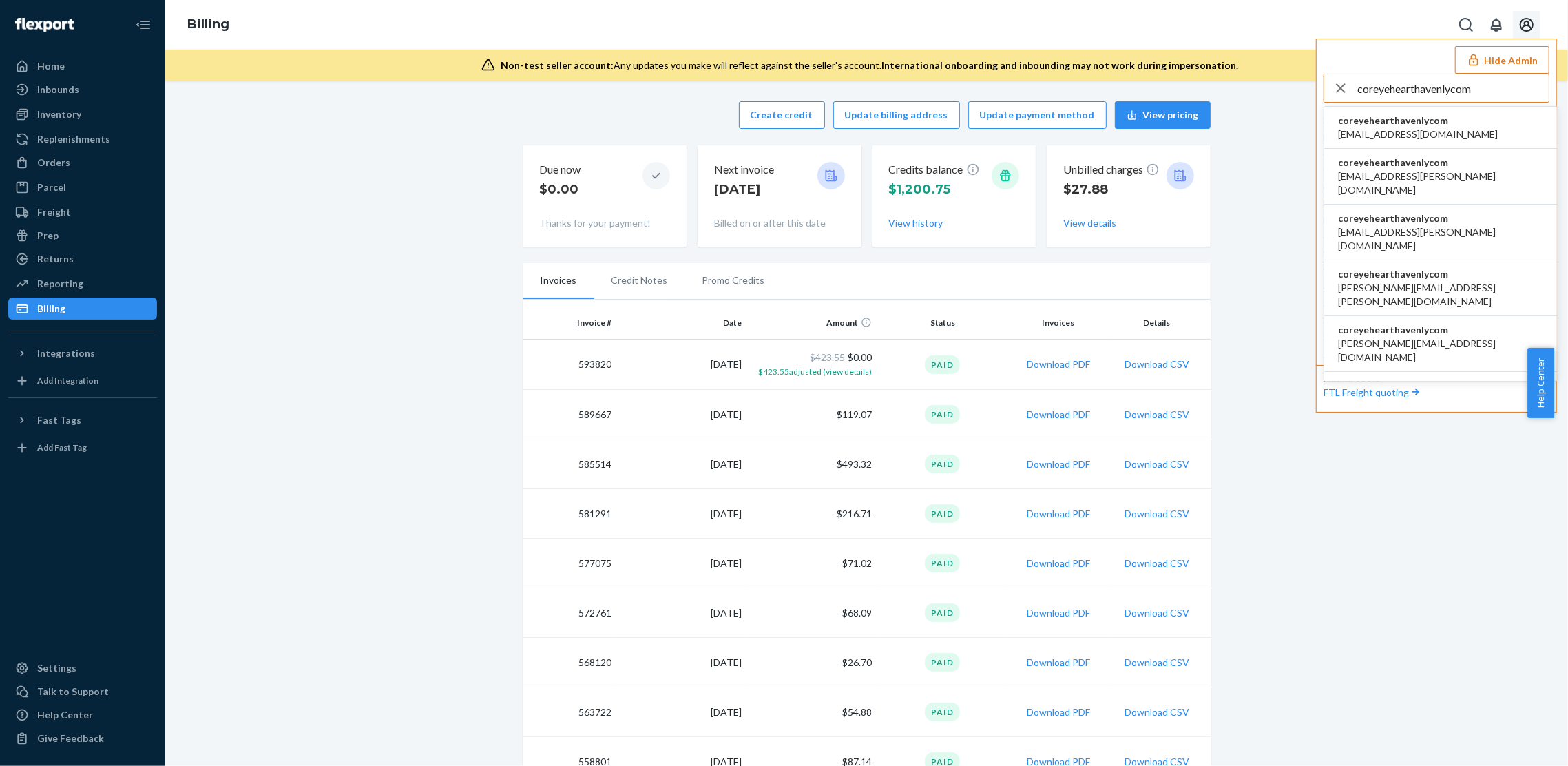
type input "coreyehearthavenlycom"
click at [1363, 130] on span "[EMAIL_ADDRESS][DOMAIN_NAME]" at bounding box center [1418, 134] width 160 height 14
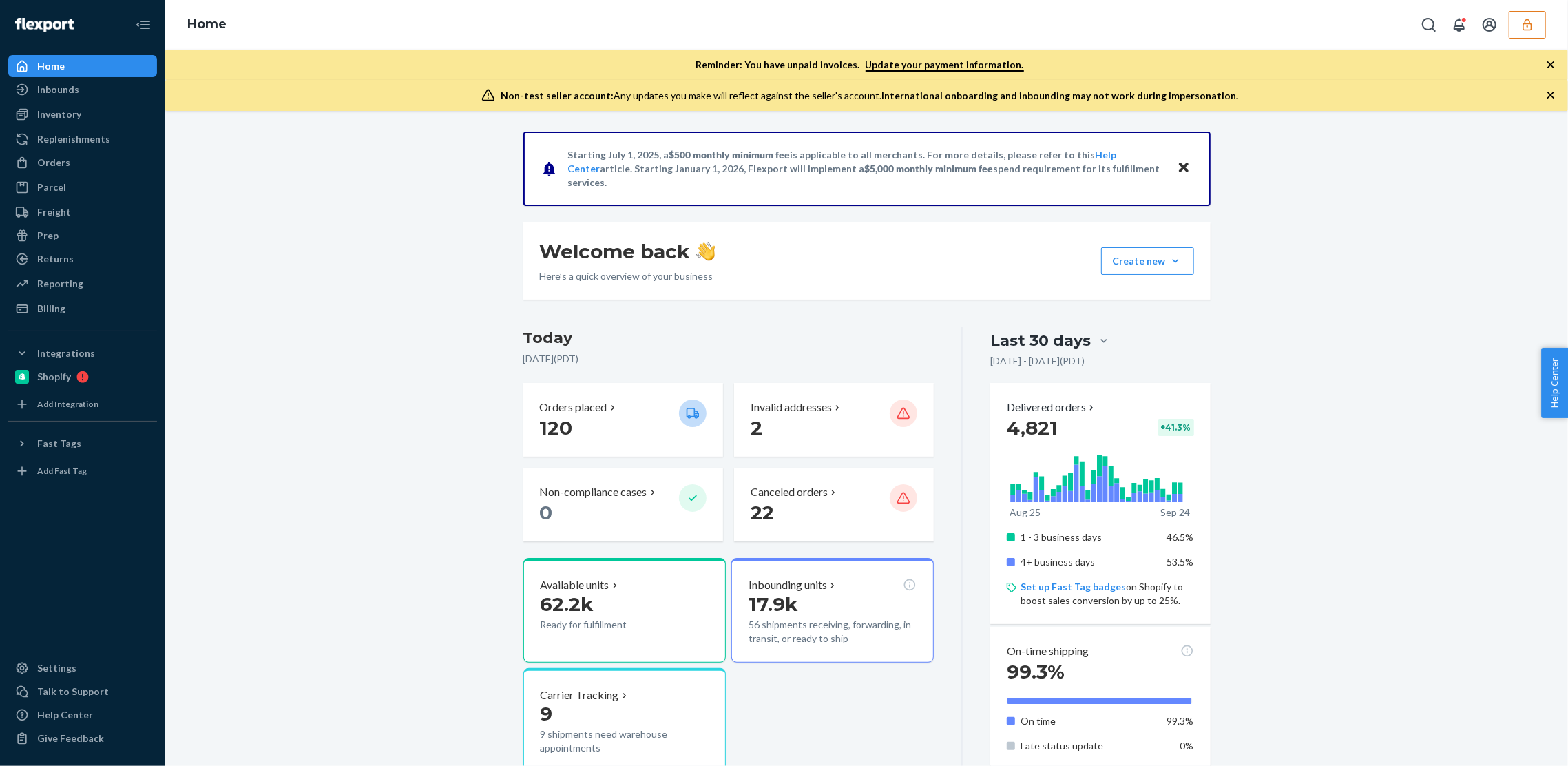
click at [245, 202] on div "Starting [DATE], a $500 monthly minimum fee is applicable to all merchants. For…" at bounding box center [866, 760] width 1382 height 1257
click at [106, 105] on div "Inventory" at bounding box center [82, 114] width 146 height 19
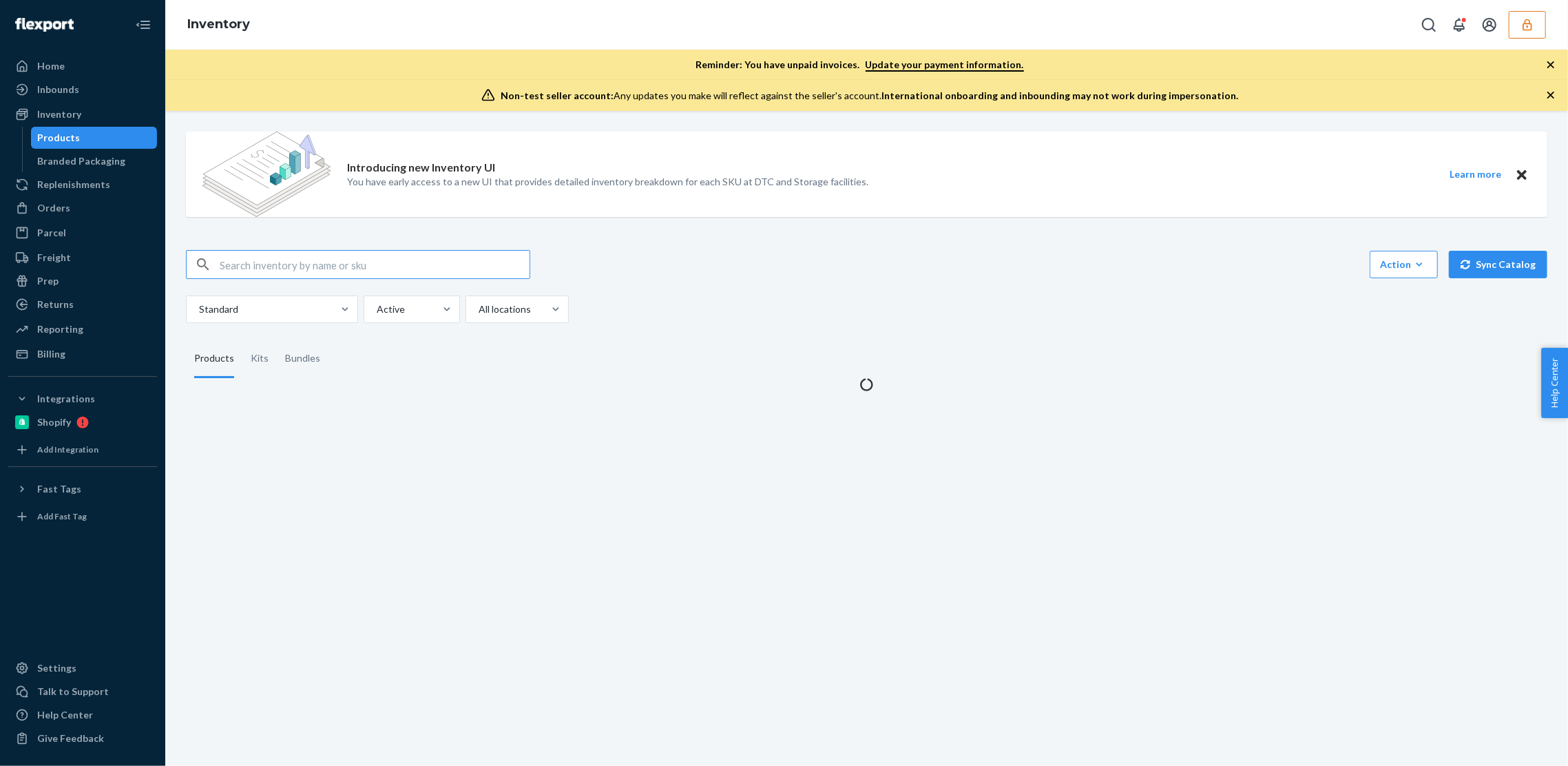
click at [299, 267] on input "text" at bounding box center [375, 265] width 310 height 28
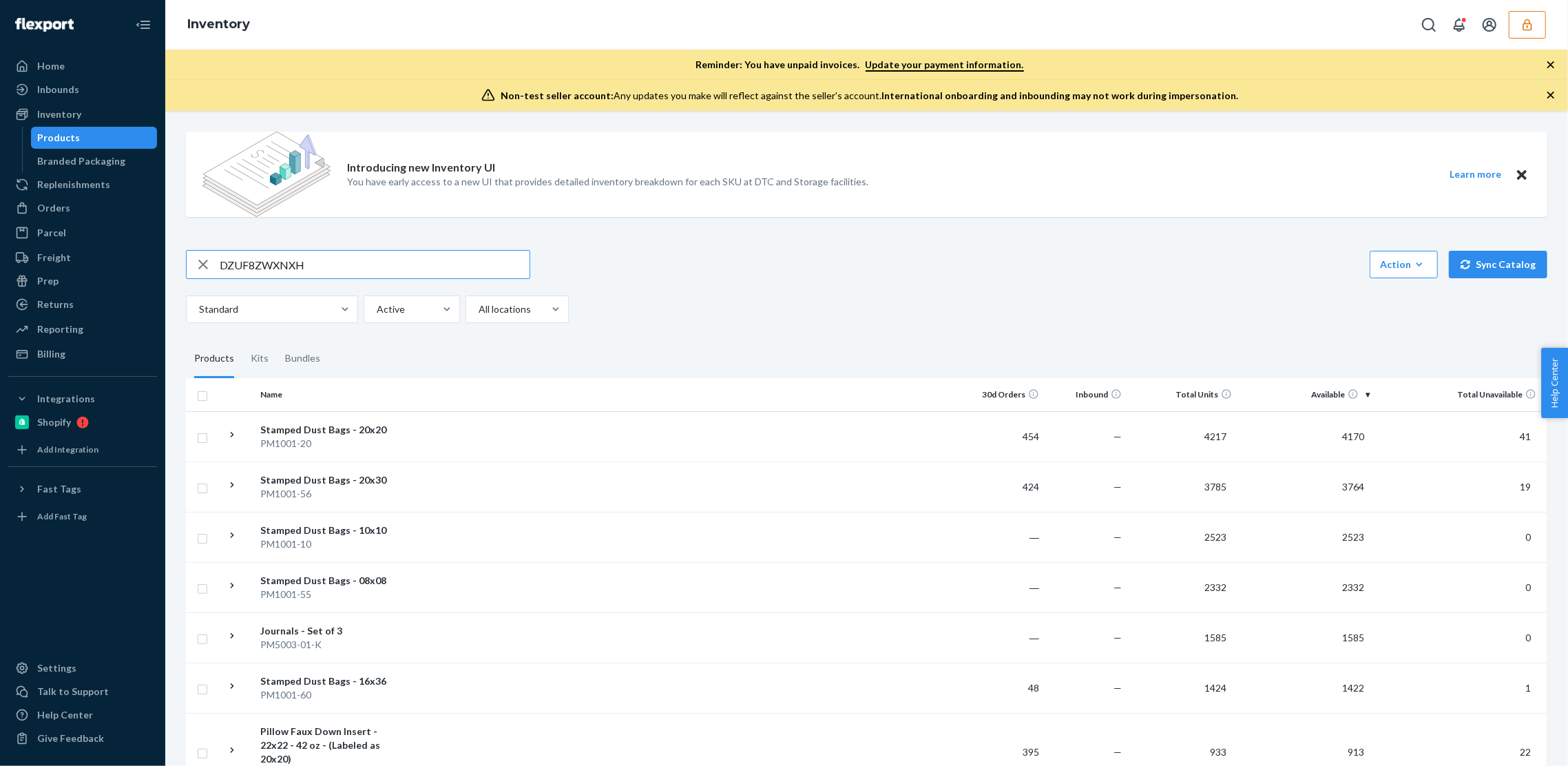
type input "DZUF8ZWXNXH"
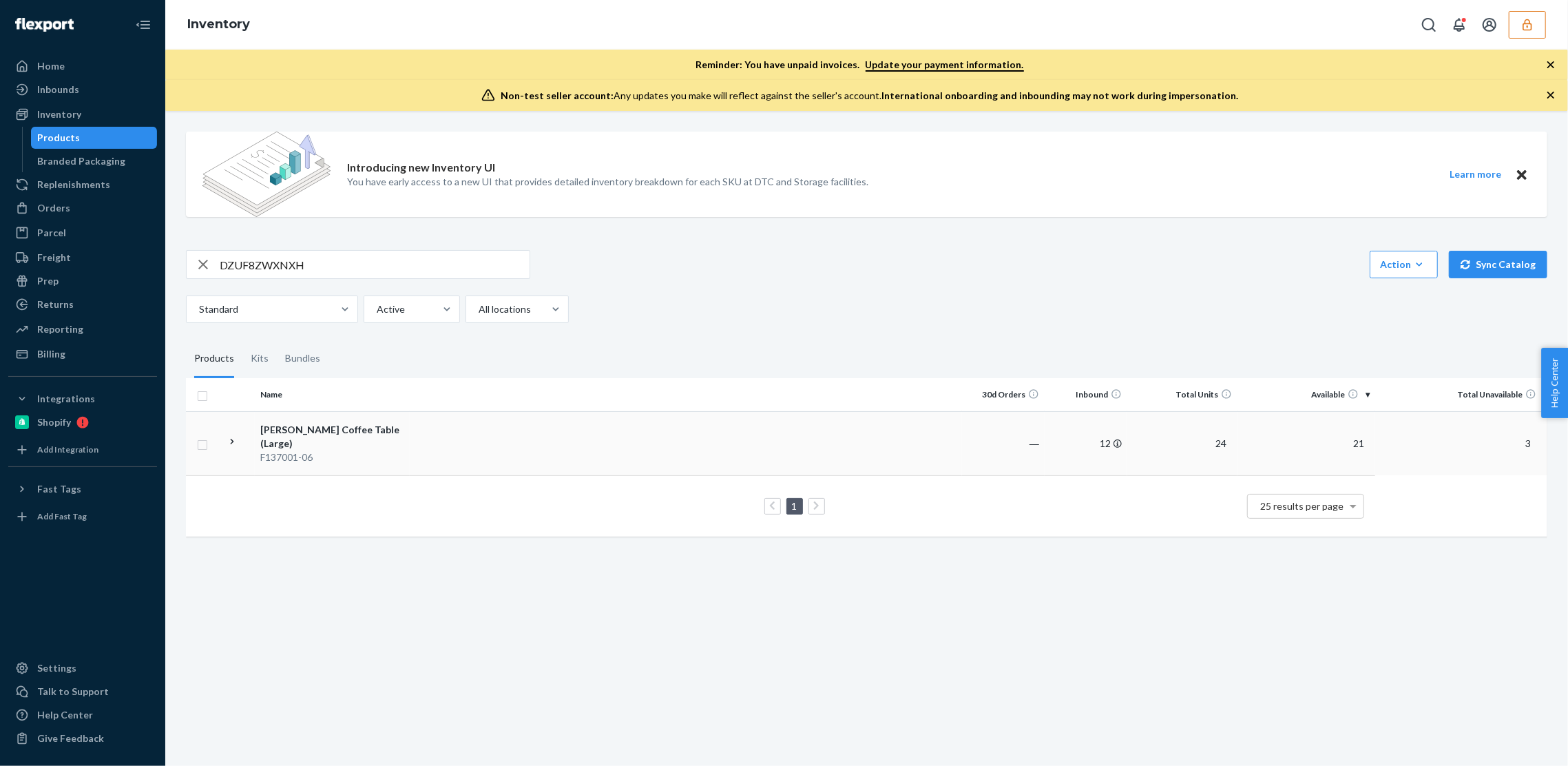
click at [762, 445] on td at bounding box center [686, 443] width 552 height 64
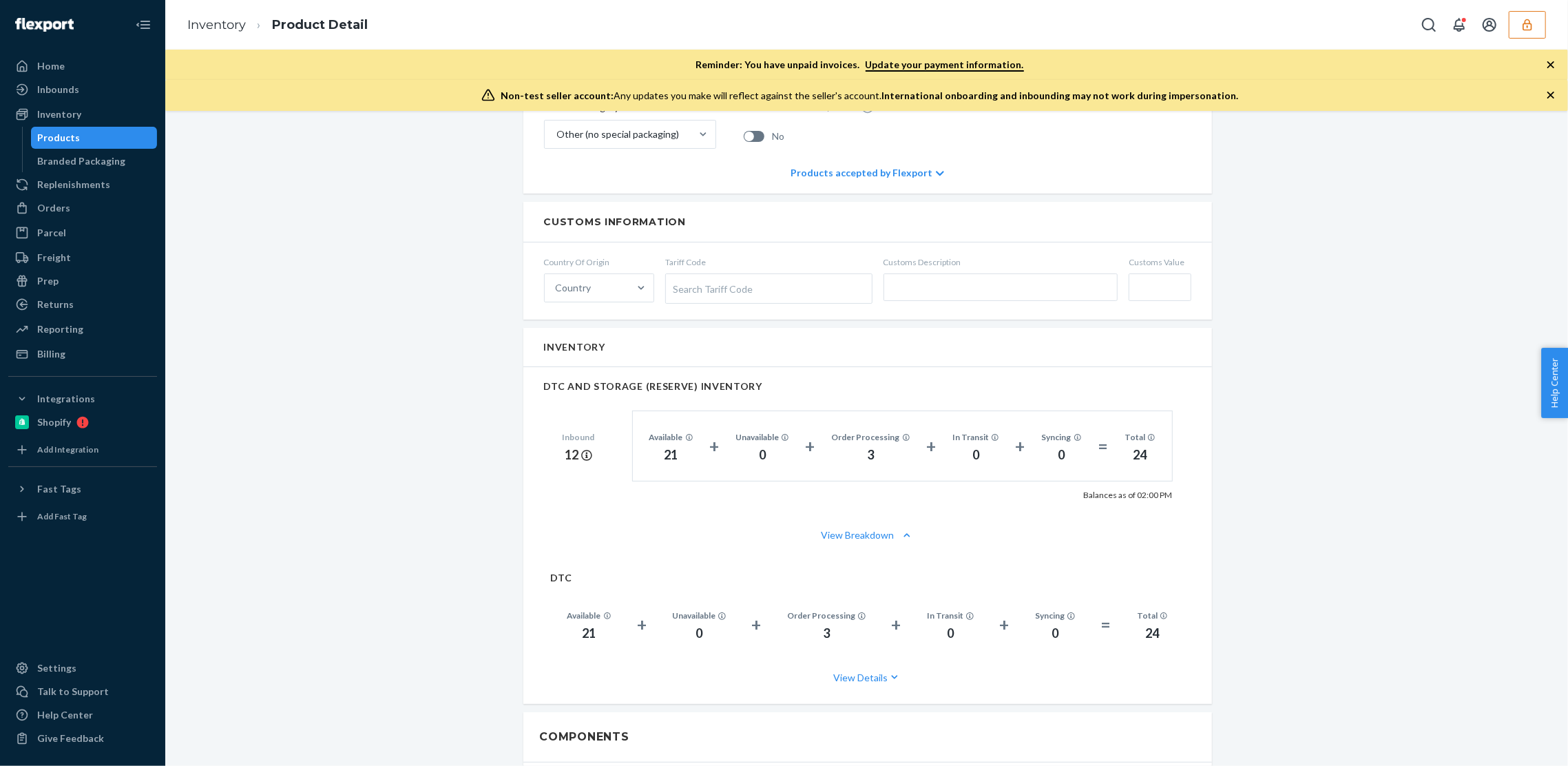
scroll to position [703, 0]
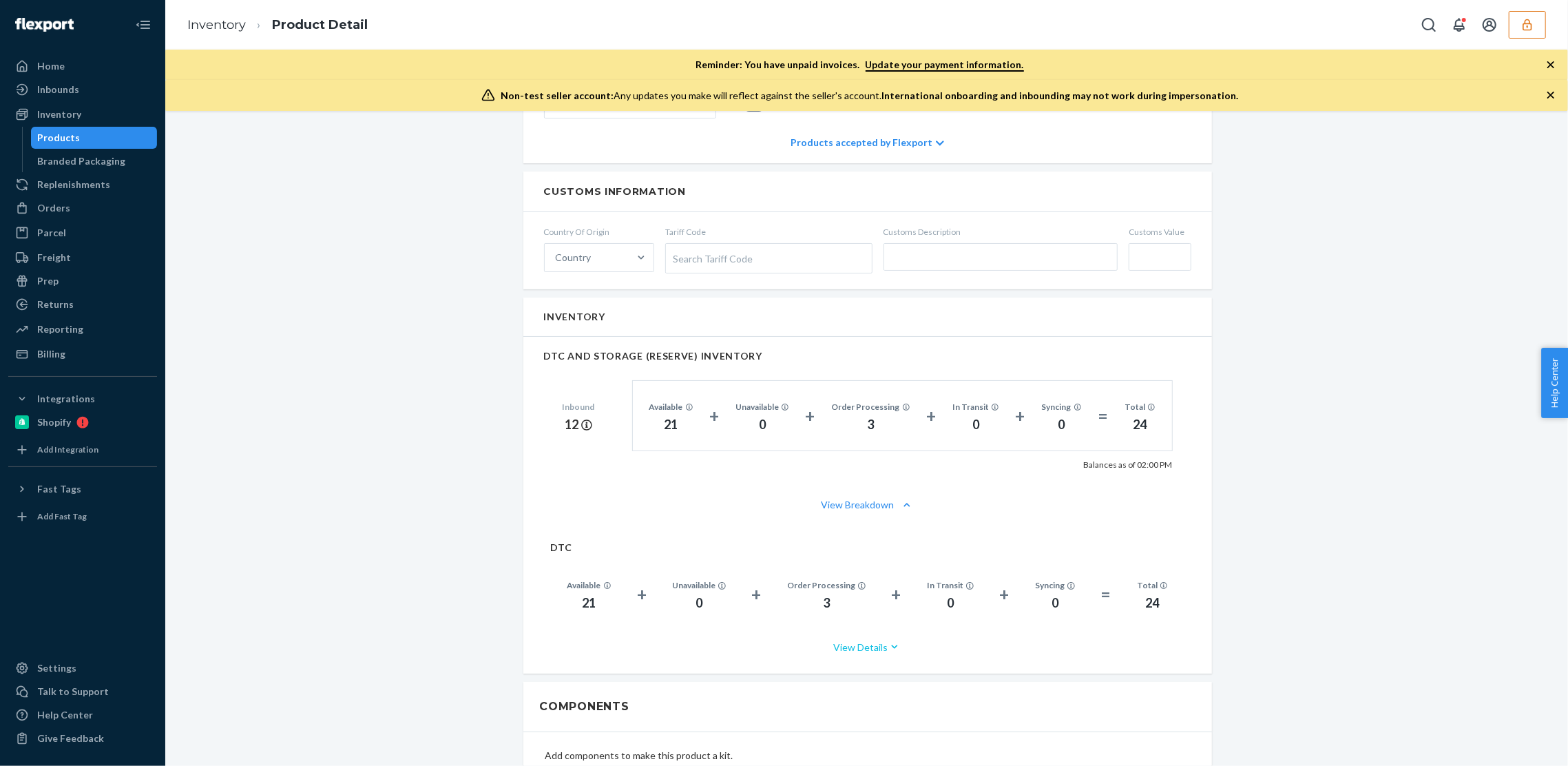
click at [862, 648] on button "View Details" at bounding box center [867, 647] width 633 height 36
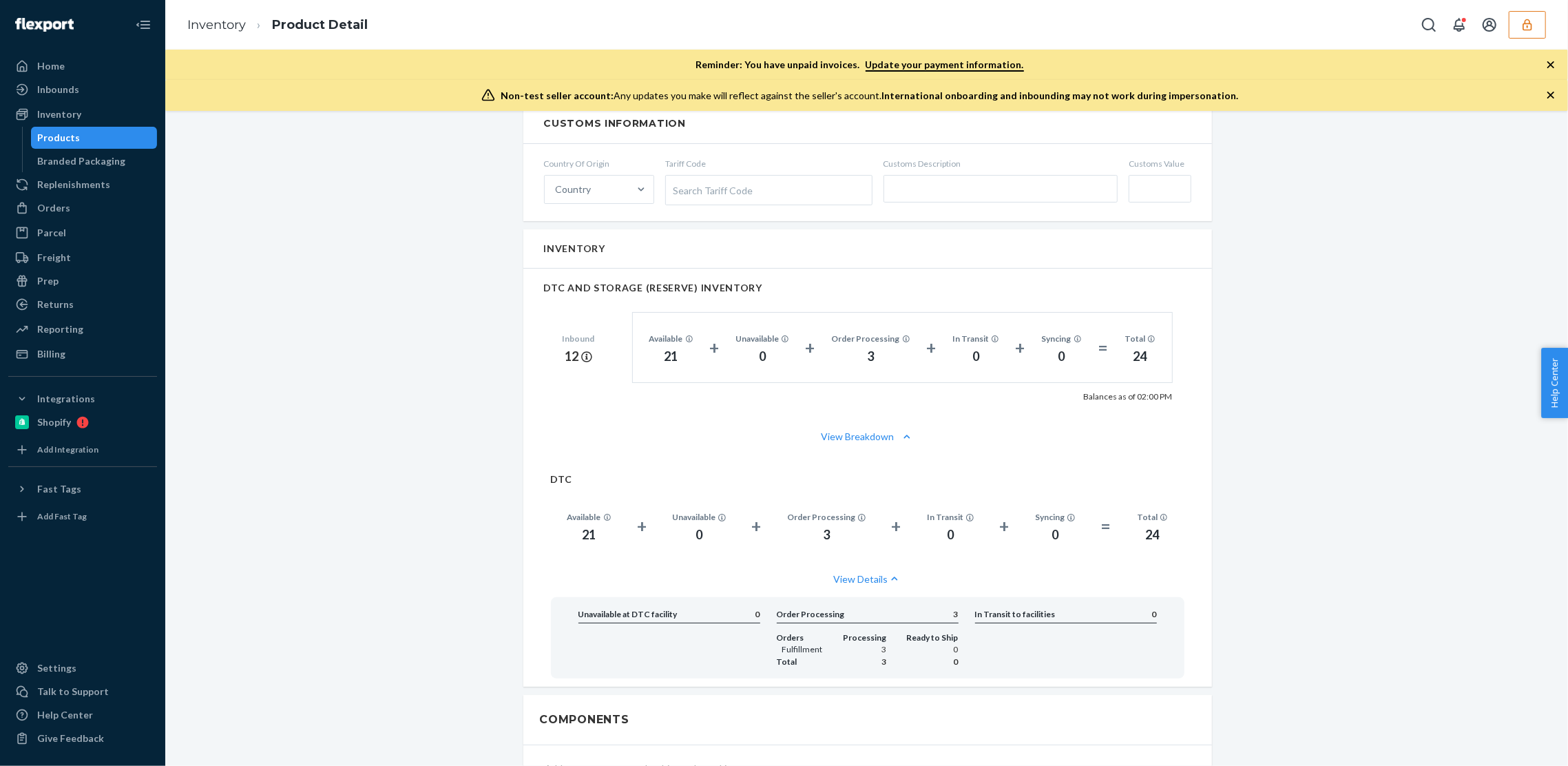
scroll to position [792, 0]
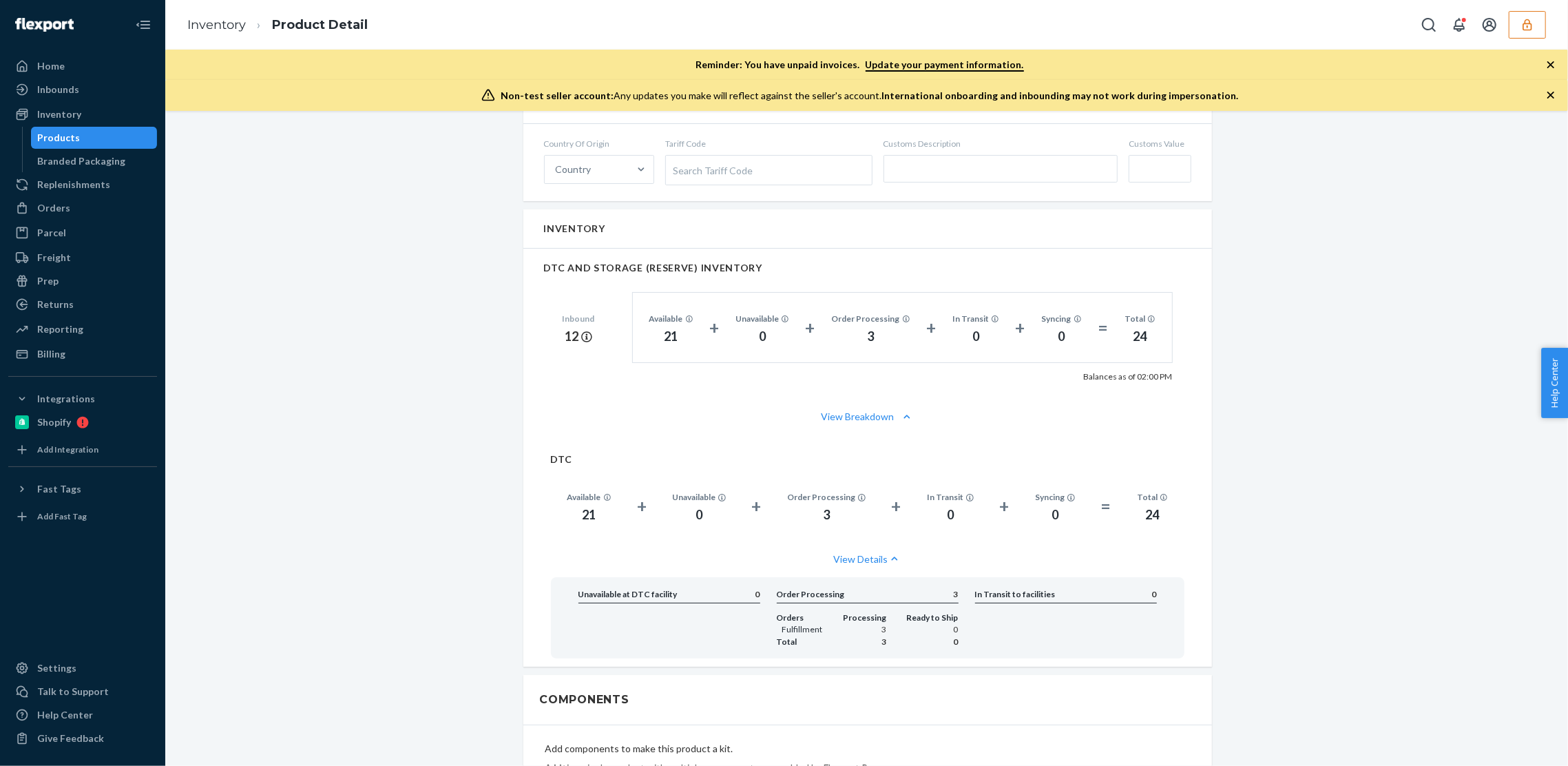
click at [423, 527] on div "Introducing new Inventory UI You have early access to a new UI that provides de…" at bounding box center [866, 413] width 1382 height 2145
click at [366, 198] on div "Introducing new Inventory UI You have early access to a new UI that provides de…" at bounding box center [866, 413] width 1382 height 2145
click at [56, 139] on div "Products" at bounding box center [59, 137] width 43 height 14
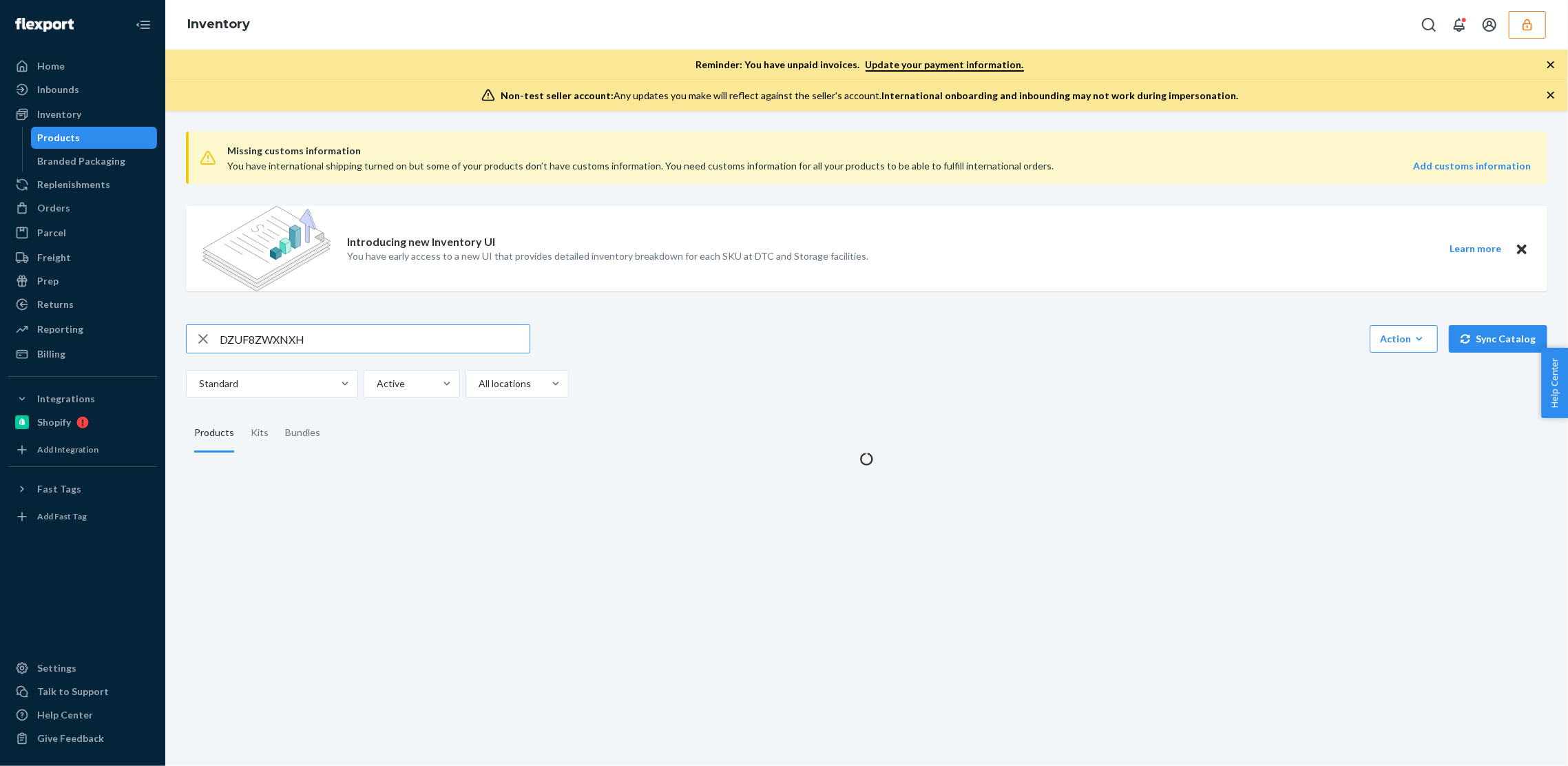
click at [283, 334] on input "DZUF8ZWXNXH" at bounding box center [375, 339] width 310 height 28
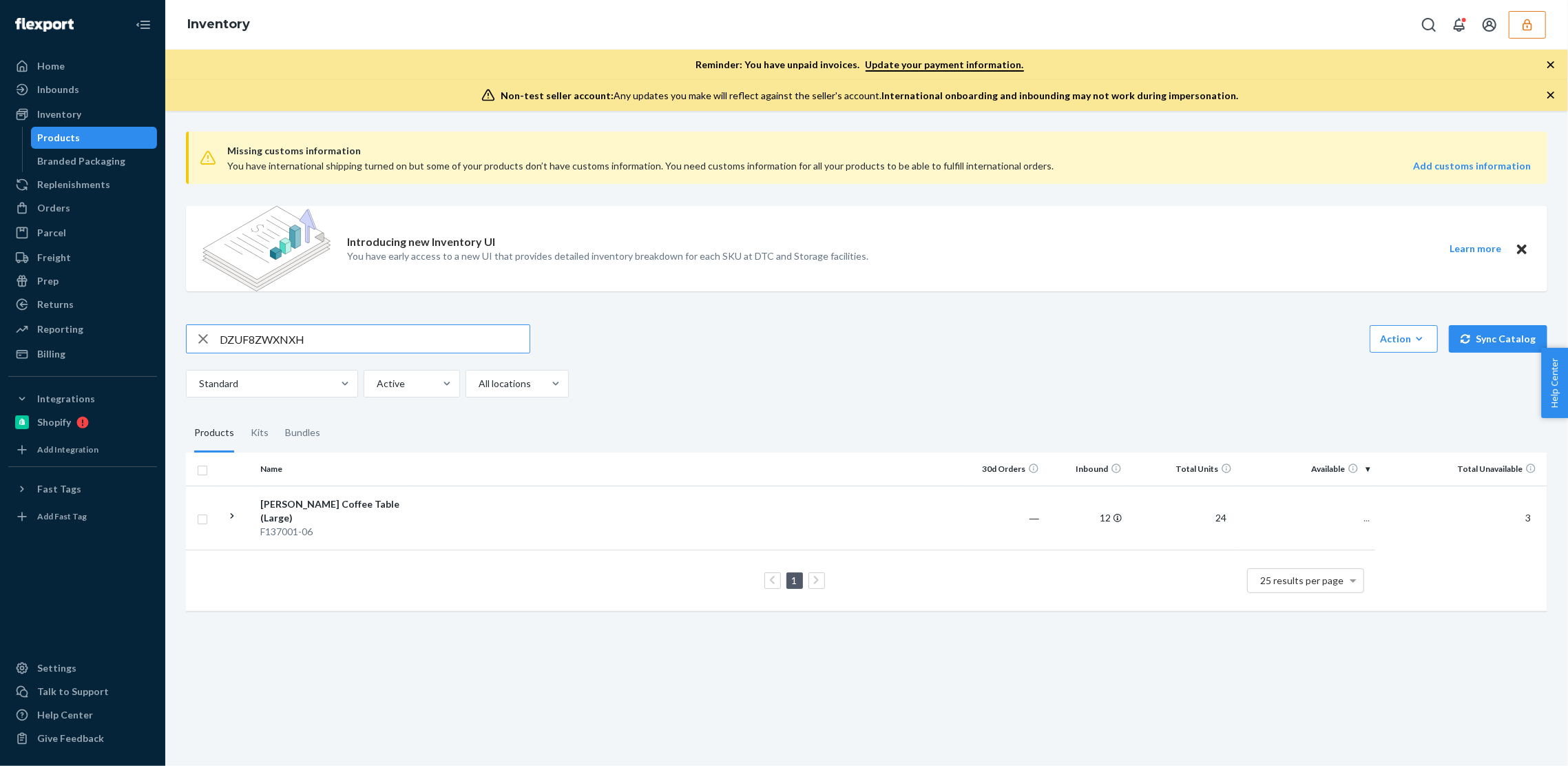
click at [283, 334] on input "DZUF8ZWXNXH" at bounding box center [375, 339] width 310 height 28
type input "DMJGCM7RCS4"
click at [604, 514] on td at bounding box center [686, 518] width 552 height 64
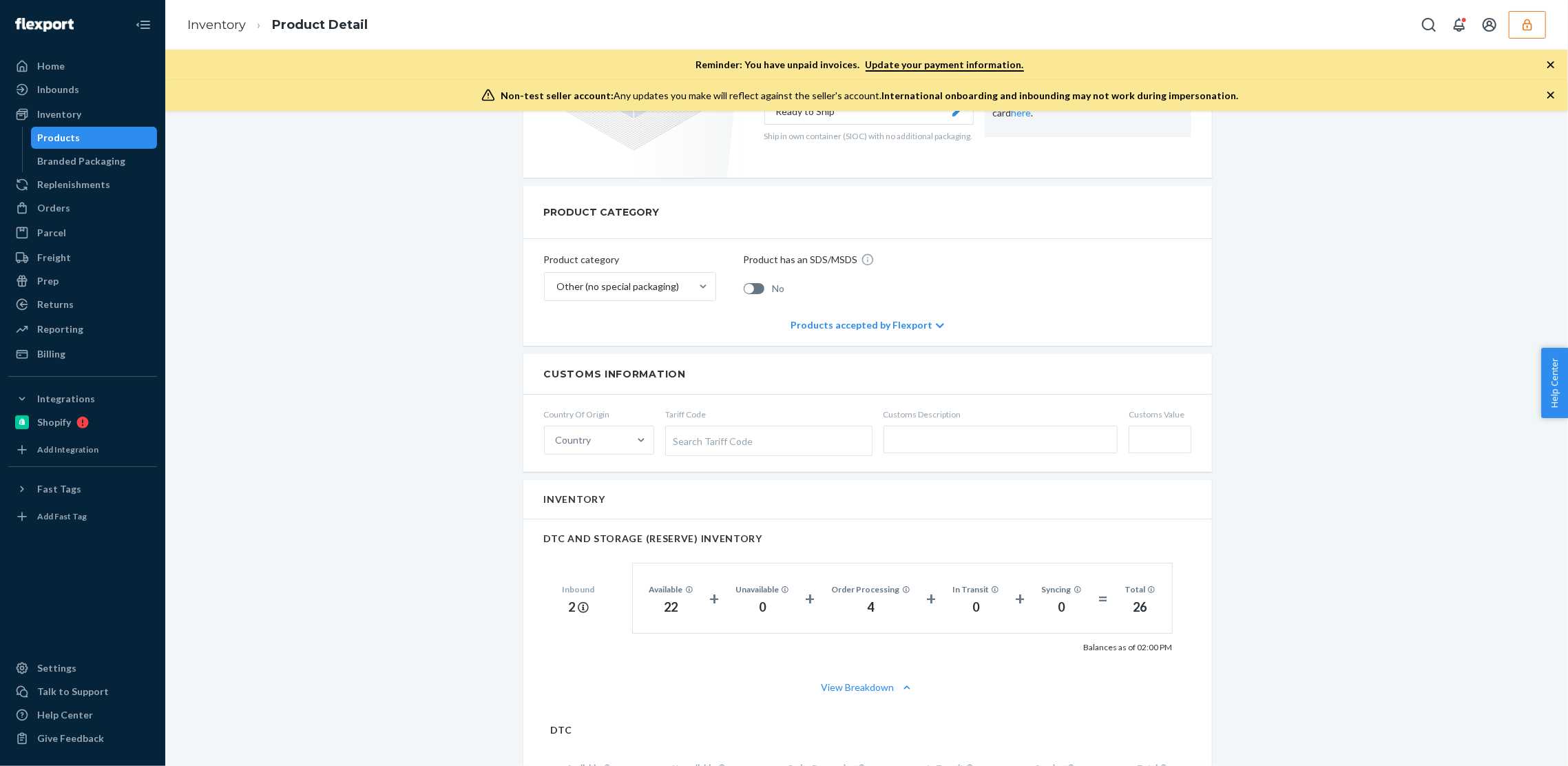
scroll to position [876, 0]
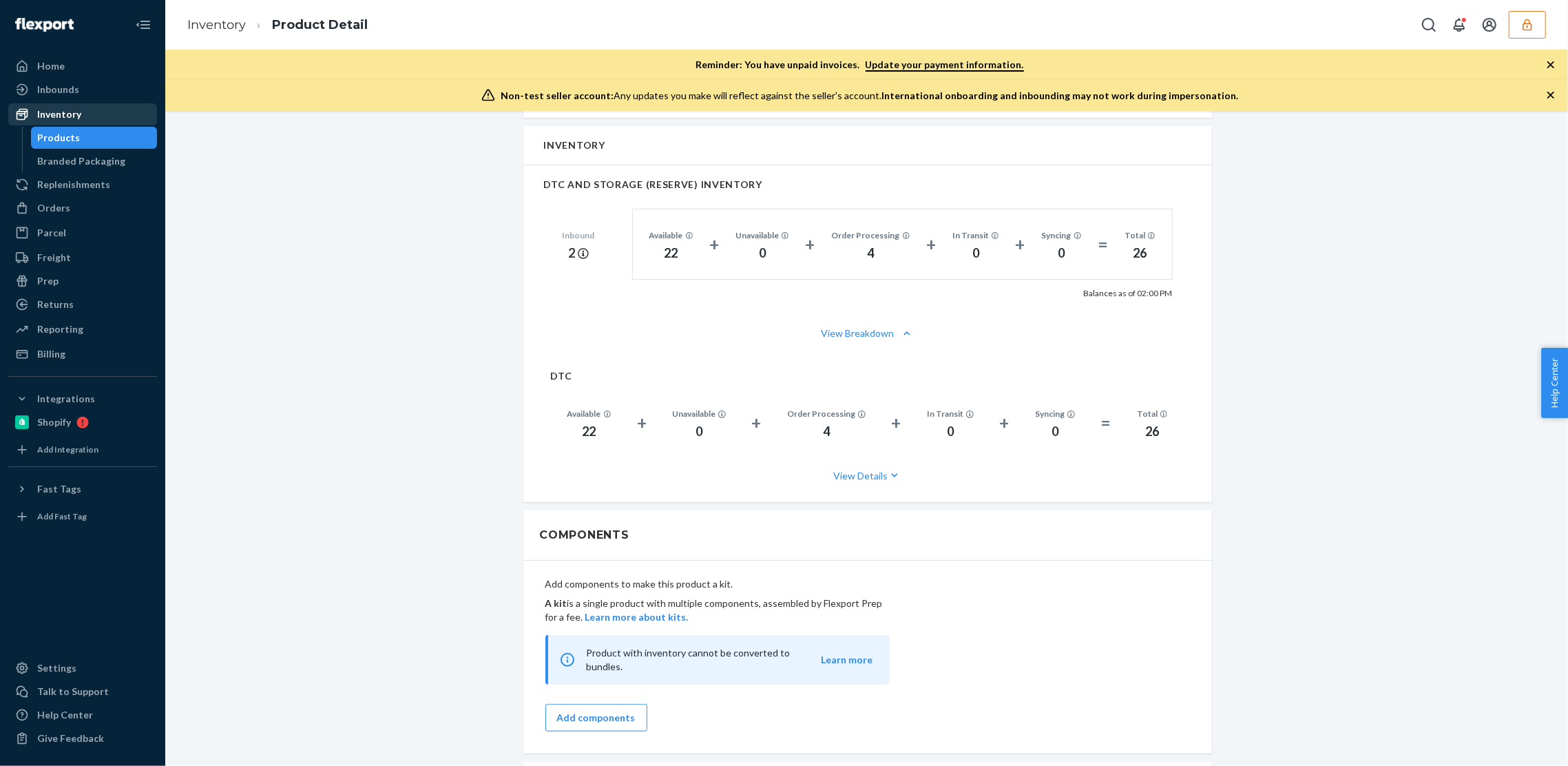
click at [56, 120] on div "Inventory" at bounding box center [59, 114] width 44 height 14
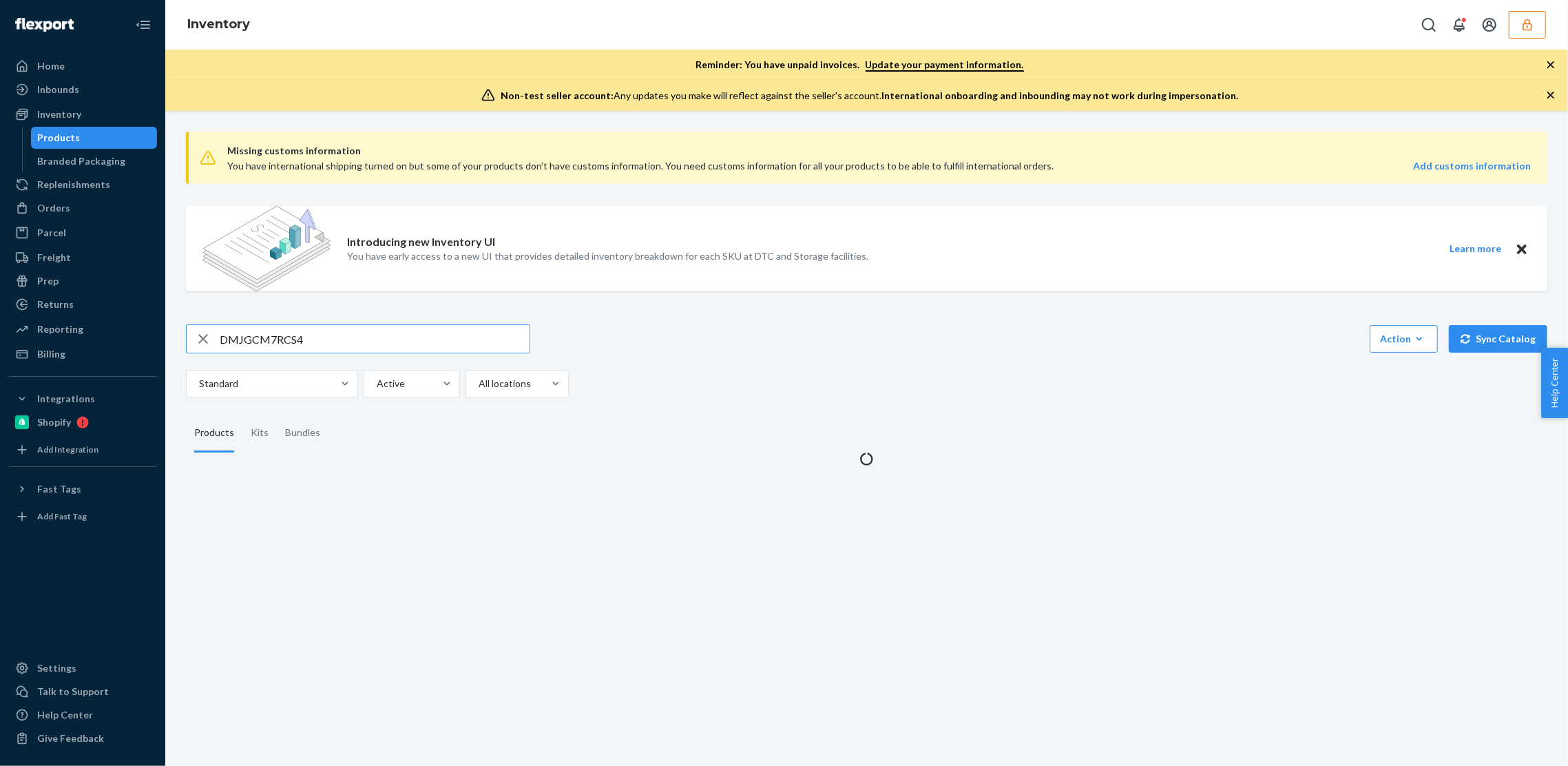
click at [64, 136] on div "Products" at bounding box center [59, 137] width 43 height 14
click at [270, 345] on input "DMJGCM7RCS4" at bounding box center [375, 339] width 310 height 28
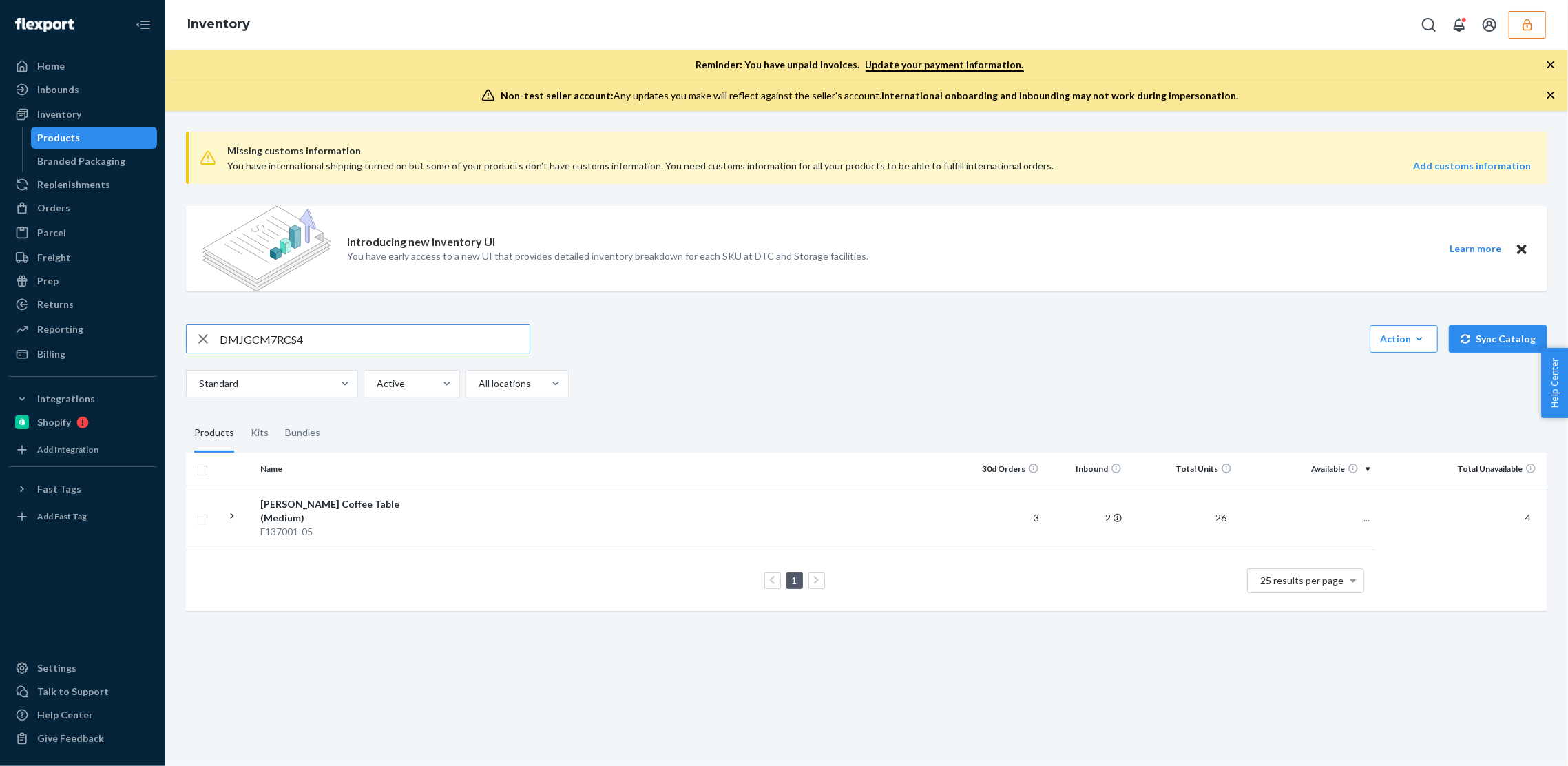
click at [270, 345] on input "DMJGCM7RCS4" at bounding box center [375, 339] width 310 height 28
paste input "YTFQ2TXDLX"
type input "DYTFQ2TXDLX"
click at [910, 519] on td at bounding box center [686, 518] width 552 height 64
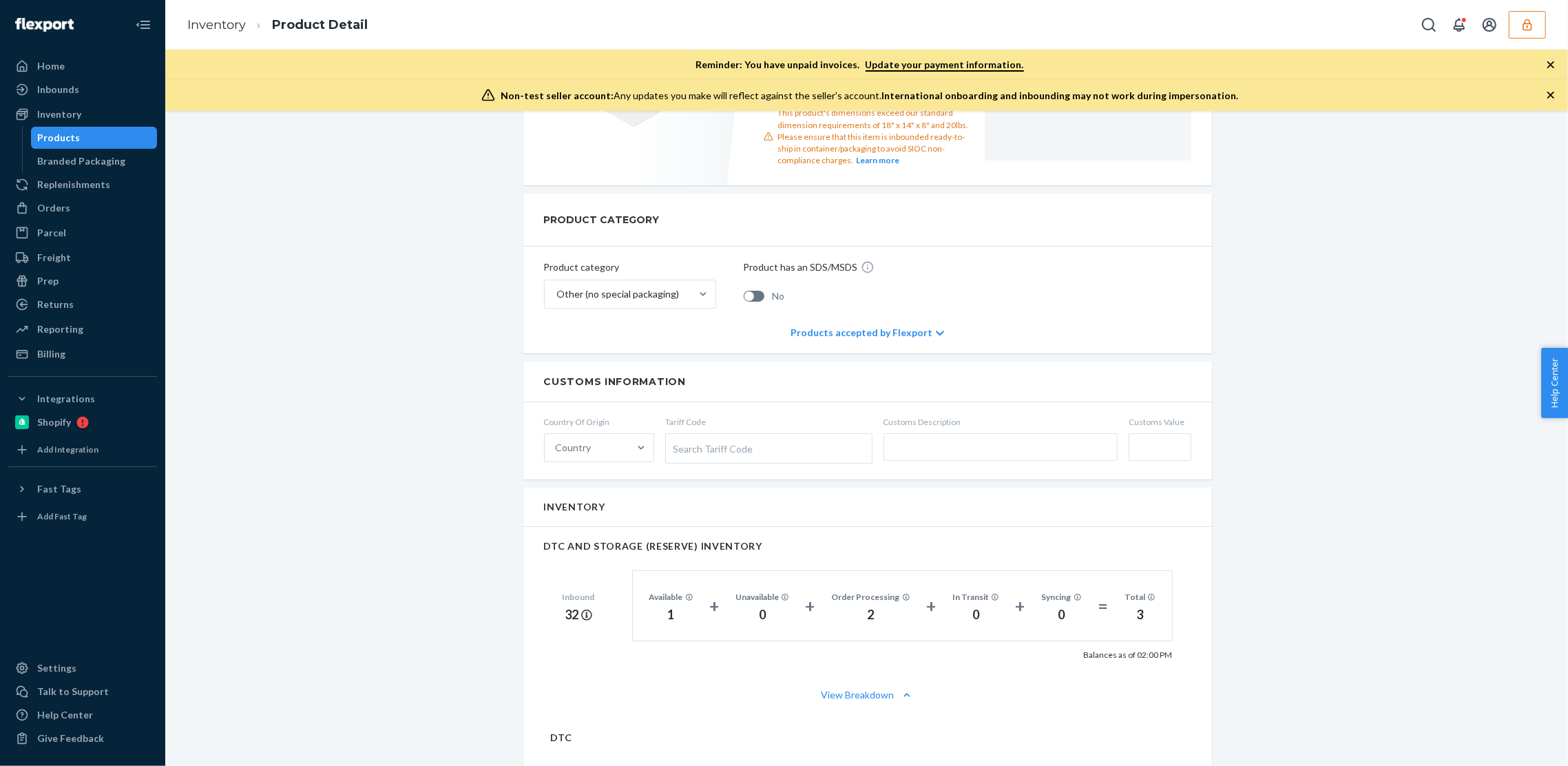
scroll to position [693, 0]
